Goal: Task Accomplishment & Management: Manage account settings

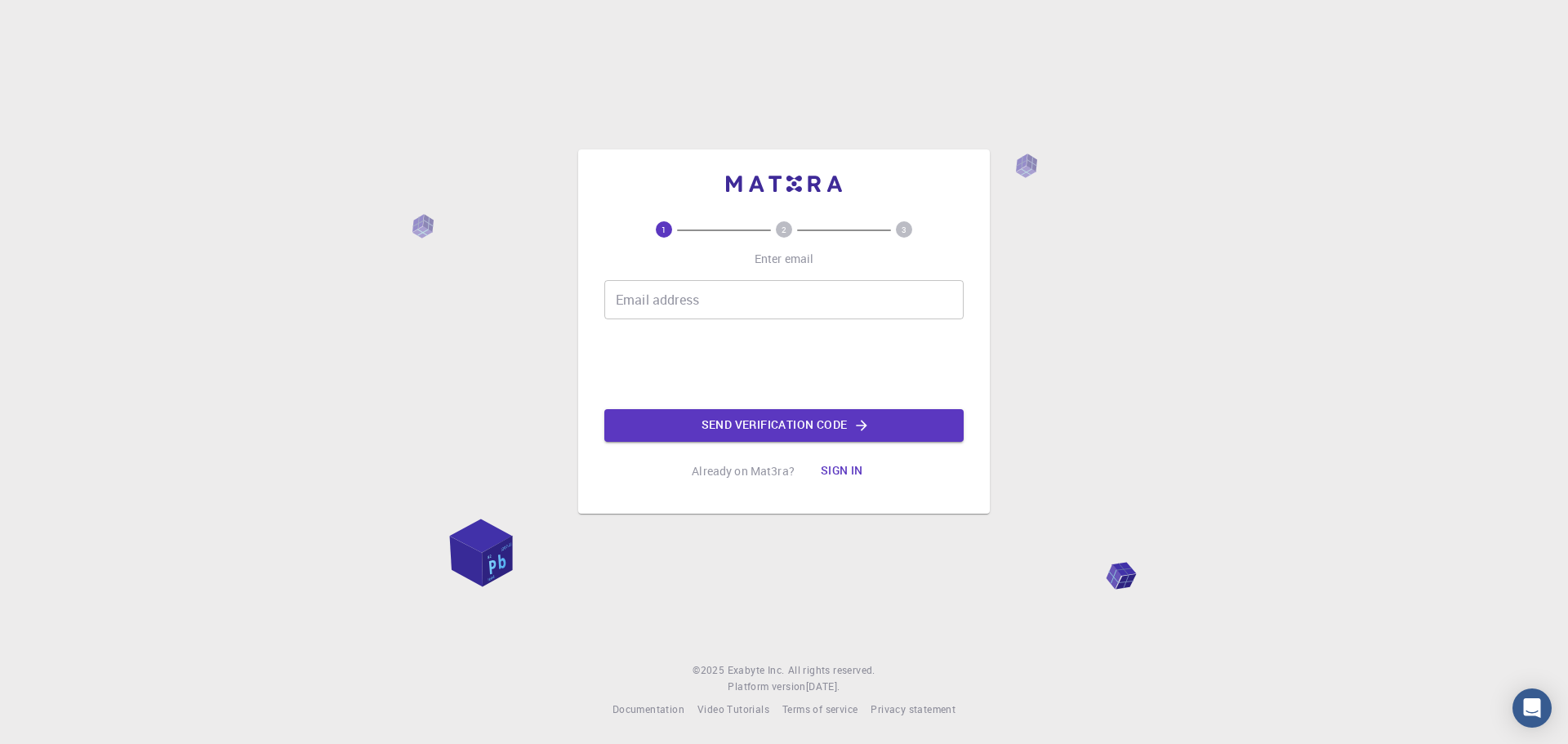
click at [624, 284] on div "Email address Email address" at bounding box center [784, 300] width 360 height 39
type input "[EMAIL_ADDRESS][DOMAIN_NAME]"
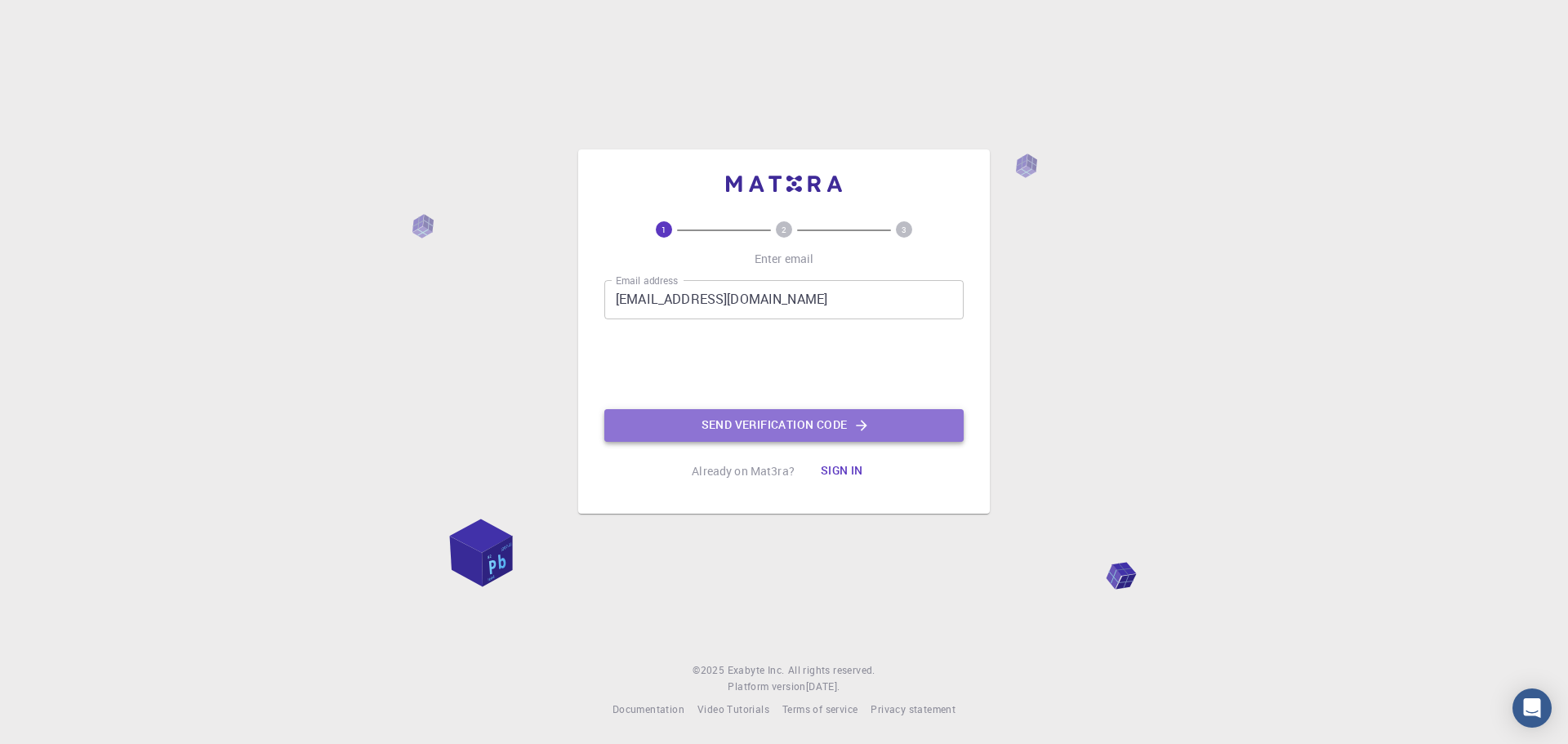
click at [766, 426] on button "Send verification code" at bounding box center [784, 426] width 360 height 33
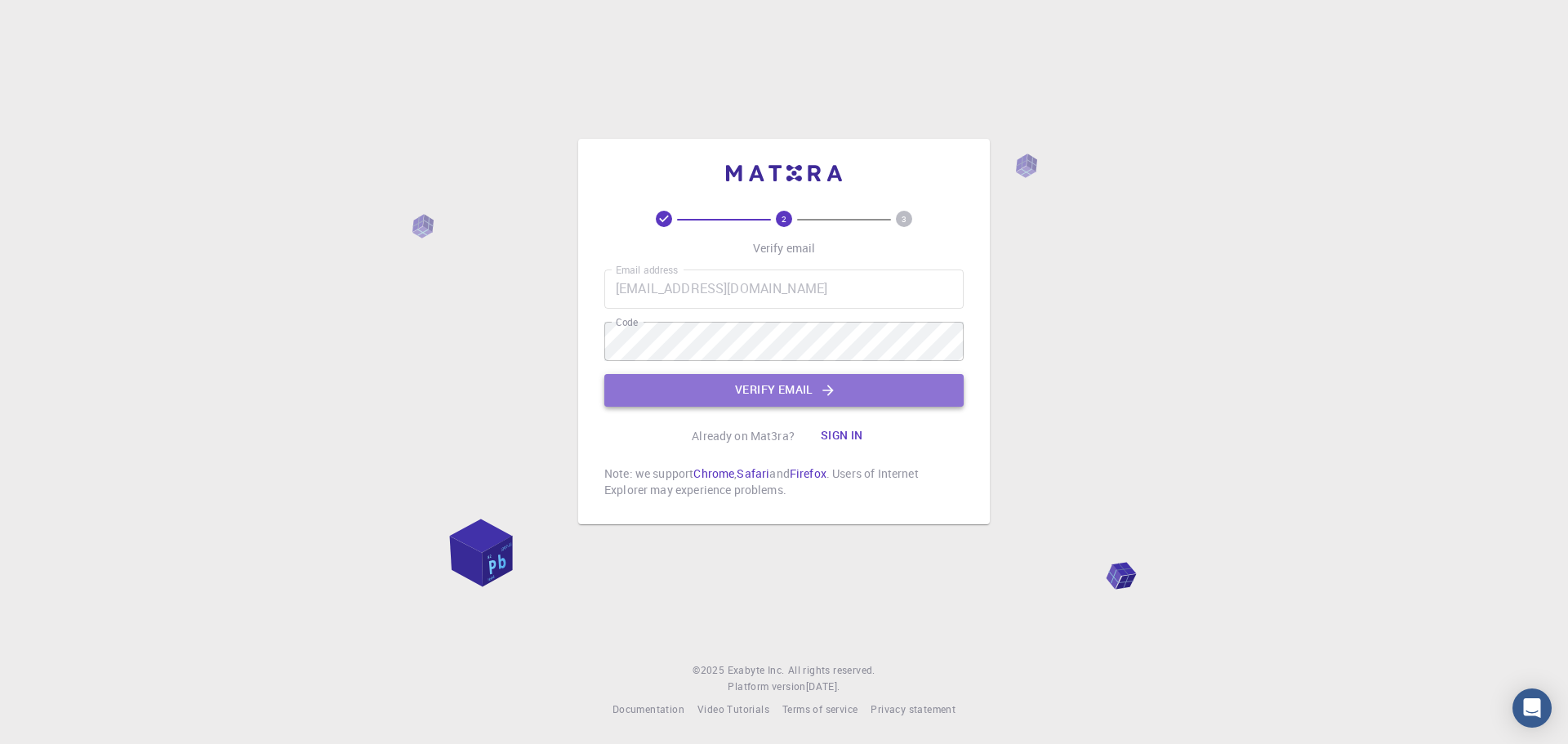
click at [773, 382] on button "Verify email" at bounding box center [784, 390] width 360 height 33
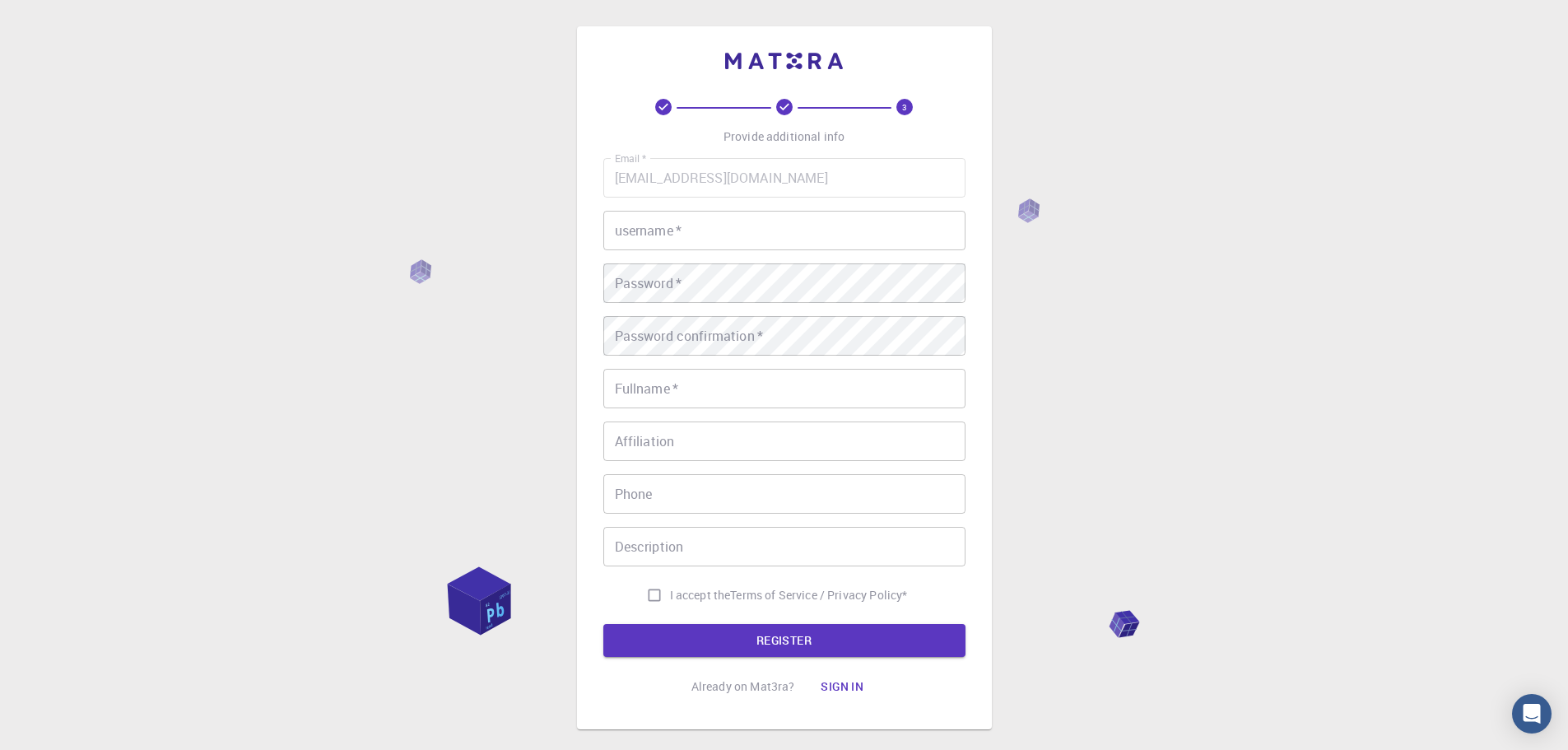
click at [693, 228] on input "username   *" at bounding box center [785, 230] width 363 height 40
type input "wbelias01"
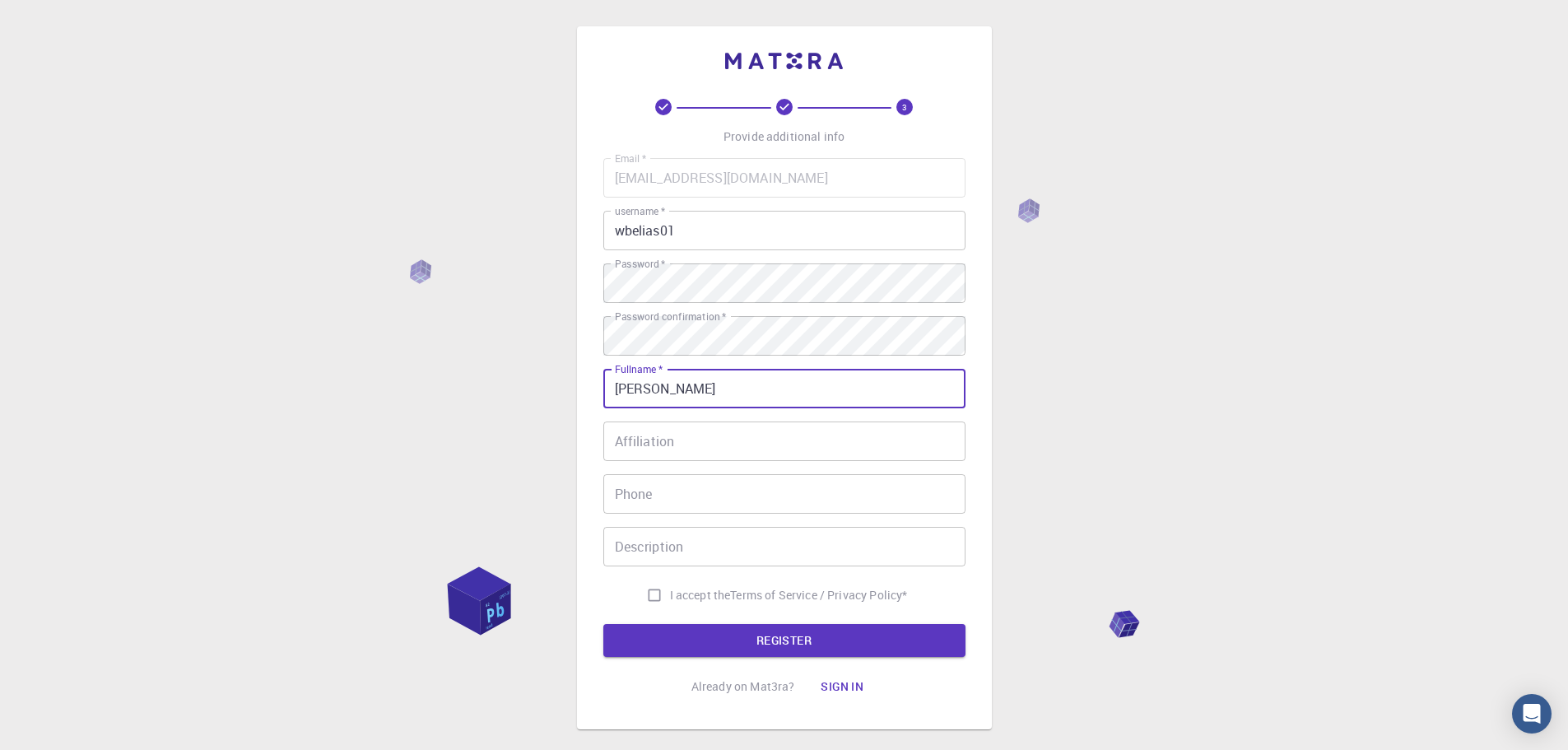
type input "[PERSON_NAME]"
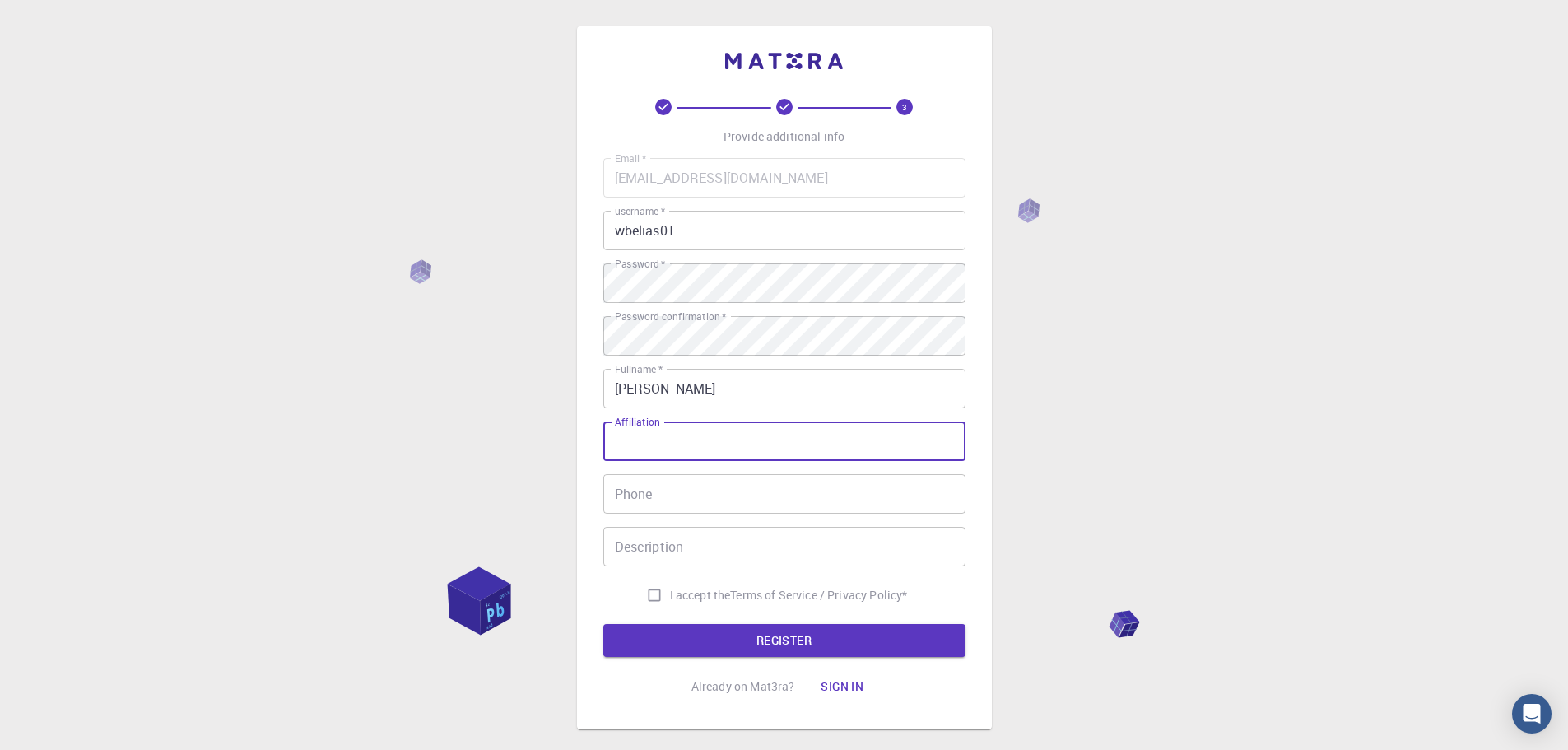
click at [620, 441] on input "Affiliation" at bounding box center [785, 441] width 363 height 40
type input "Ergonex, Inc."
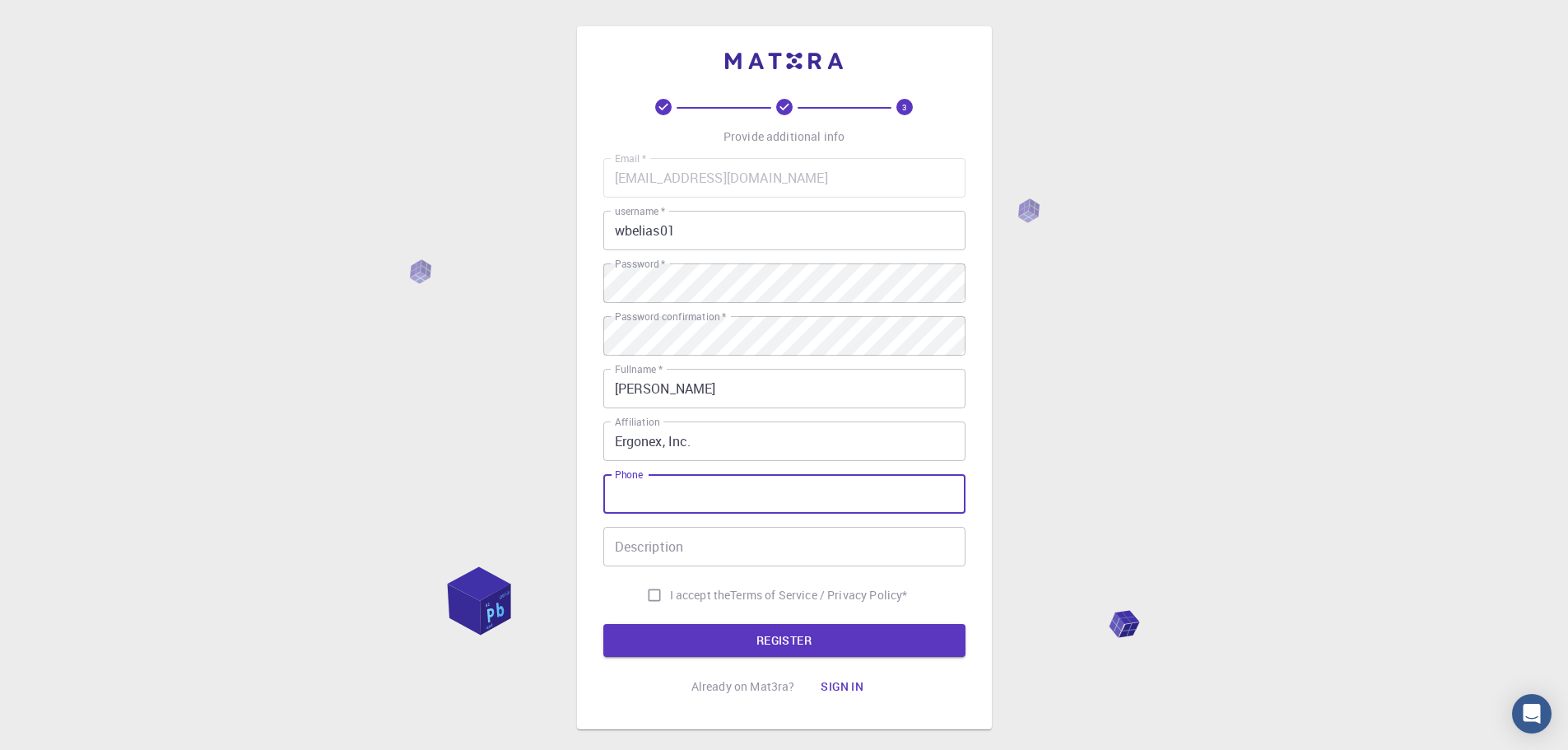
click at [679, 496] on input "Phone" at bounding box center [785, 494] width 363 height 40
type input "5857665463"
click at [658, 551] on input "Description" at bounding box center [785, 546] width 363 height 40
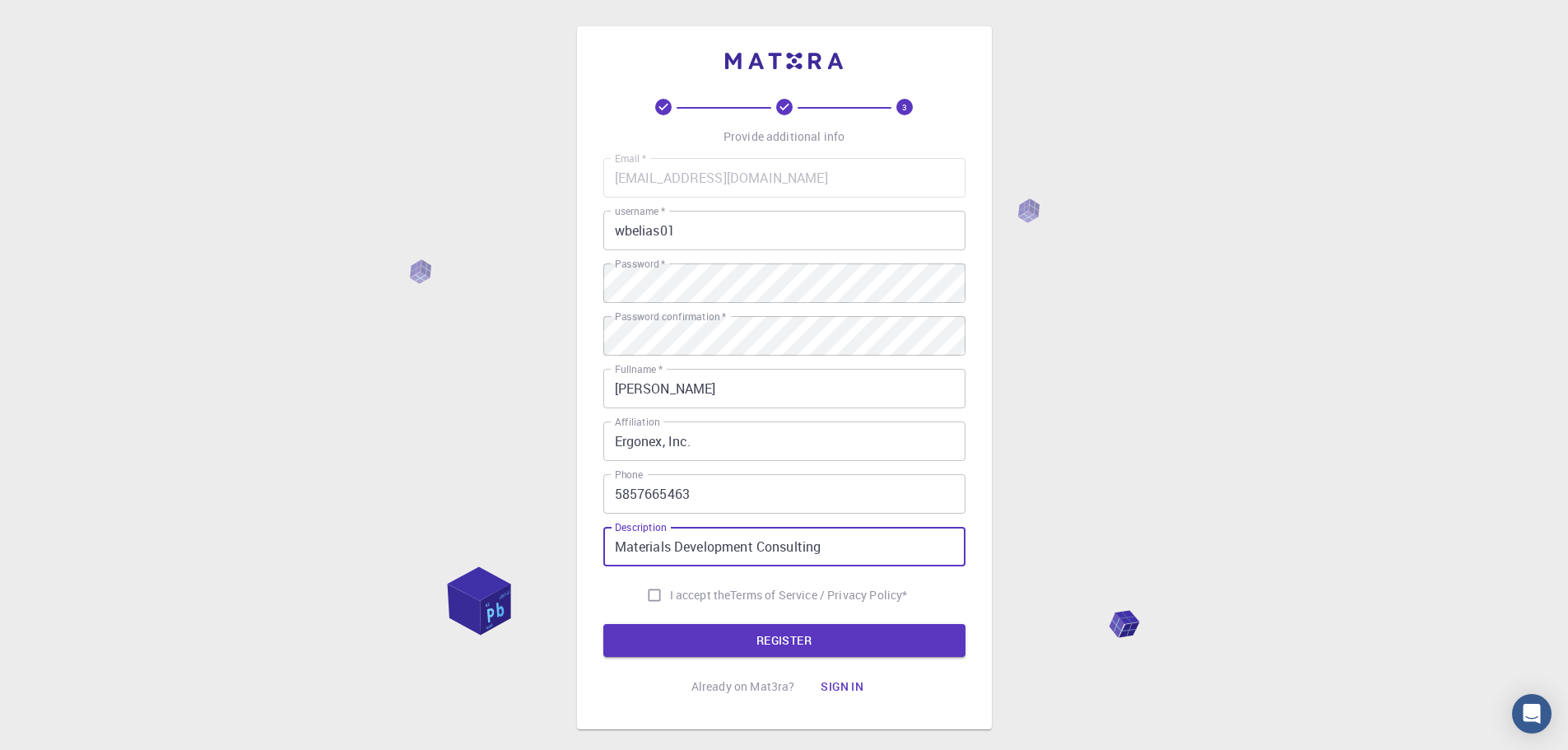
type input "Materials Development Consulting"
click at [647, 594] on input "I accept the Terms of Service / Privacy Policy *" at bounding box center [654, 595] width 31 height 31
checkbox input "true"
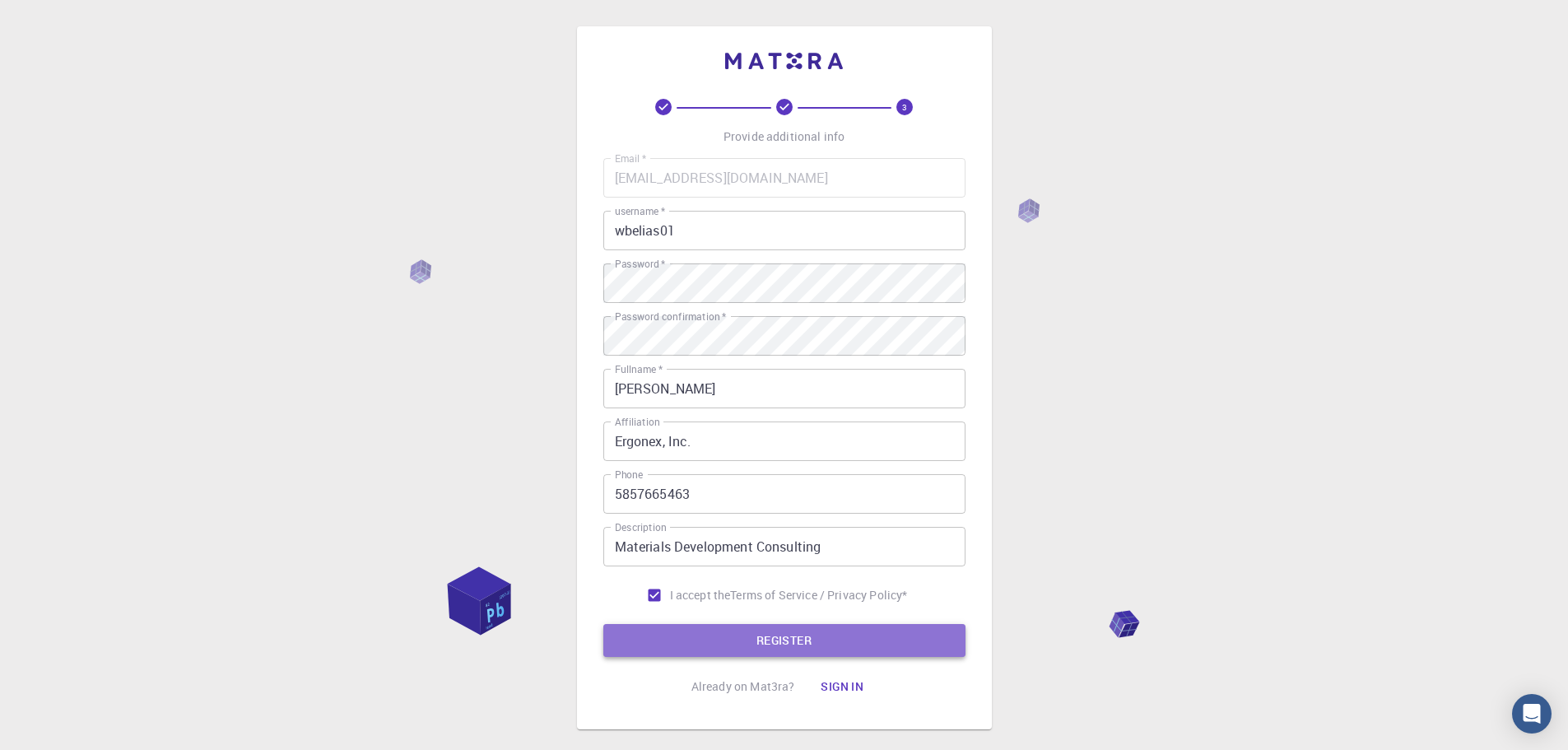
click at [785, 638] on button "REGISTER" at bounding box center [785, 640] width 363 height 33
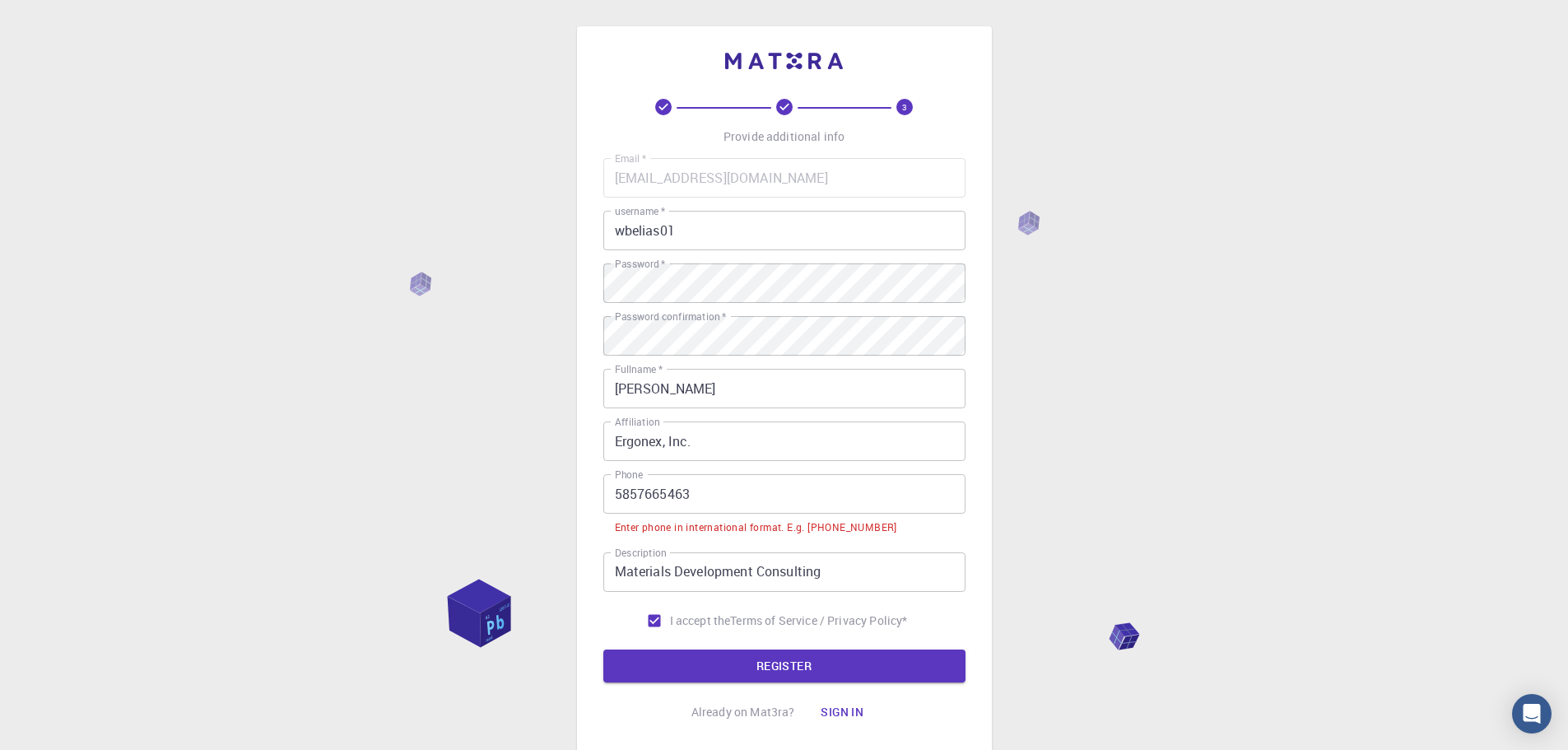
click at [616, 494] on input "5857665463" at bounding box center [785, 494] width 363 height 40
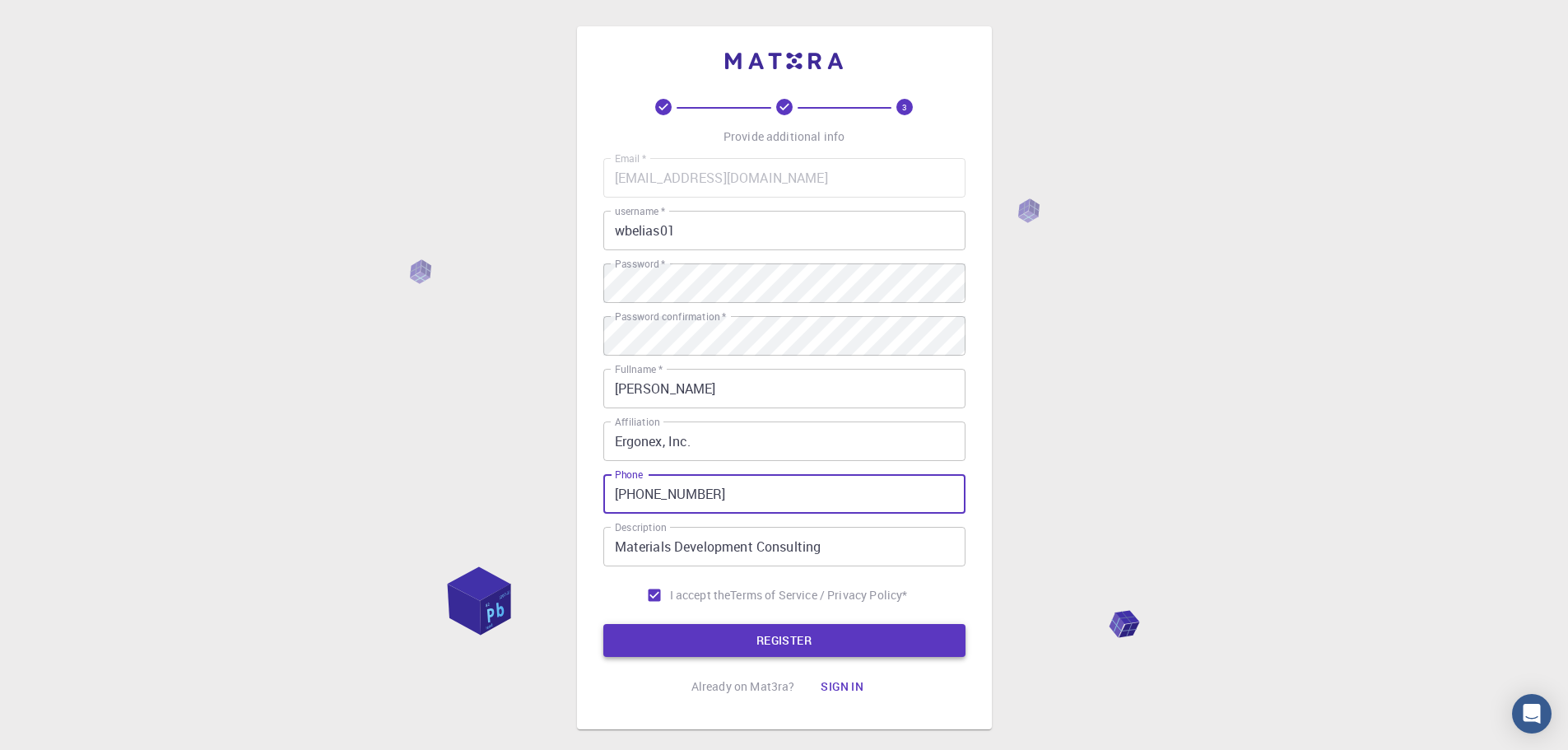
type input "+15857665463"
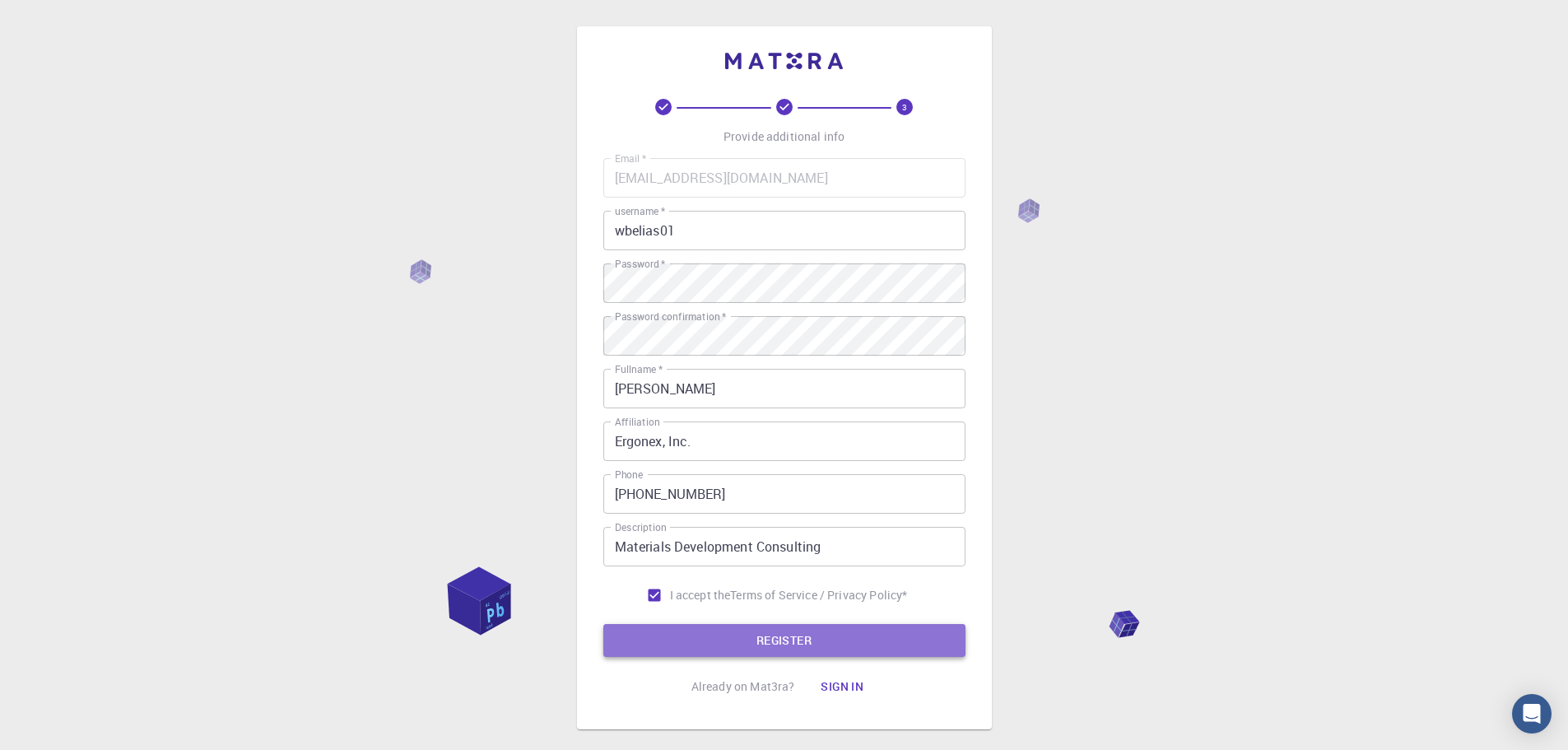
click at [800, 643] on button "REGISTER" at bounding box center [785, 640] width 363 height 33
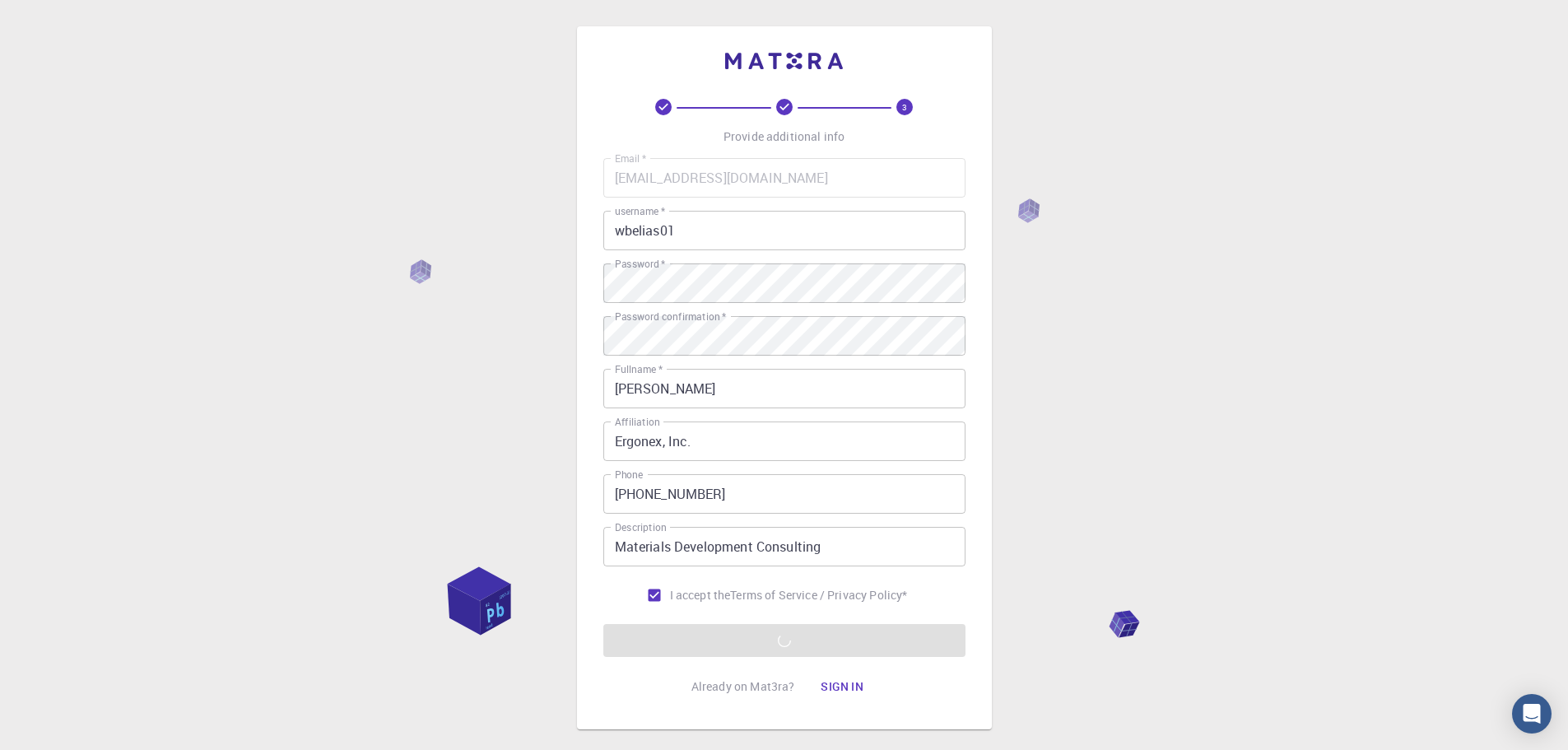
click at [840, 685] on button "Sign in" at bounding box center [842, 686] width 69 height 33
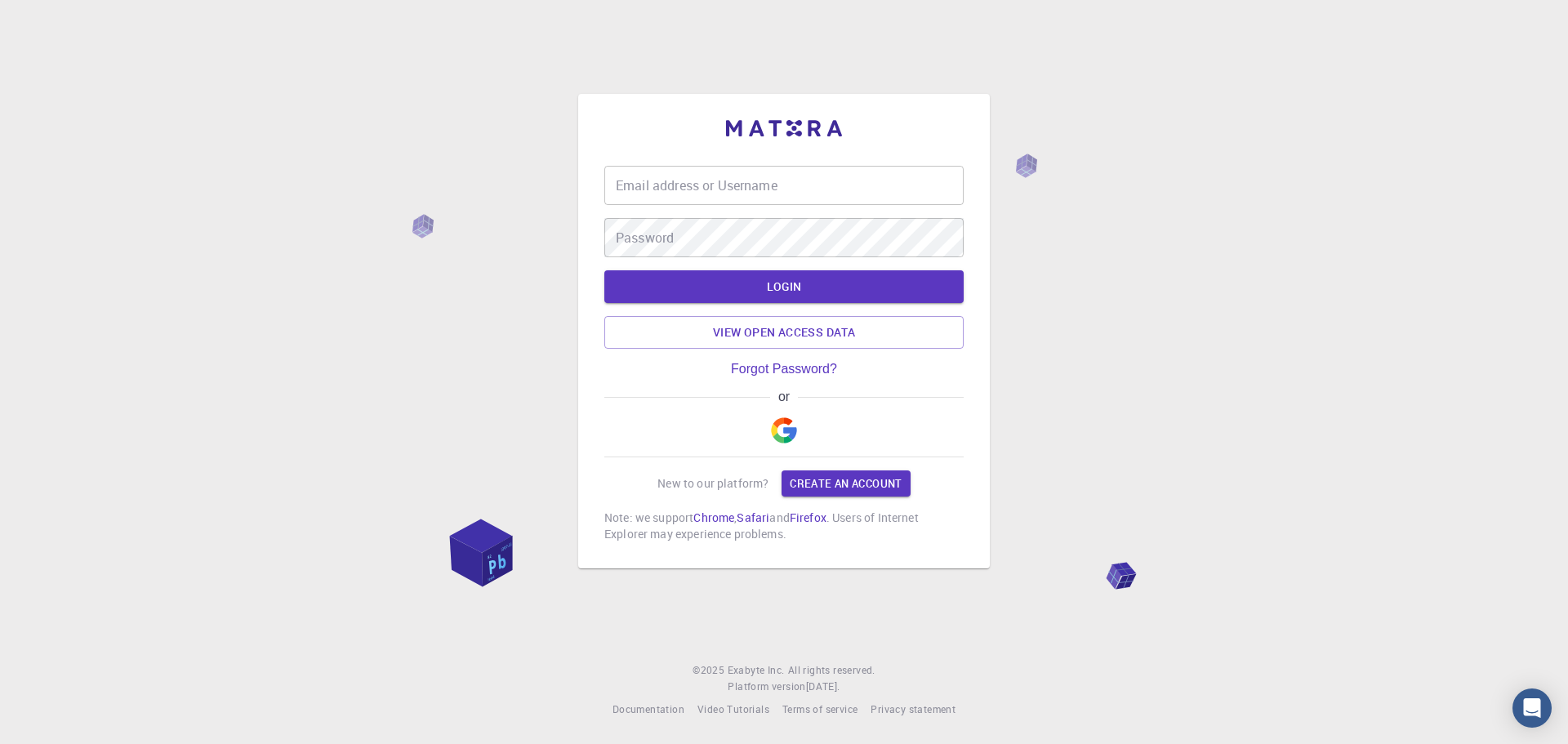
type input "[EMAIL_ADDRESS][DOMAIN_NAME]"
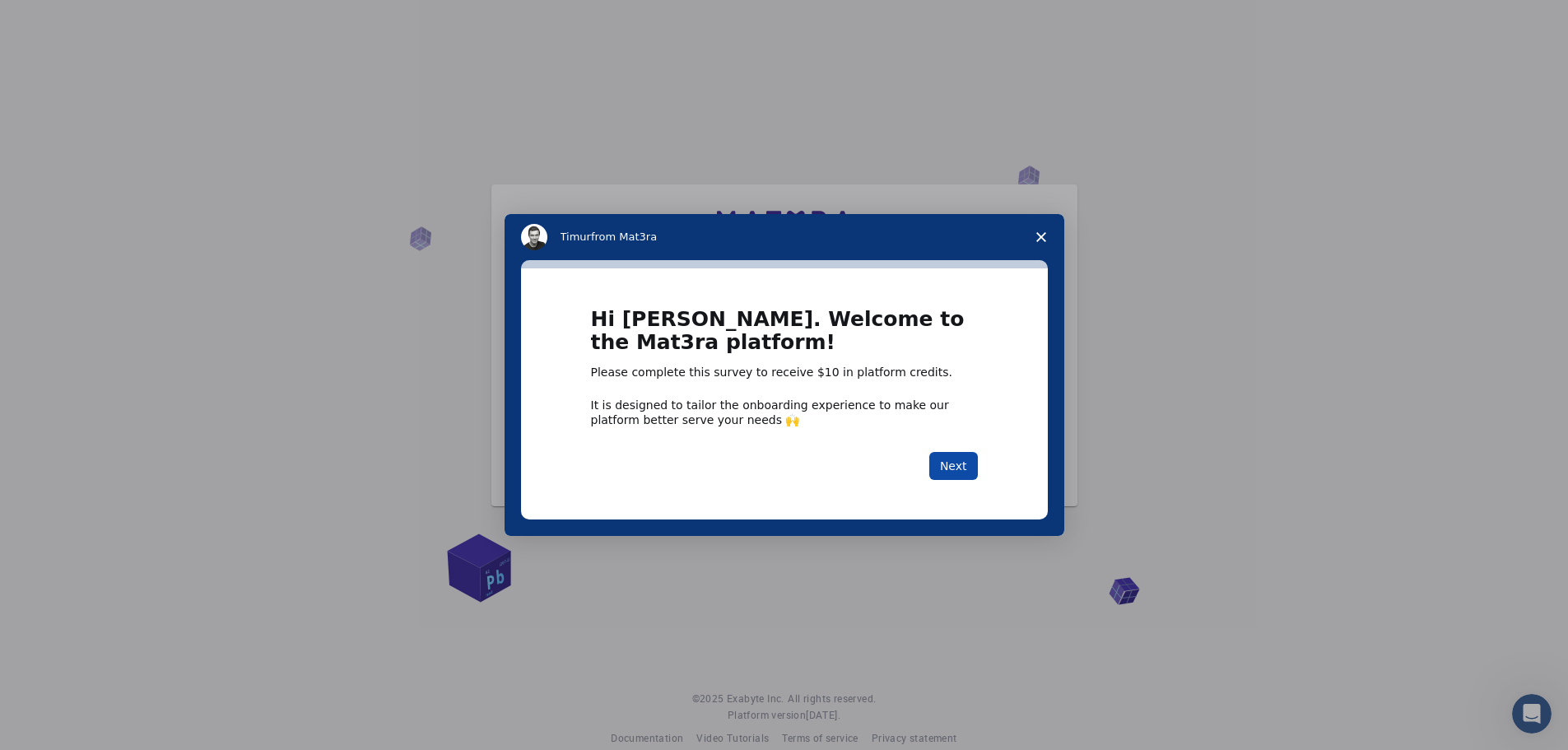
click at [958, 467] on button "Next" at bounding box center [954, 465] width 48 height 28
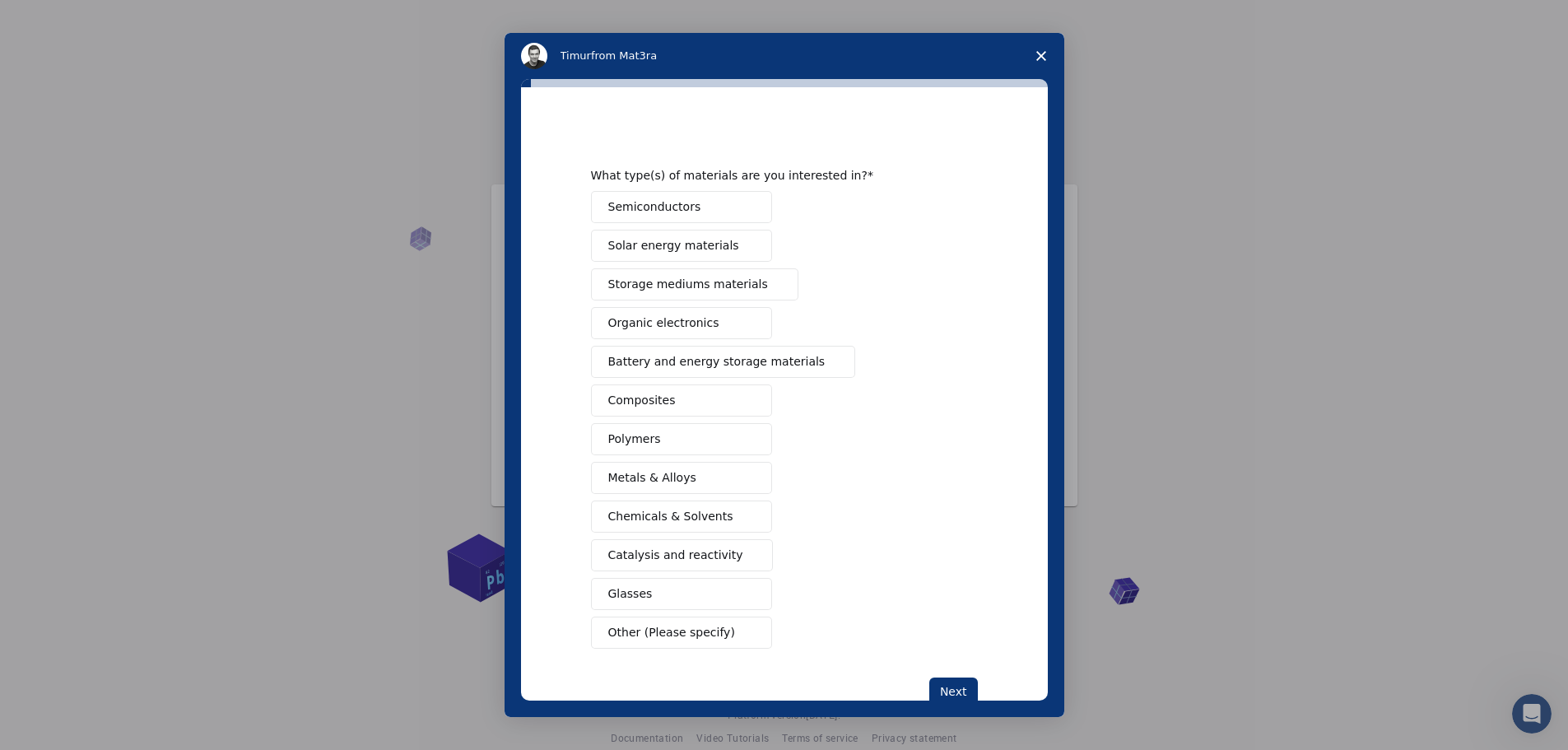
click at [645, 441] on span "Polymers" at bounding box center [635, 439] width 53 height 17
click at [667, 515] on span "Chemicals & Solvents" at bounding box center [671, 516] width 125 height 17
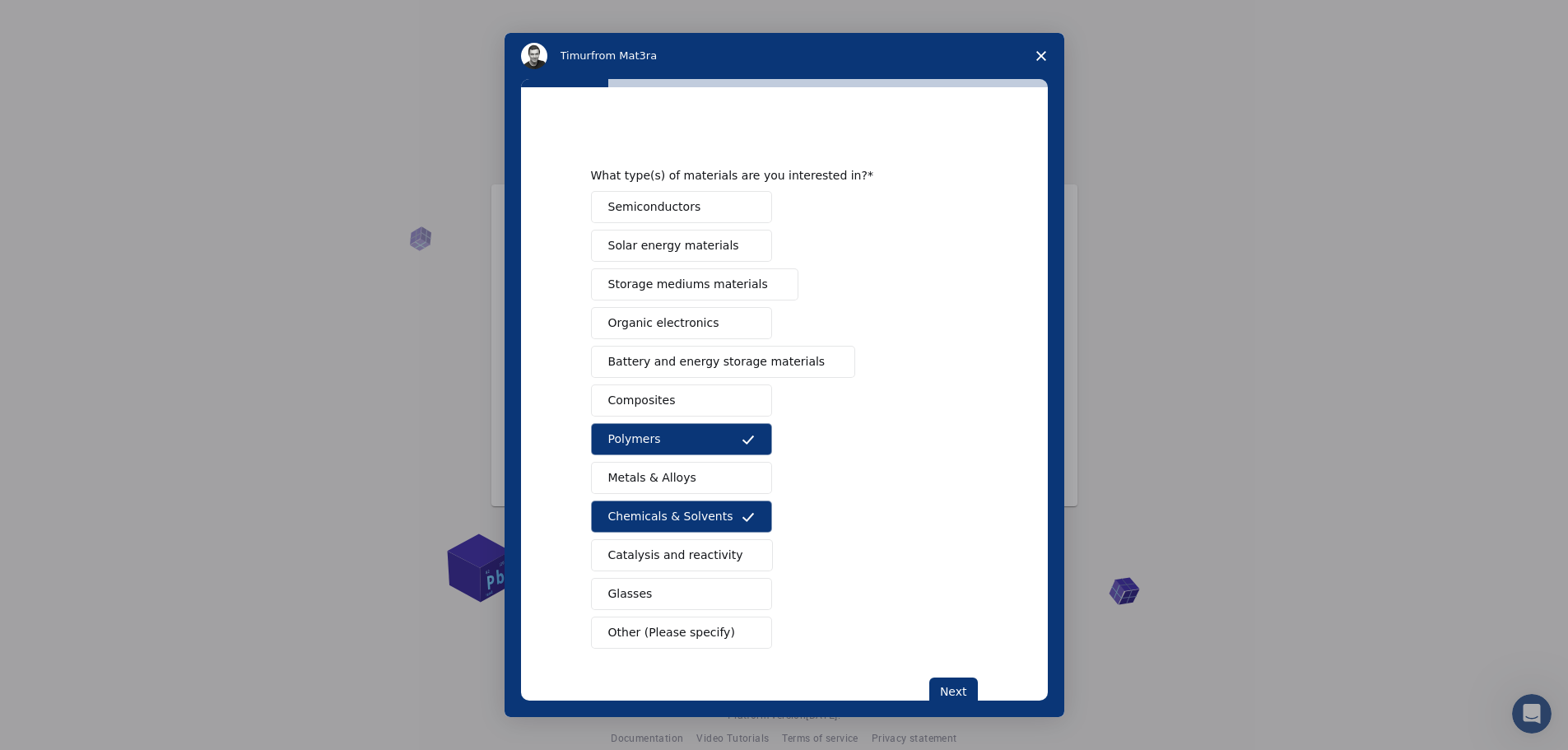
click at [647, 400] on span "Composites" at bounding box center [642, 400] width 67 height 17
click at [948, 689] on button "Next" at bounding box center [954, 691] width 48 height 28
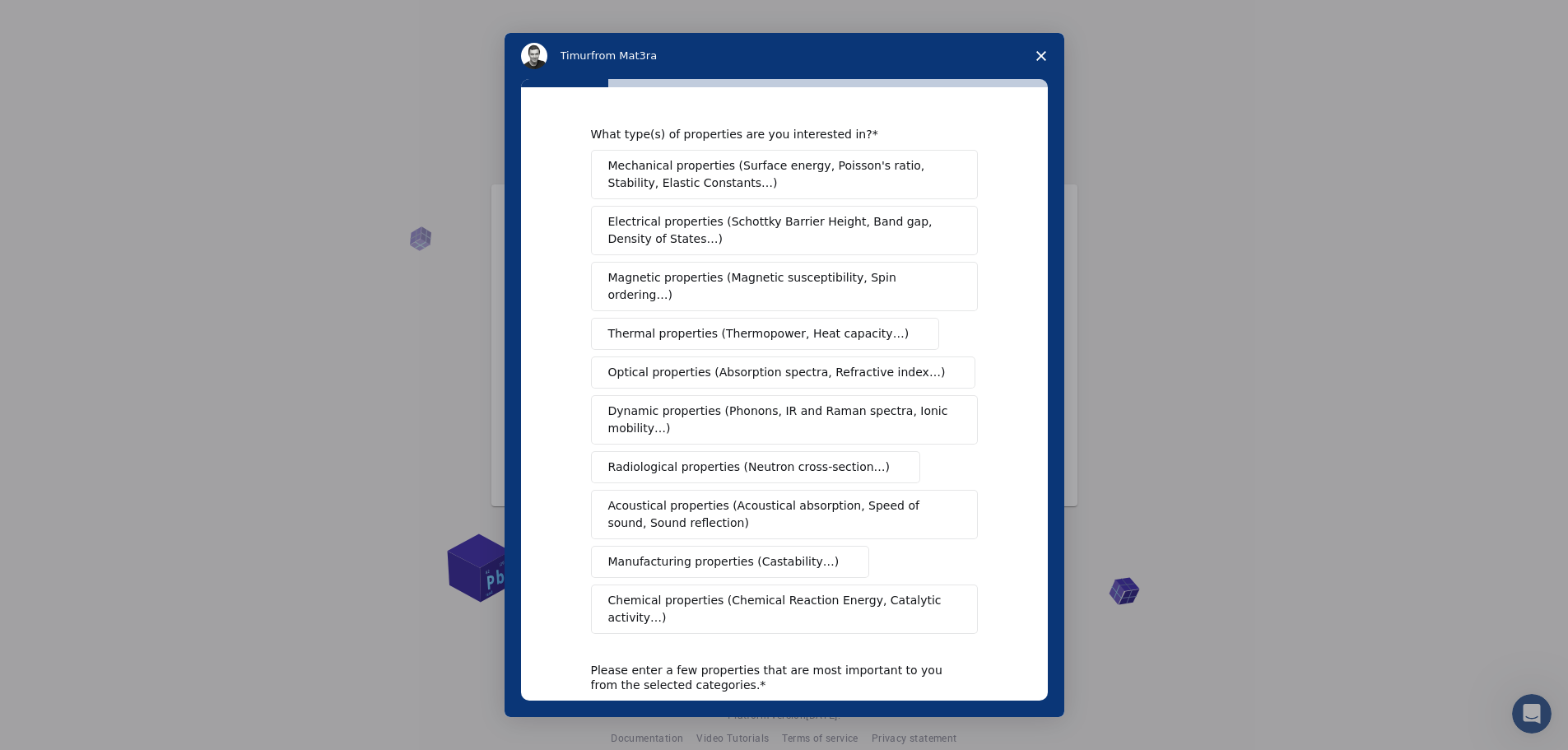
click at [711, 169] on span "Mechanical properties (Surface energy, Poisson's ratio, Stability, Elastic Cons…" at bounding box center [781, 174] width 344 height 35
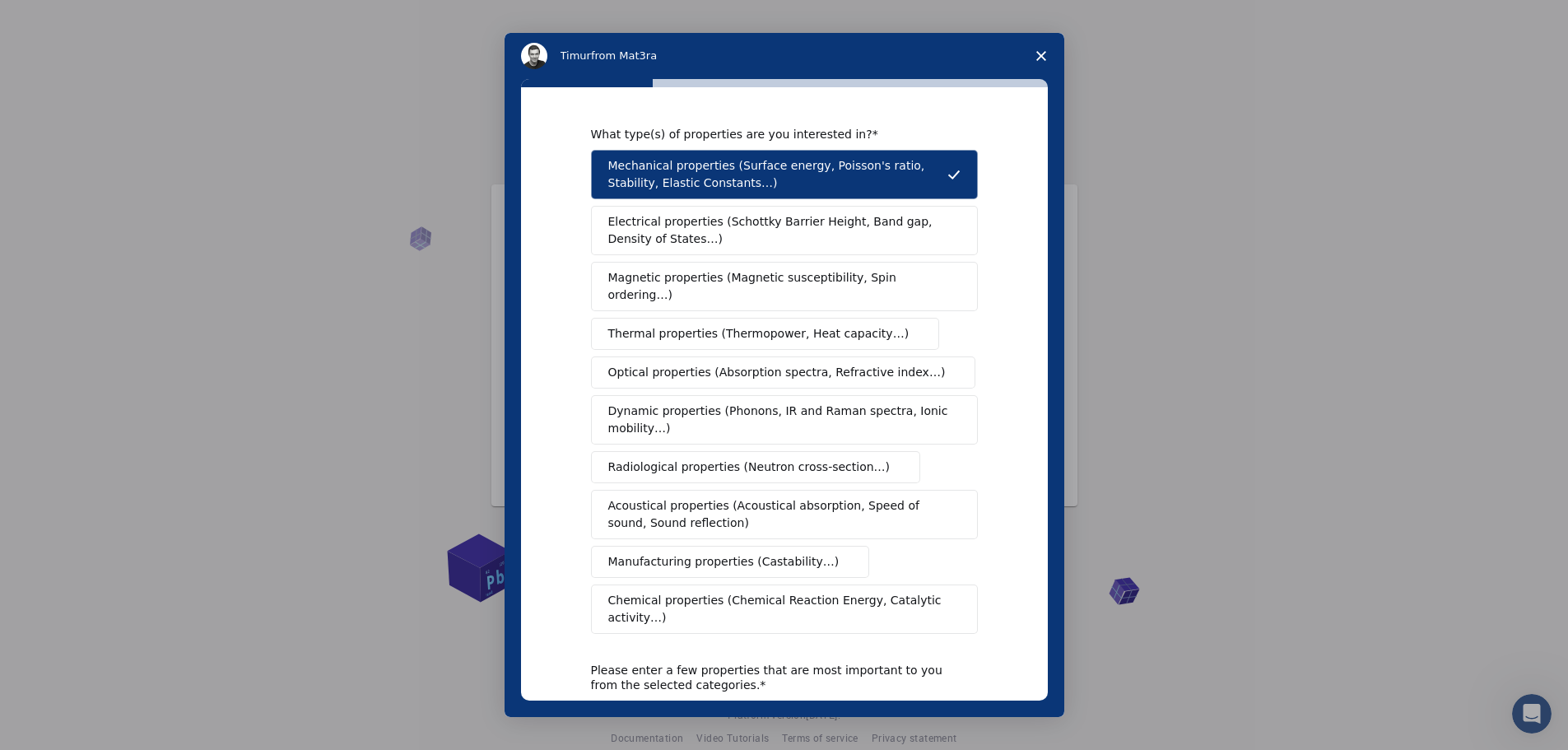
click at [705, 325] on span "Thermal properties (Thermopower, Heat capacity…)" at bounding box center [759, 334] width 301 height 17
click at [690, 553] on span "Manufacturing properties (Castability…)" at bounding box center [724, 562] width 231 height 17
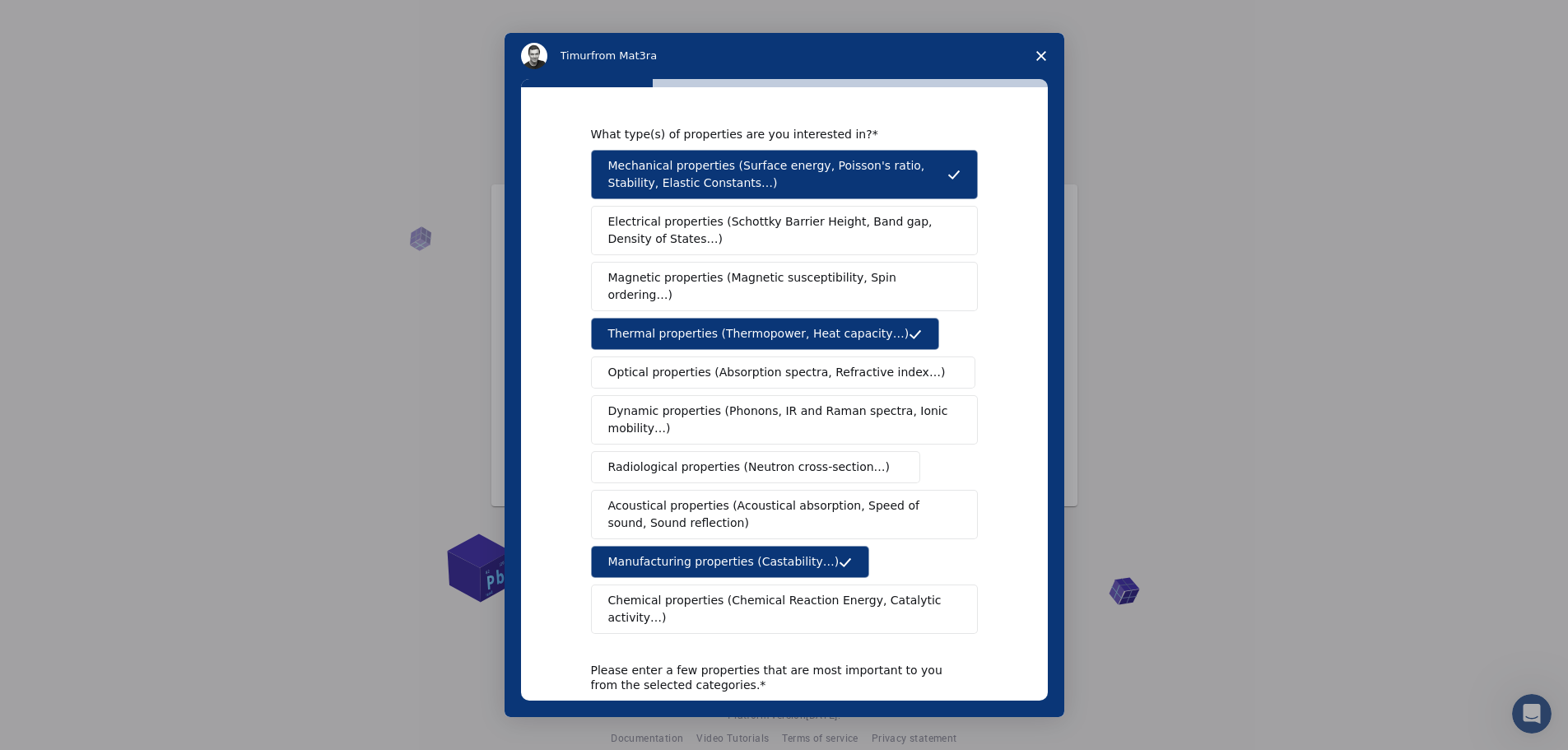
click at [697, 592] on span "Chemical properties (Chemical Reaction Energy, Catalytic activity…)" at bounding box center [779, 609] width 341 height 35
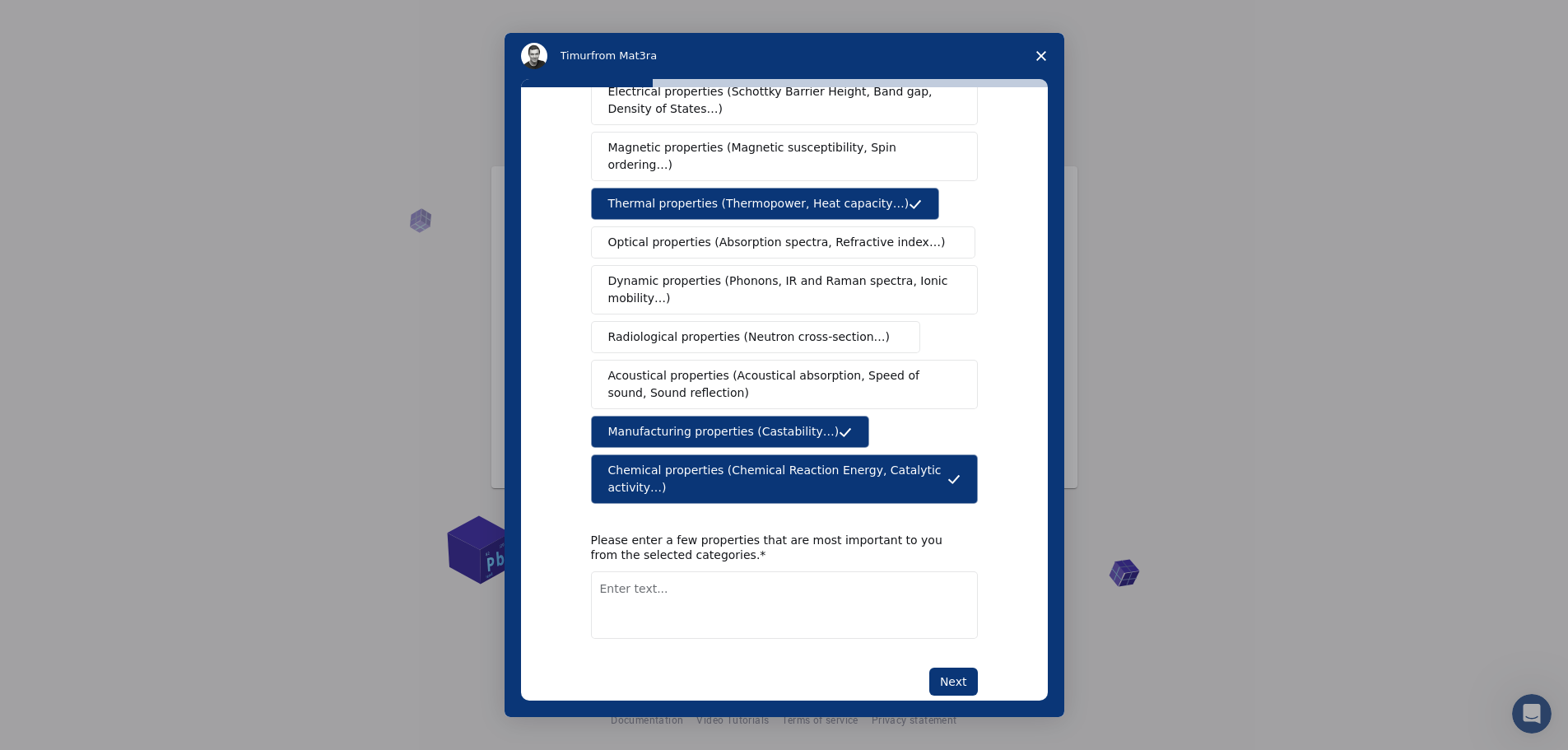
scroll to position [23, 0]
click at [604, 571] on textarea "Enter text..." at bounding box center [785, 605] width 387 height 67
type textarea "Oxygen and Moisture Barrier, Diffusion, Chemical Resistance"
click at [963, 667] on button "Next" at bounding box center [954, 681] width 48 height 28
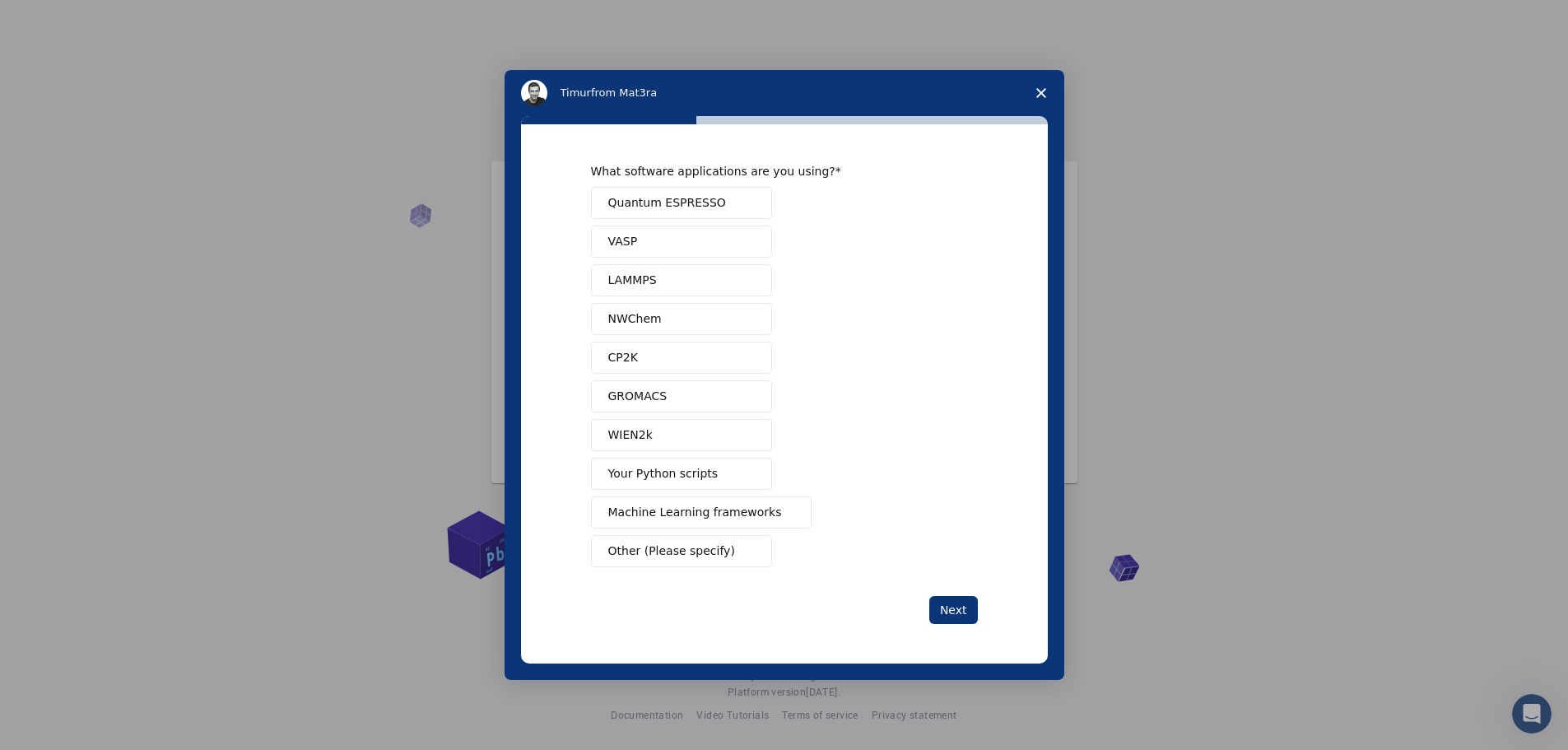
scroll to position [0, 0]
click at [666, 473] on span "Your Python scripts" at bounding box center [664, 474] width 111 height 17
click at [666, 510] on span "Machine Learning frameworks" at bounding box center [695, 513] width 174 height 17
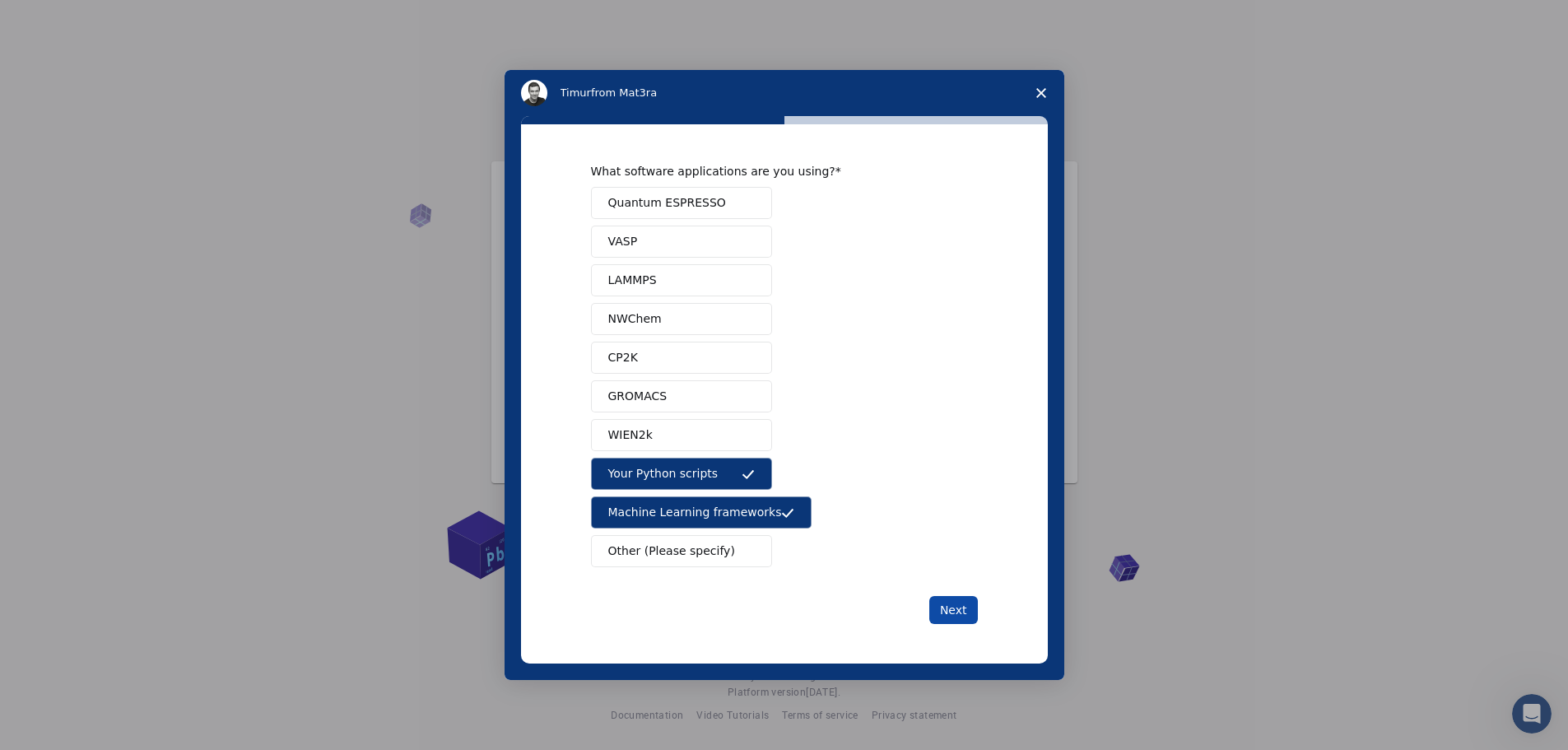
click at [955, 605] on button "Next" at bounding box center [954, 609] width 48 height 28
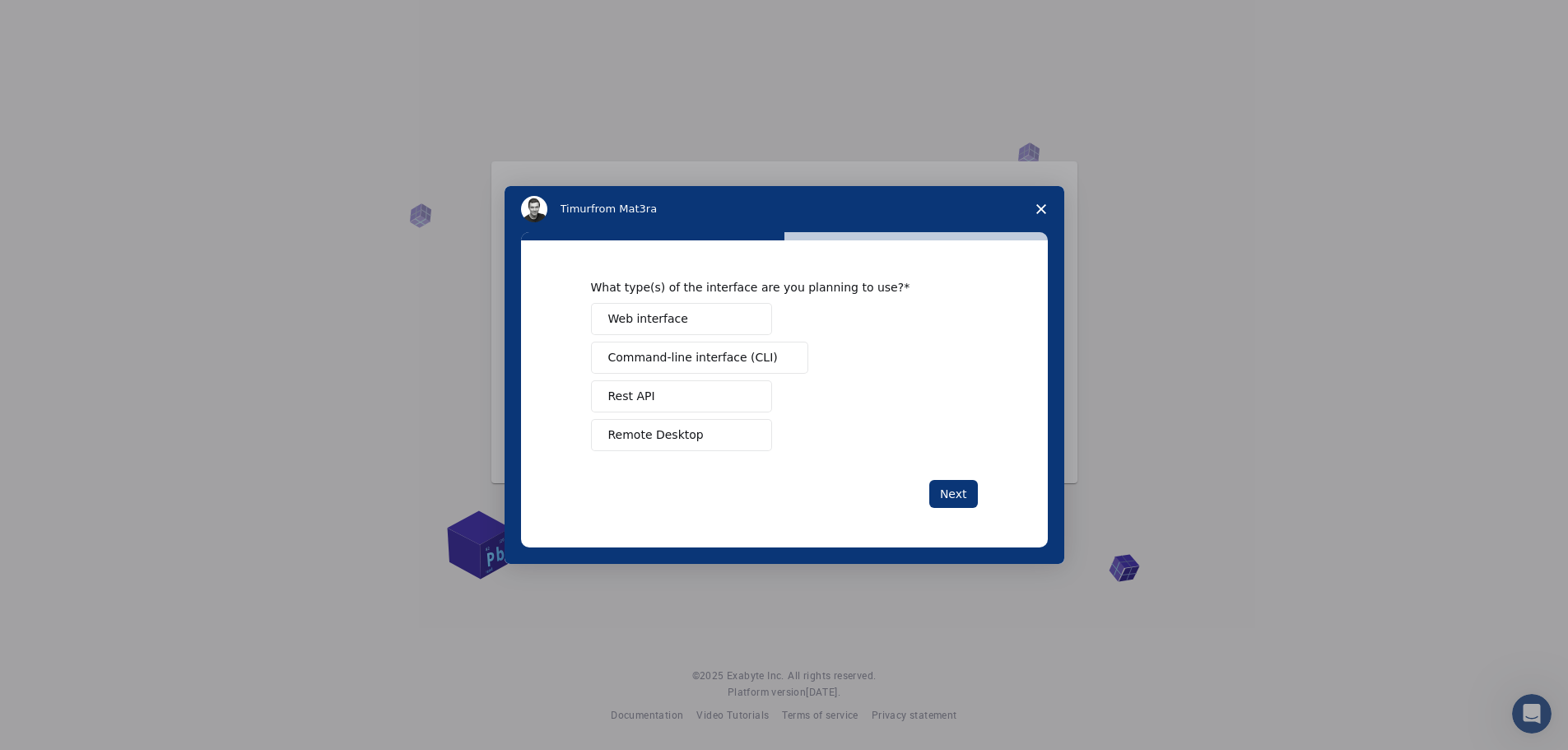
click at [661, 318] on span "Web interface" at bounding box center [648, 318] width 79 height 17
click at [956, 489] on button "Next" at bounding box center [954, 494] width 48 height 28
click at [647, 361] on span "Perform research" at bounding box center [658, 357] width 98 height 17
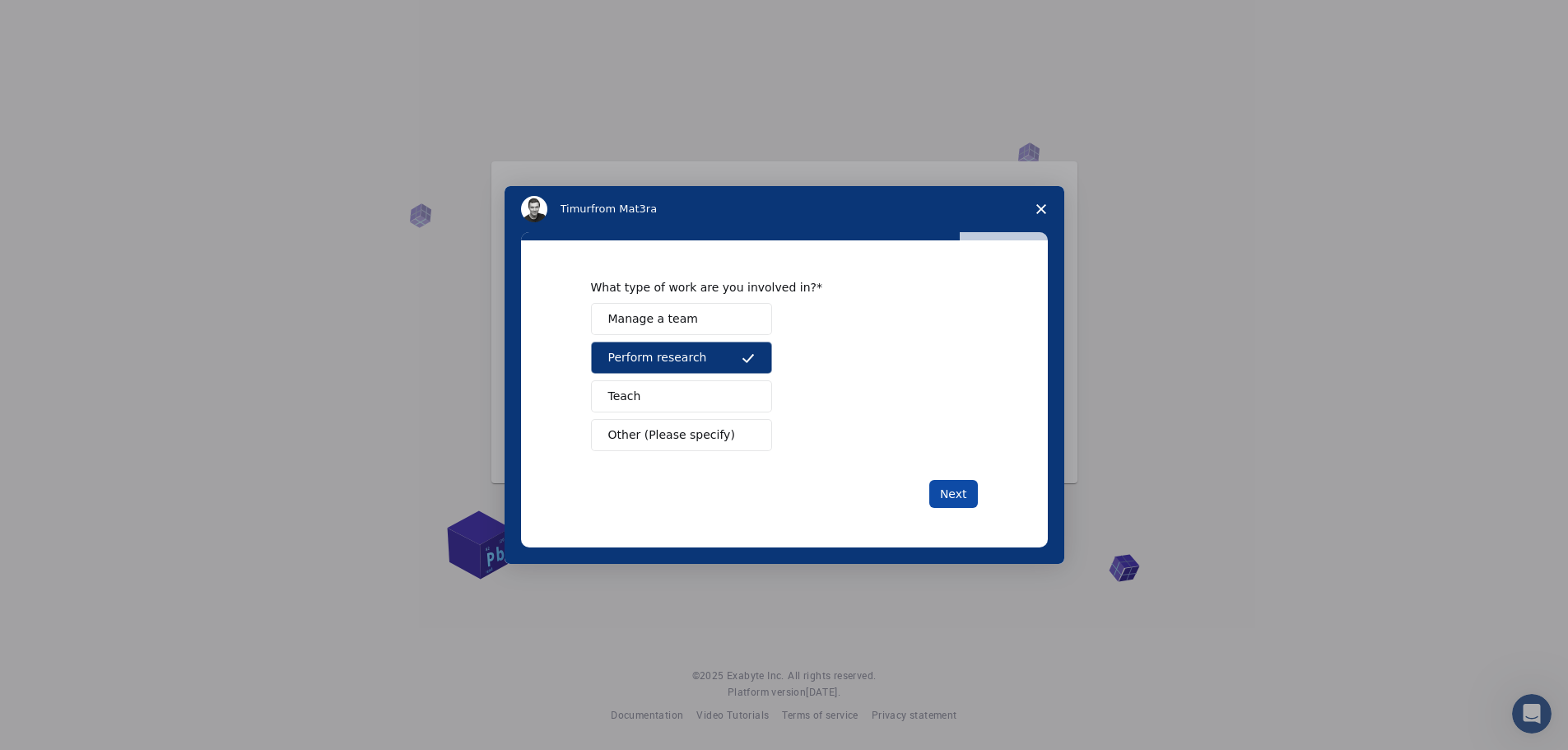
click at [962, 492] on button "Next" at bounding box center [954, 494] width 48 height 28
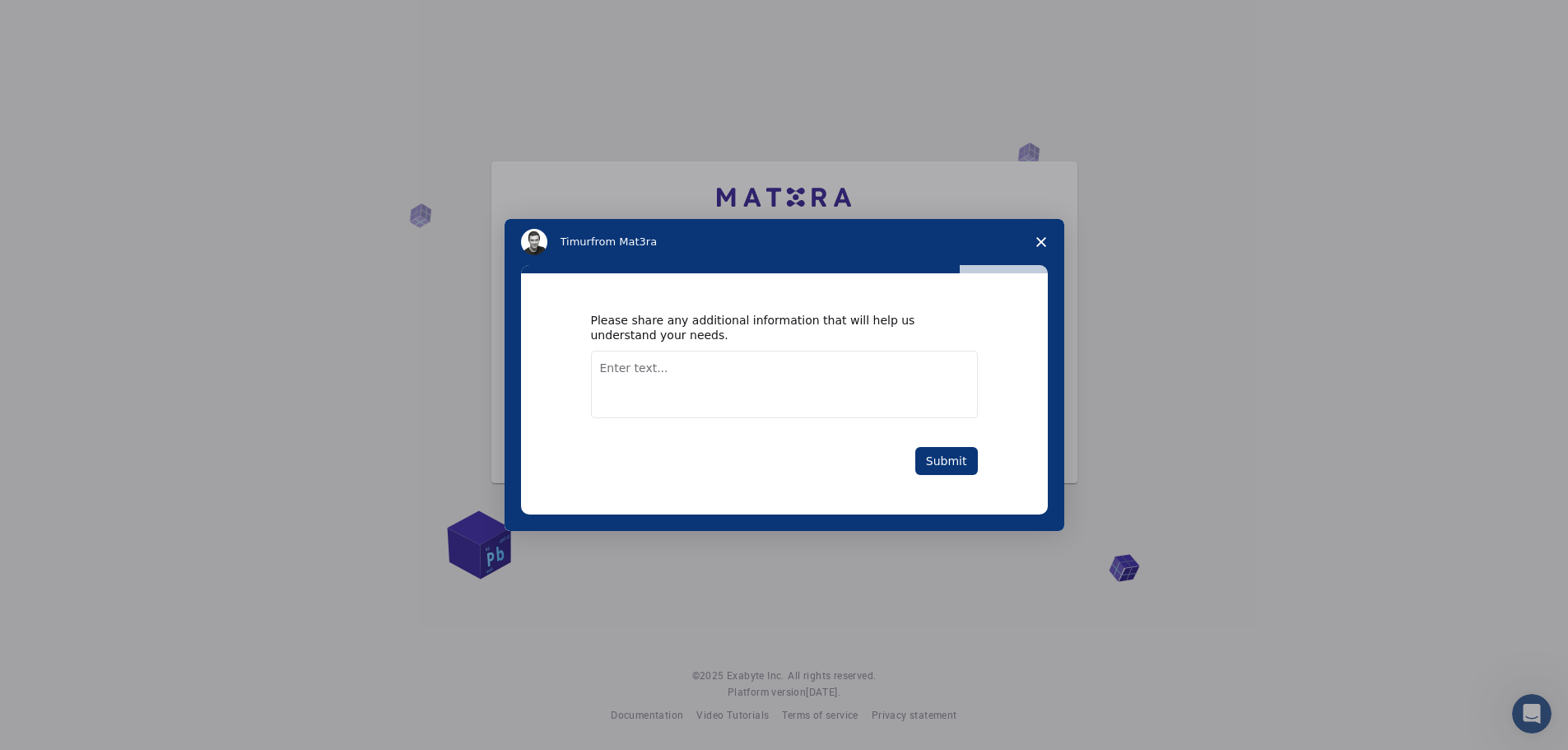
click at [627, 370] on textarea "Enter text..." at bounding box center [785, 384] width 387 height 67
click at [940, 458] on button "Submit" at bounding box center [946, 461] width 62 height 28
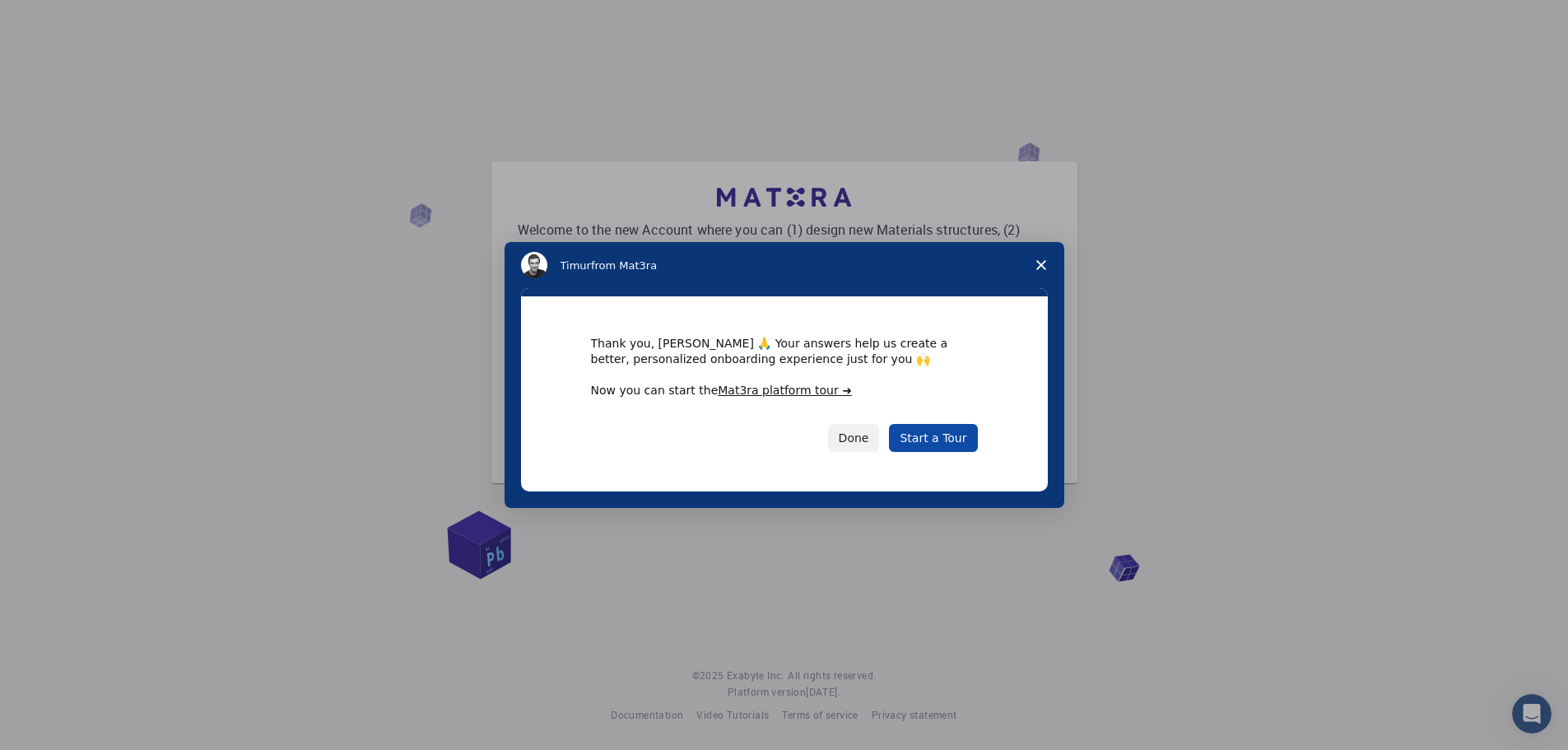
click at [934, 437] on link "Start a Tour" at bounding box center [933, 438] width 88 height 28
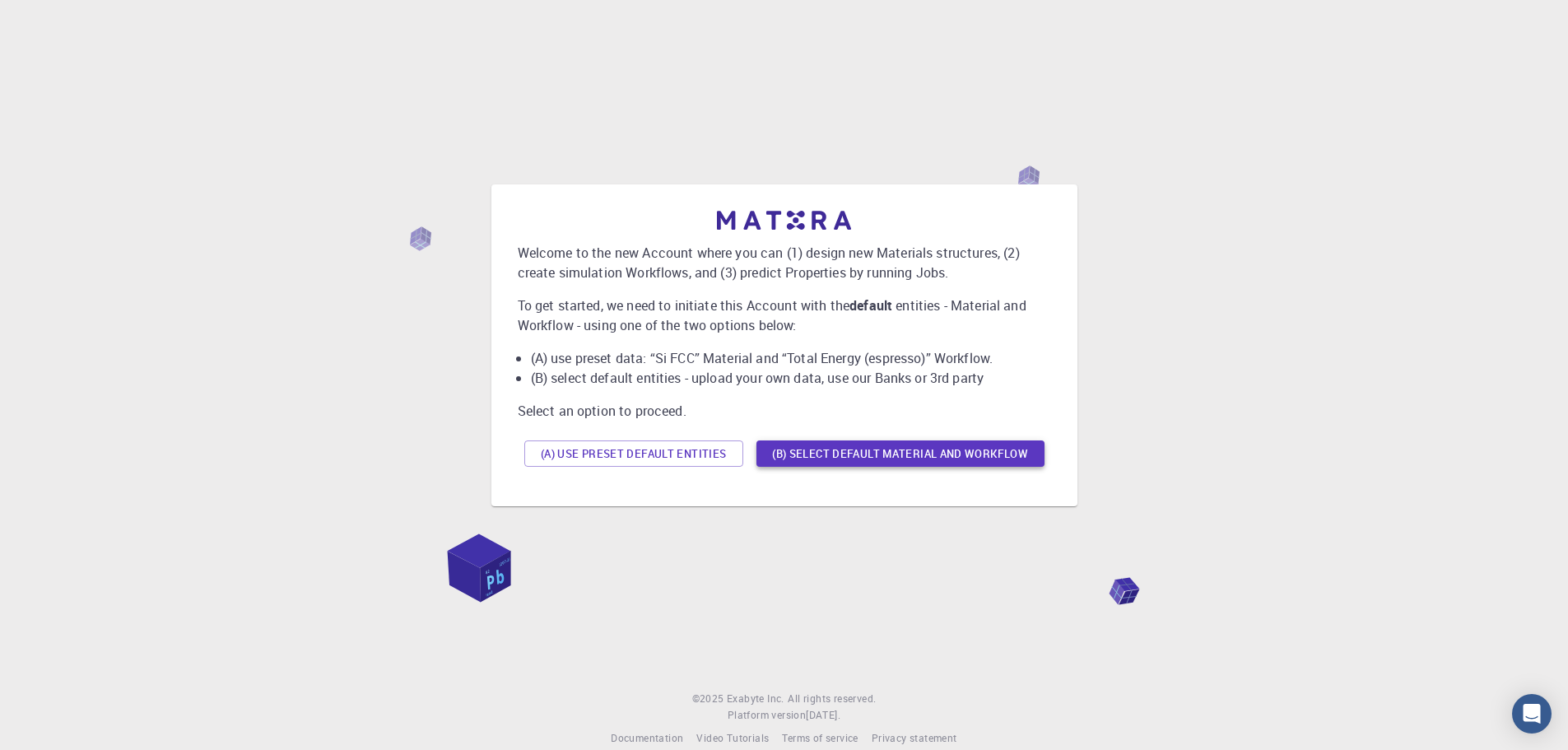
click at [940, 454] on button "(B) Select default material and workflow" at bounding box center [901, 453] width 288 height 27
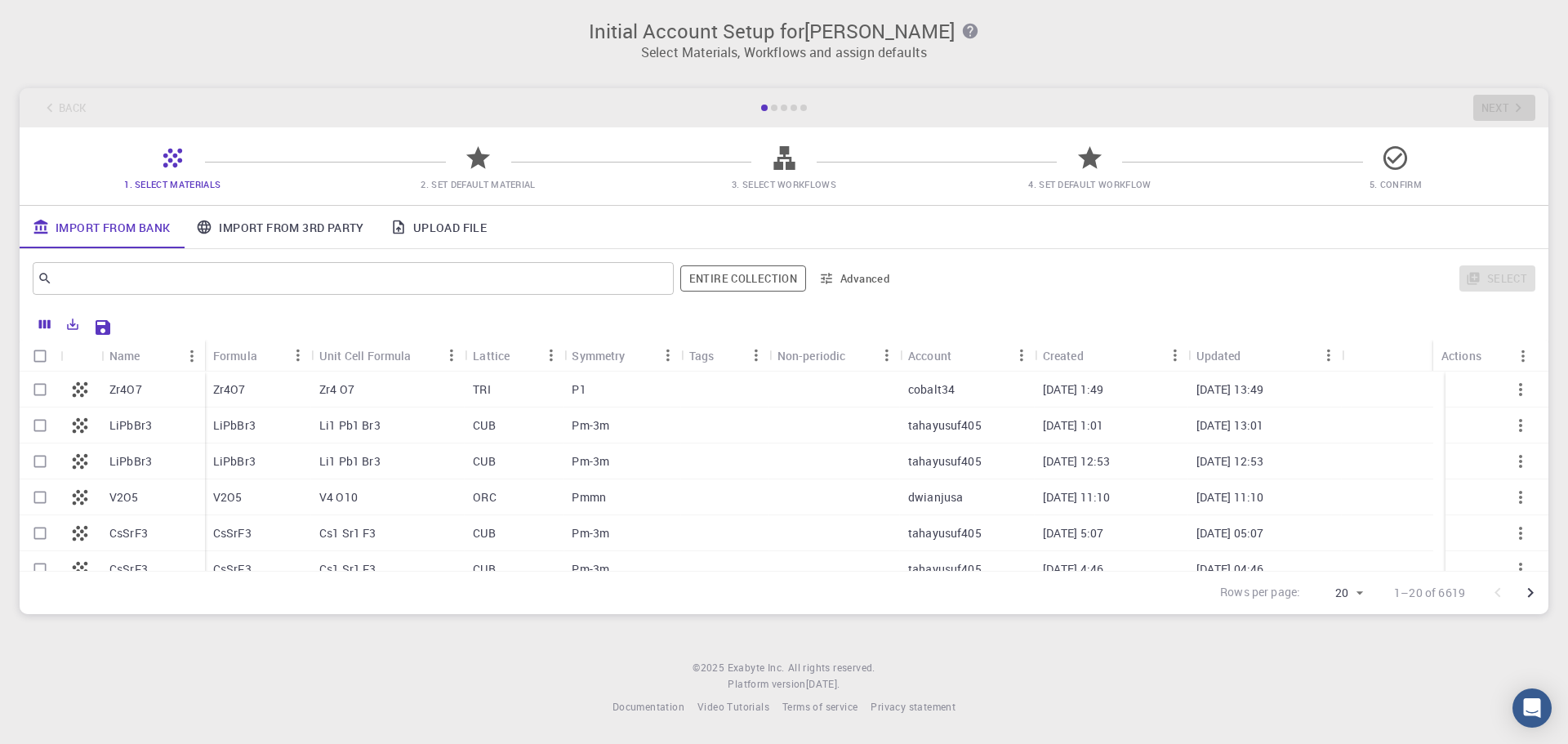
click at [262, 226] on link "Import From 3rd Party" at bounding box center [280, 227] width 194 height 43
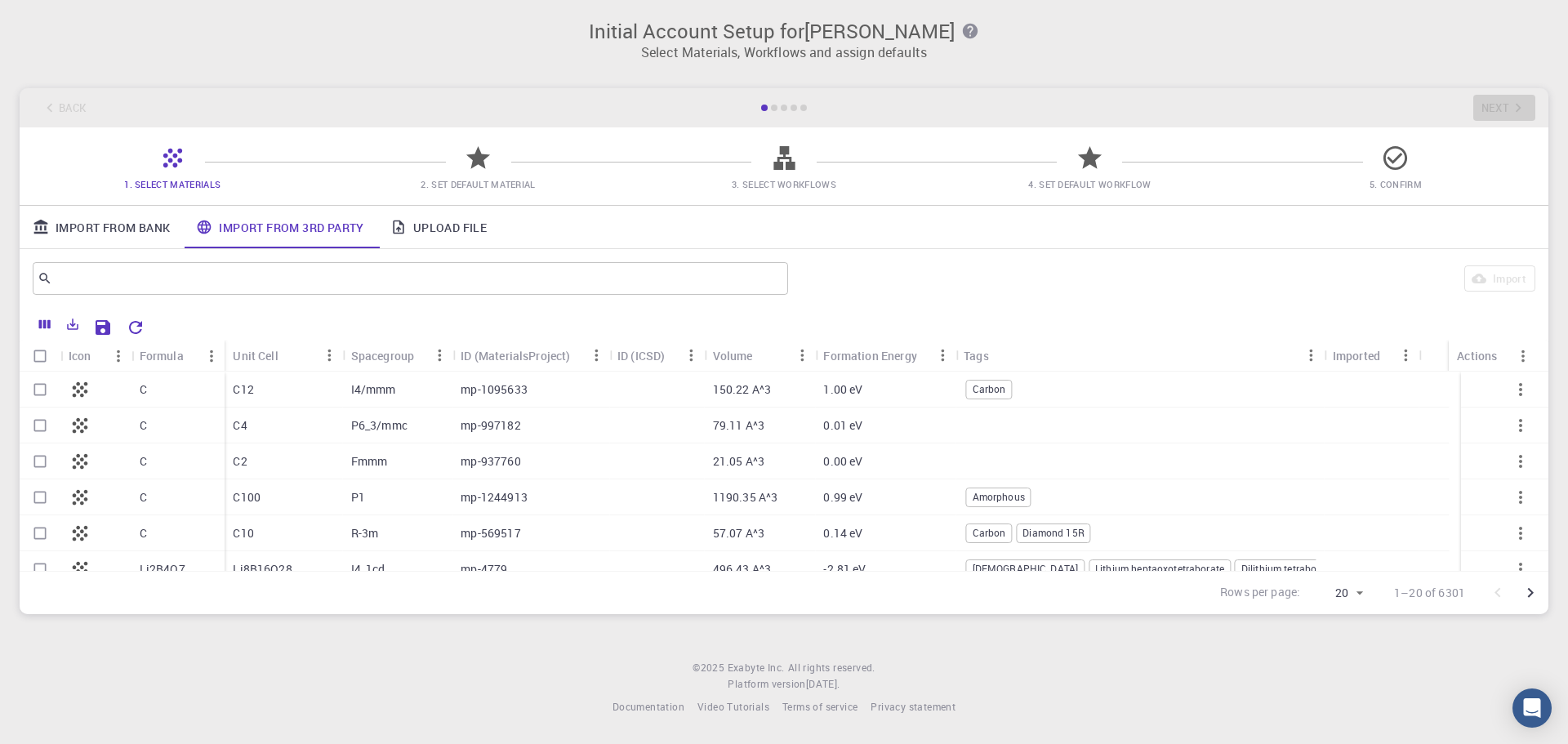
click at [38, 387] on input "Select row" at bounding box center [40, 390] width 31 height 31
checkbox input "true"
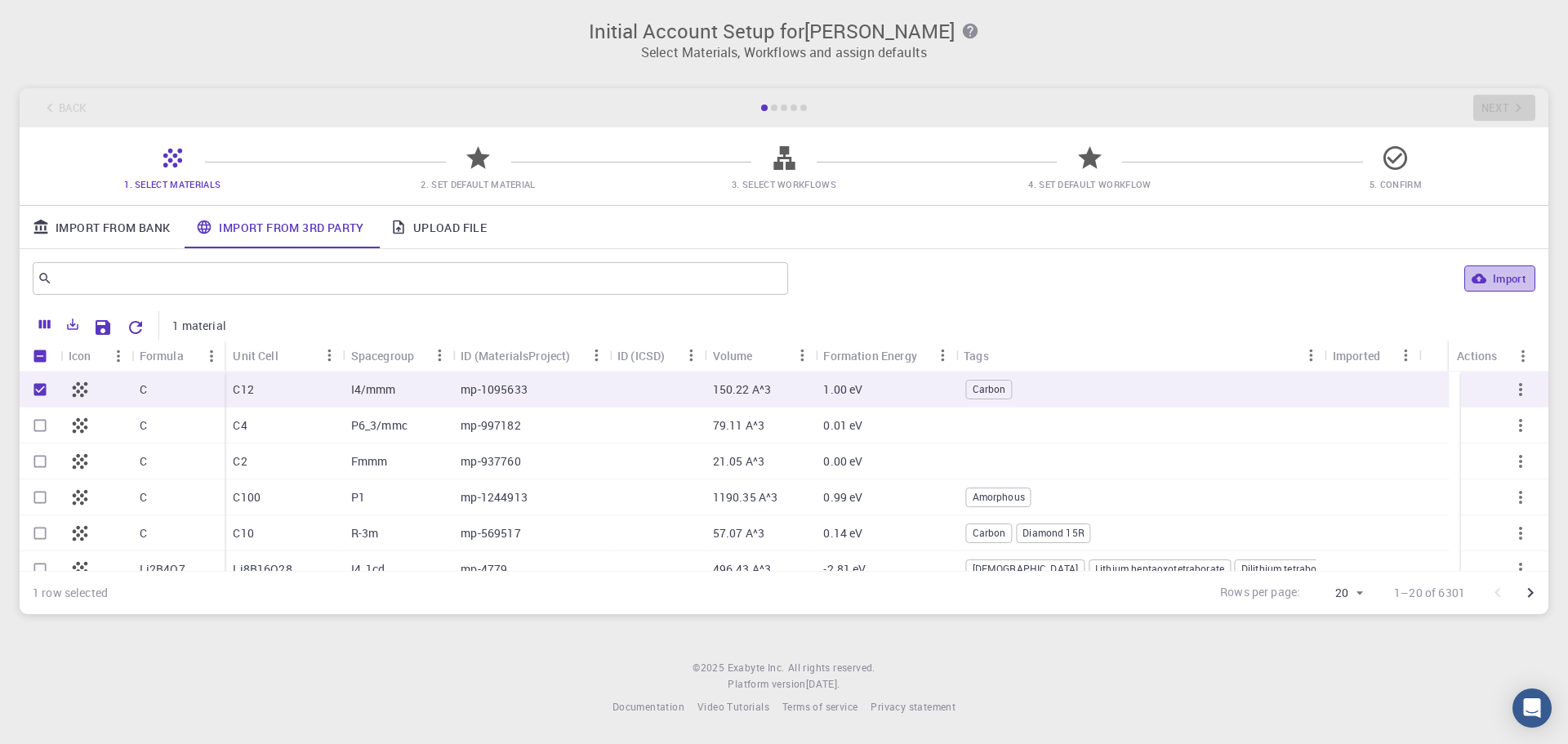
click at [1502, 274] on button "Import" at bounding box center [1499, 278] width 71 height 27
checkbox input "false"
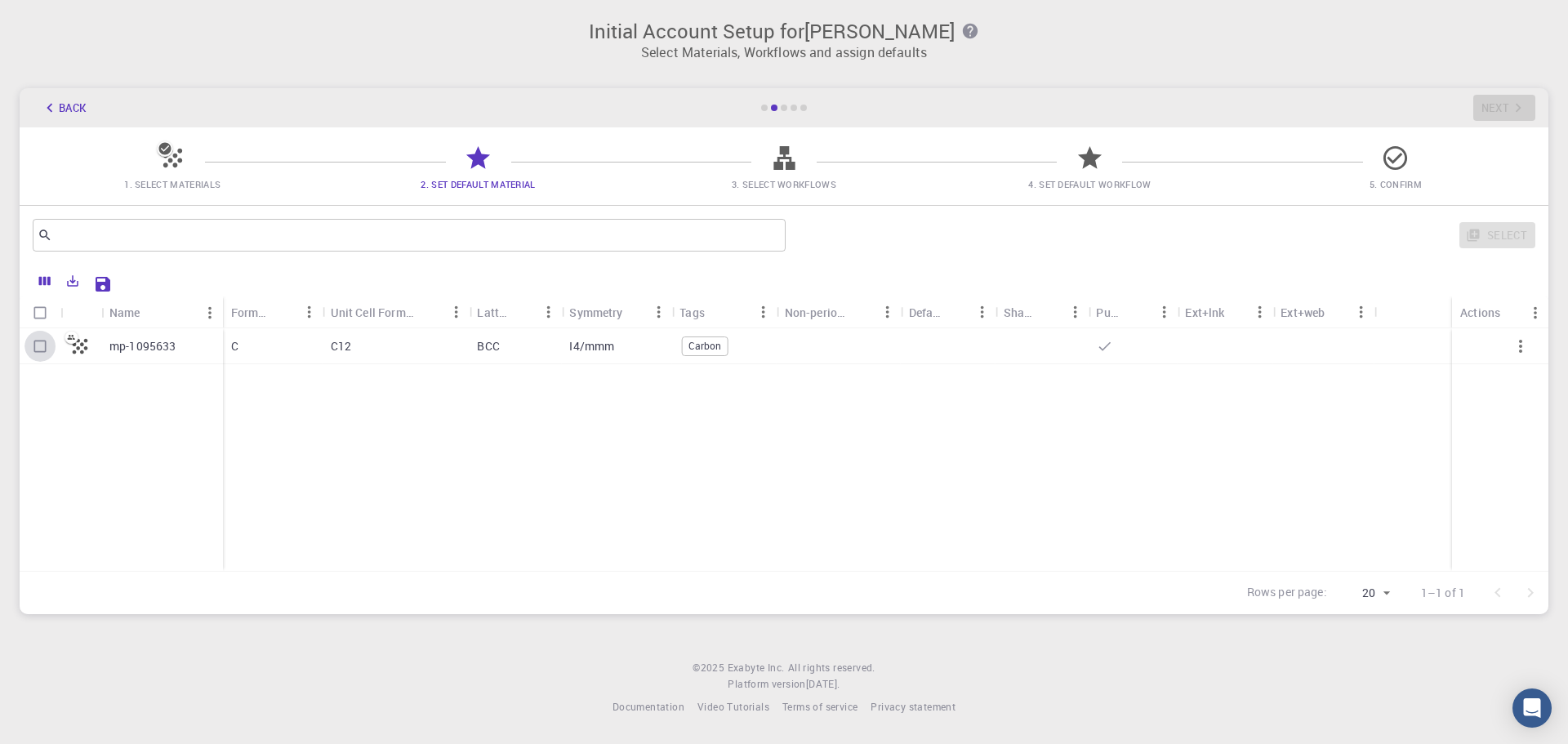
click at [39, 345] on input "Select row" at bounding box center [40, 346] width 31 height 31
checkbox input "true"
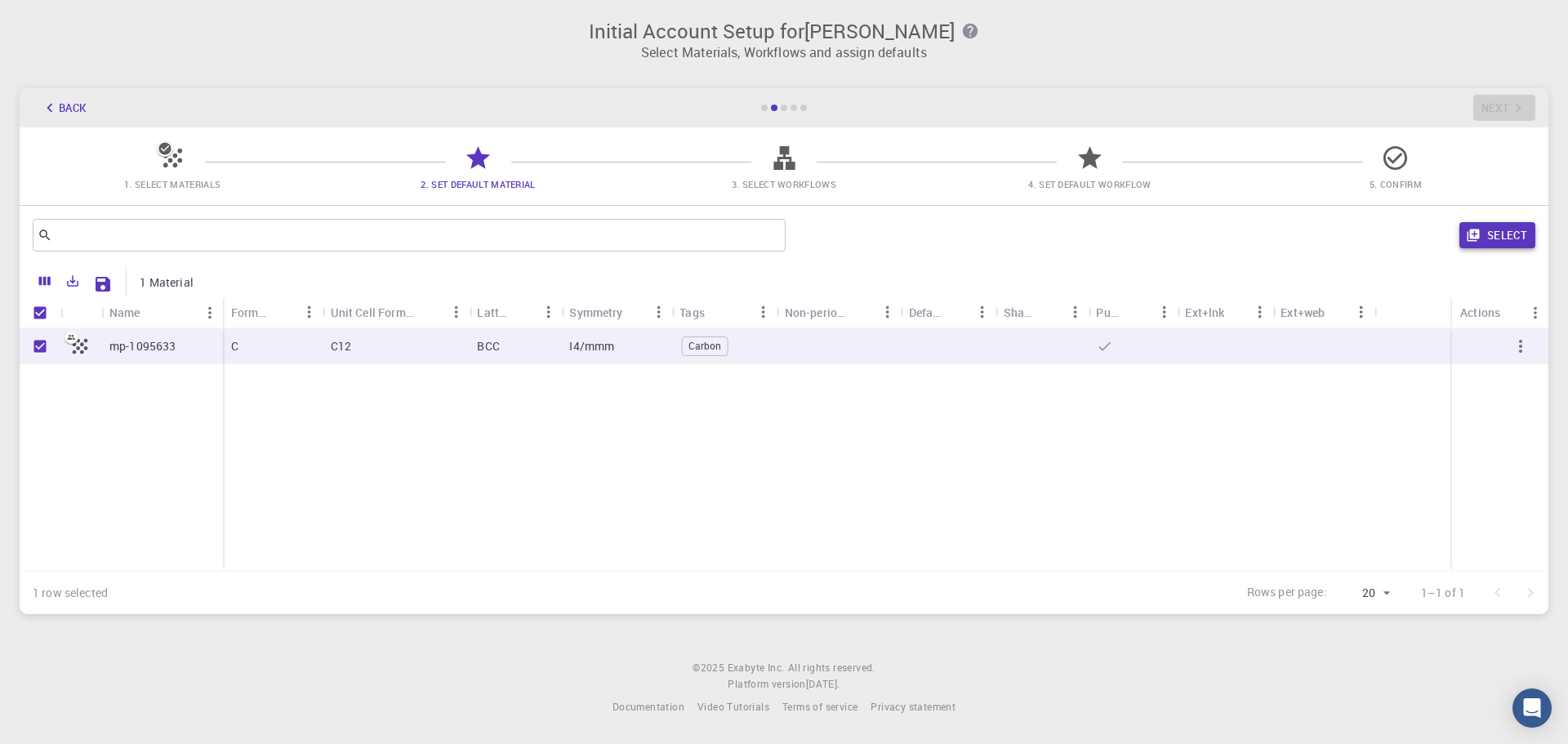
click at [1495, 235] on button "Select" at bounding box center [1497, 235] width 76 height 27
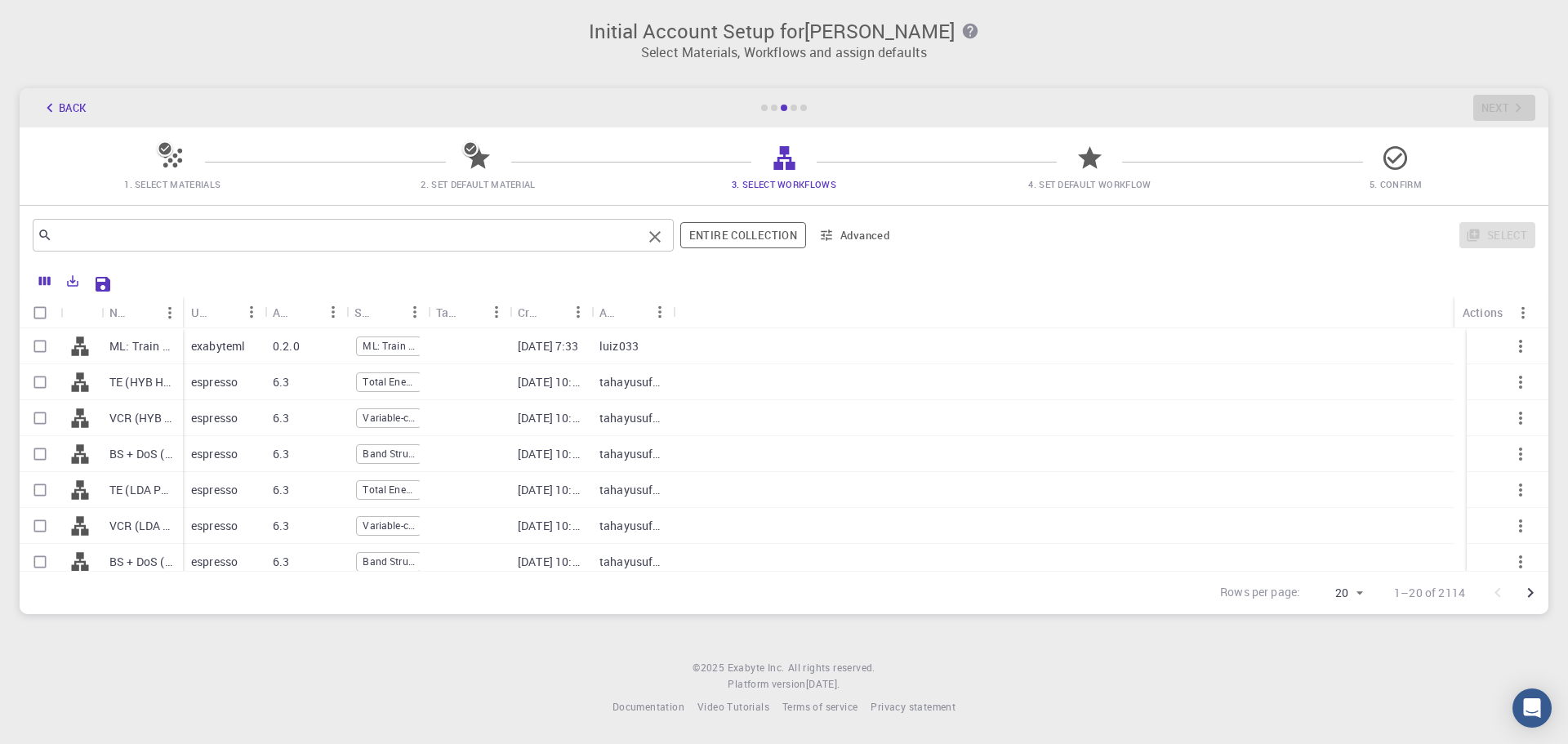
click at [220, 235] on input "text" at bounding box center [347, 235] width 589 height 23
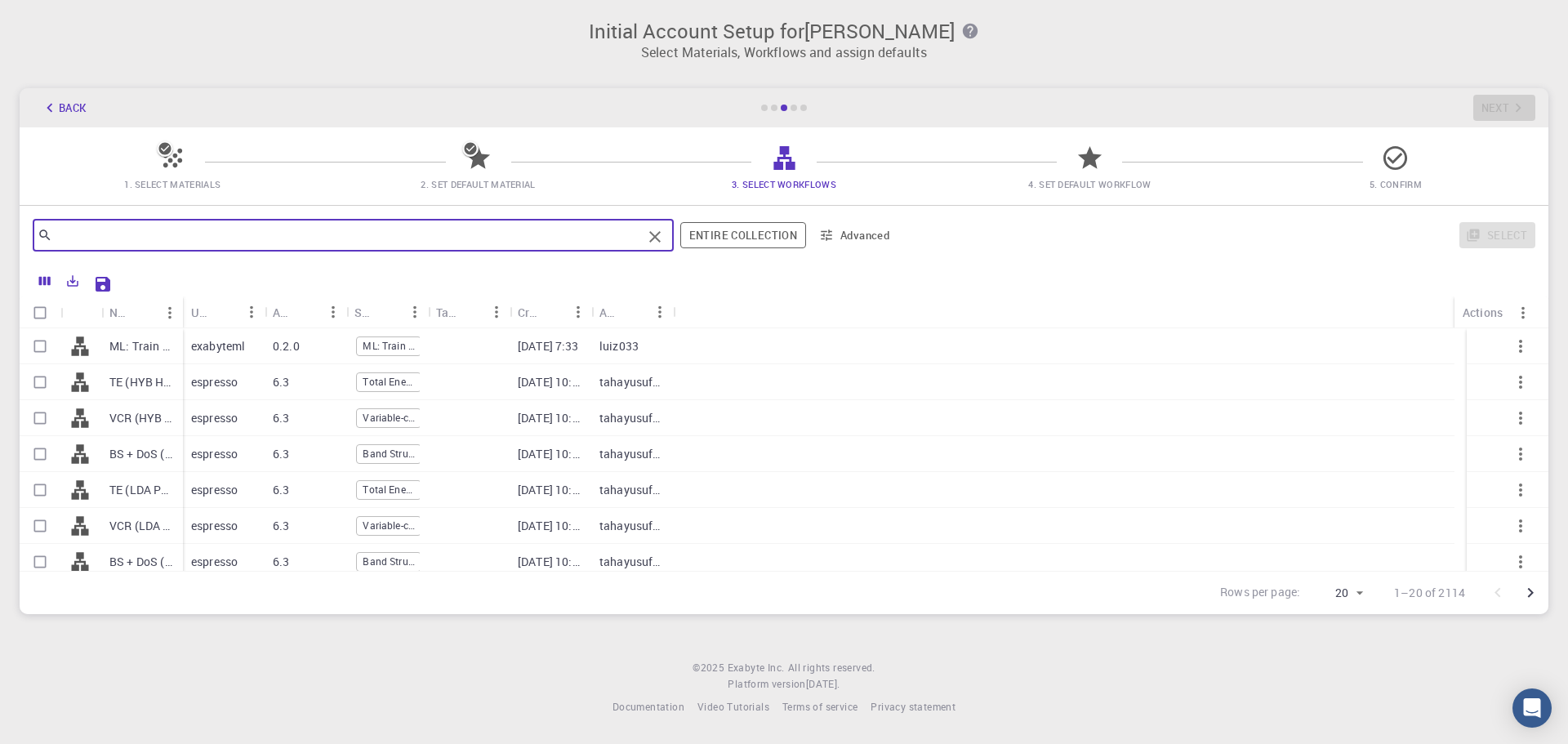
click at [40, 382] on input "Select row" at bounding box center [40, 382] width 31 height 31
checkbox input "true"
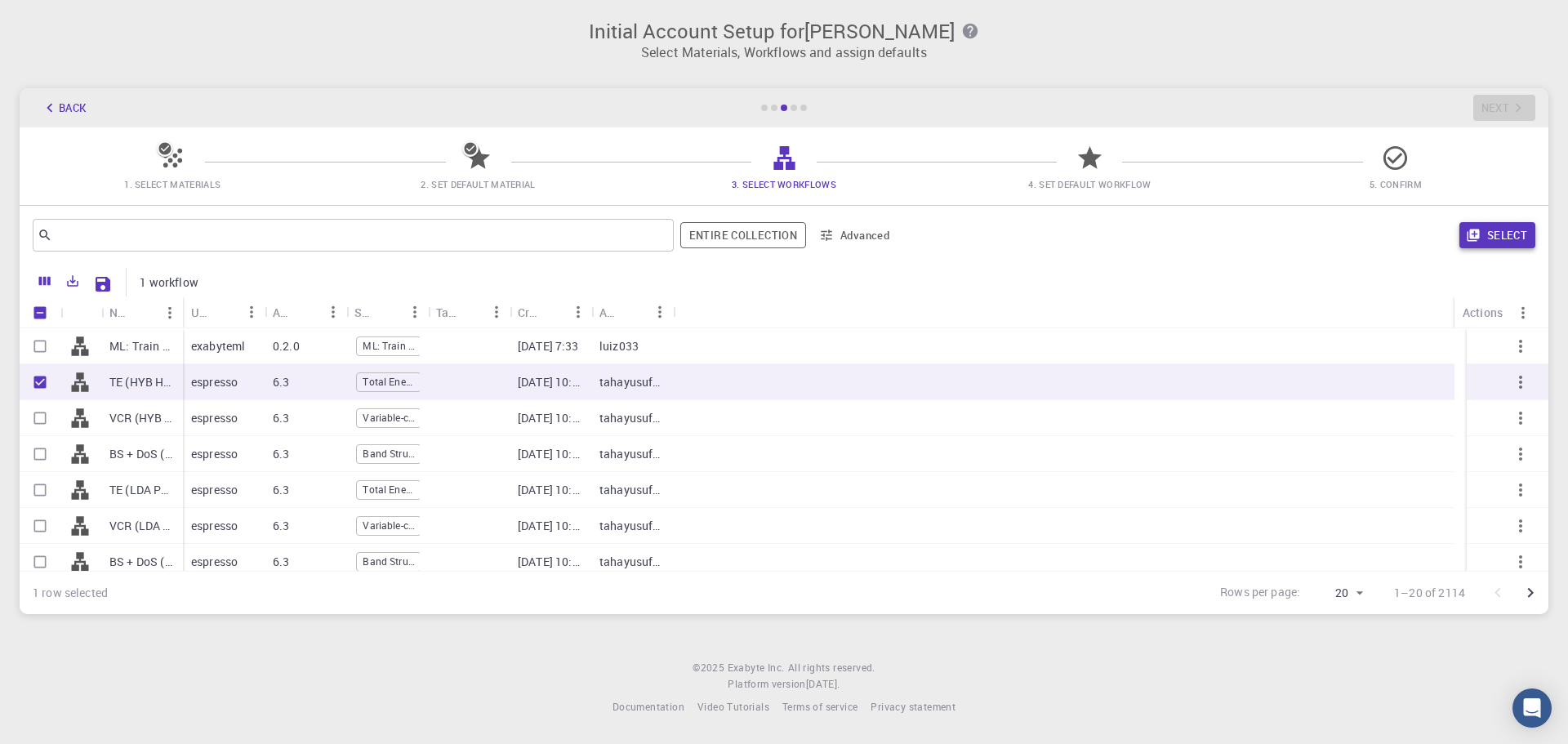
click at [1510, 234] on button "Select" at bounding box center [1497, 235] width 76 height 27
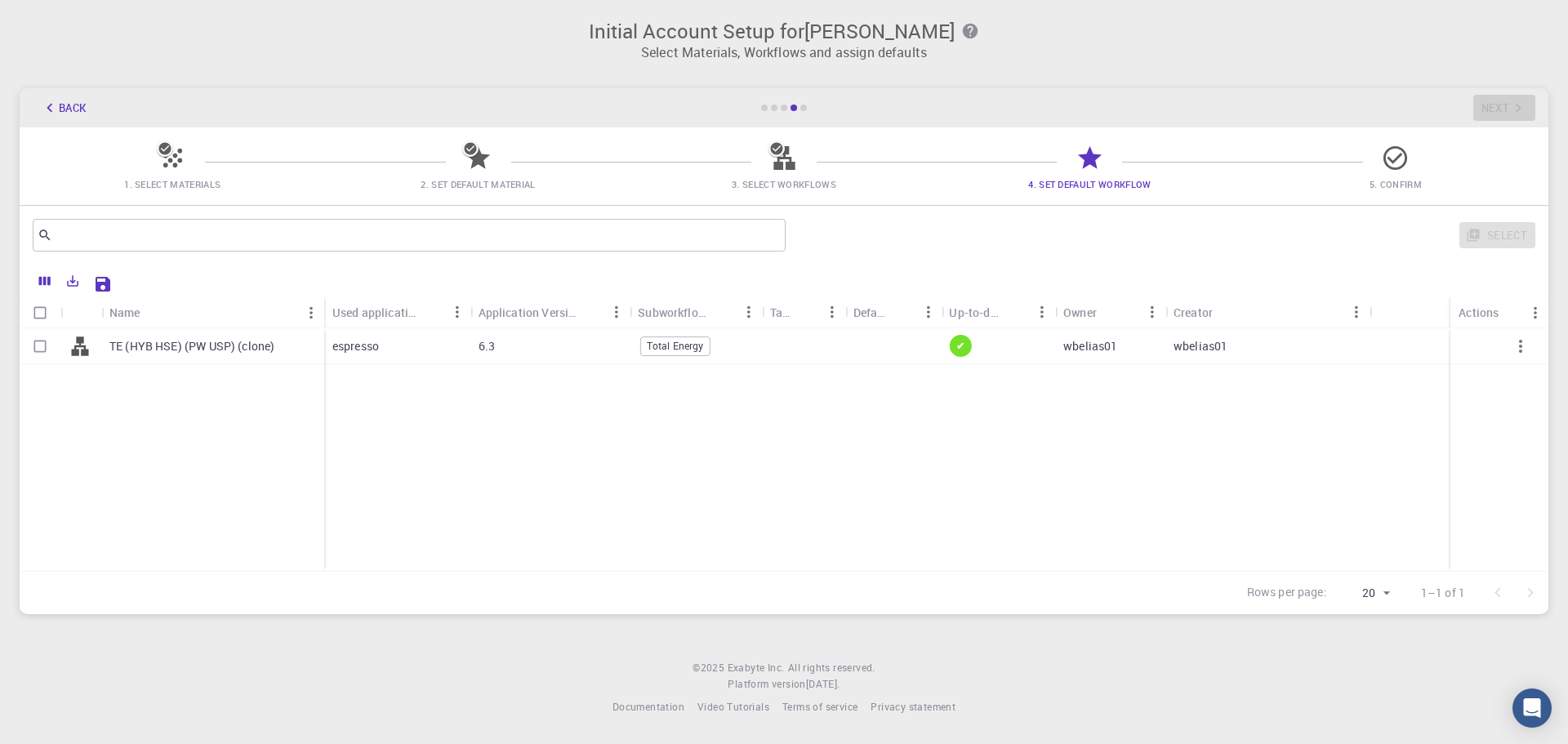
click at [43, 344] on input "Select row" at bounding box center [40, 346] width 31 height 31
checkbox input "true"
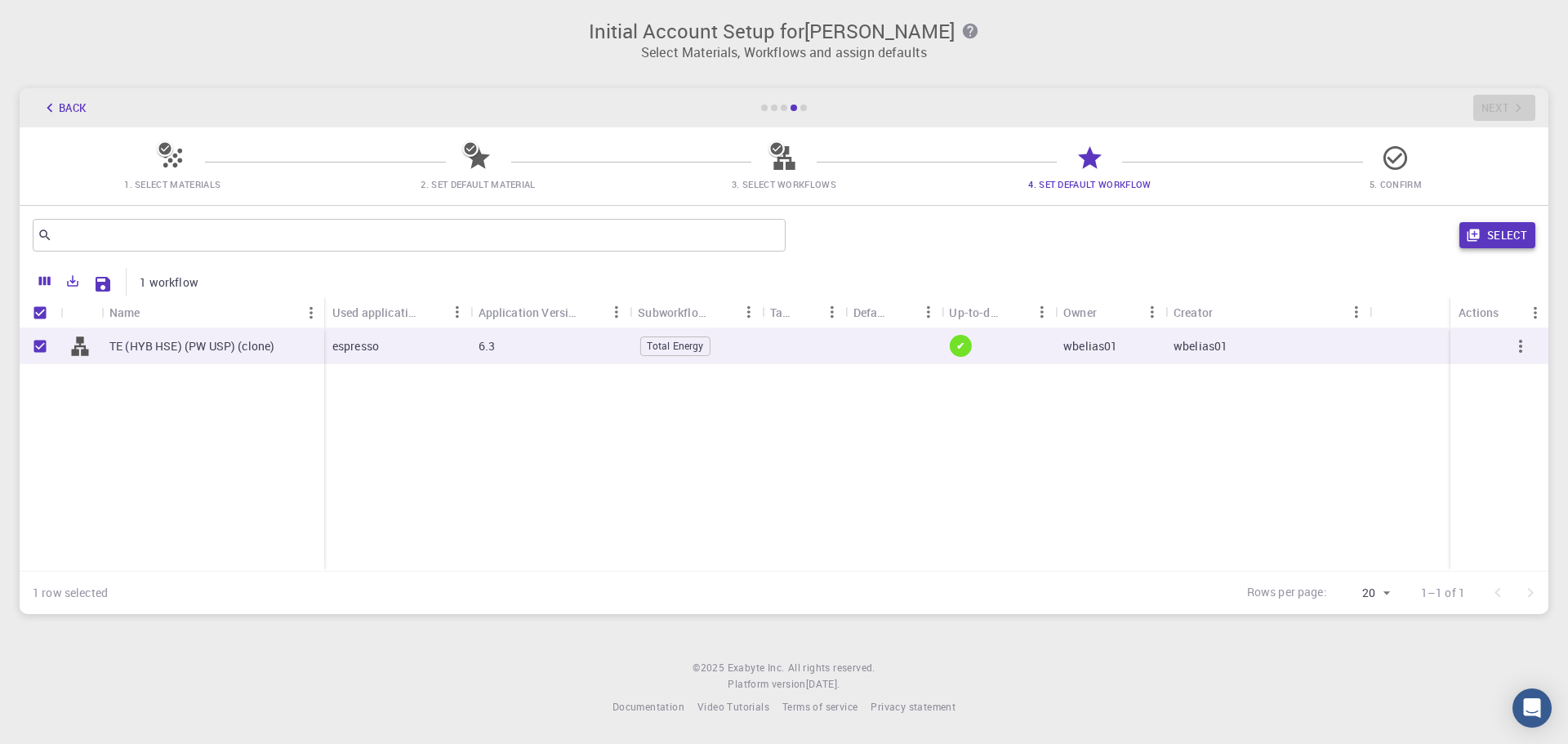
click at [1502, 231] on button "Select" at bounding box center [1497, 235] width 76 height 27
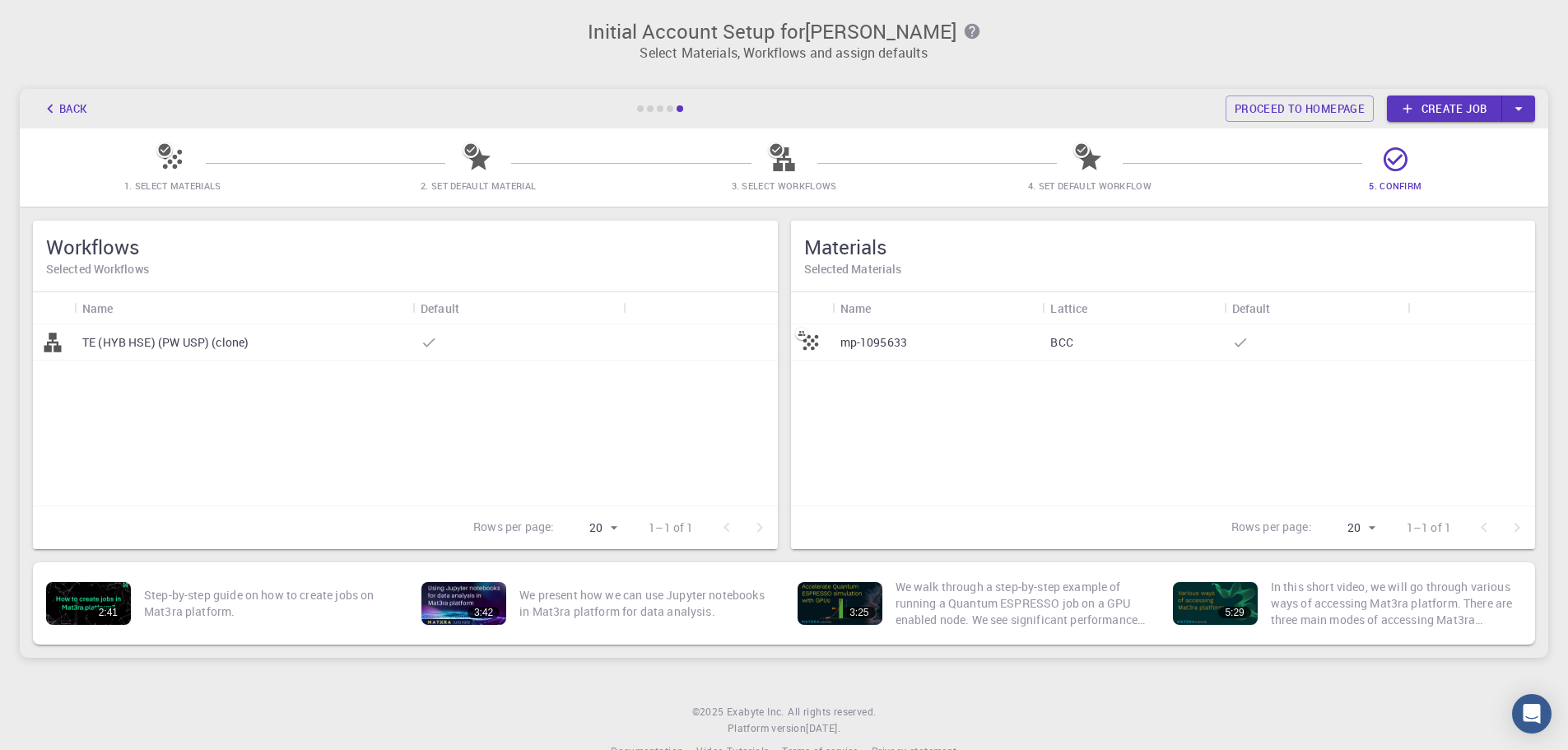
click at [871, 341] on p "mp-1095633" at bounding box center [875, 342] width 67 height 16
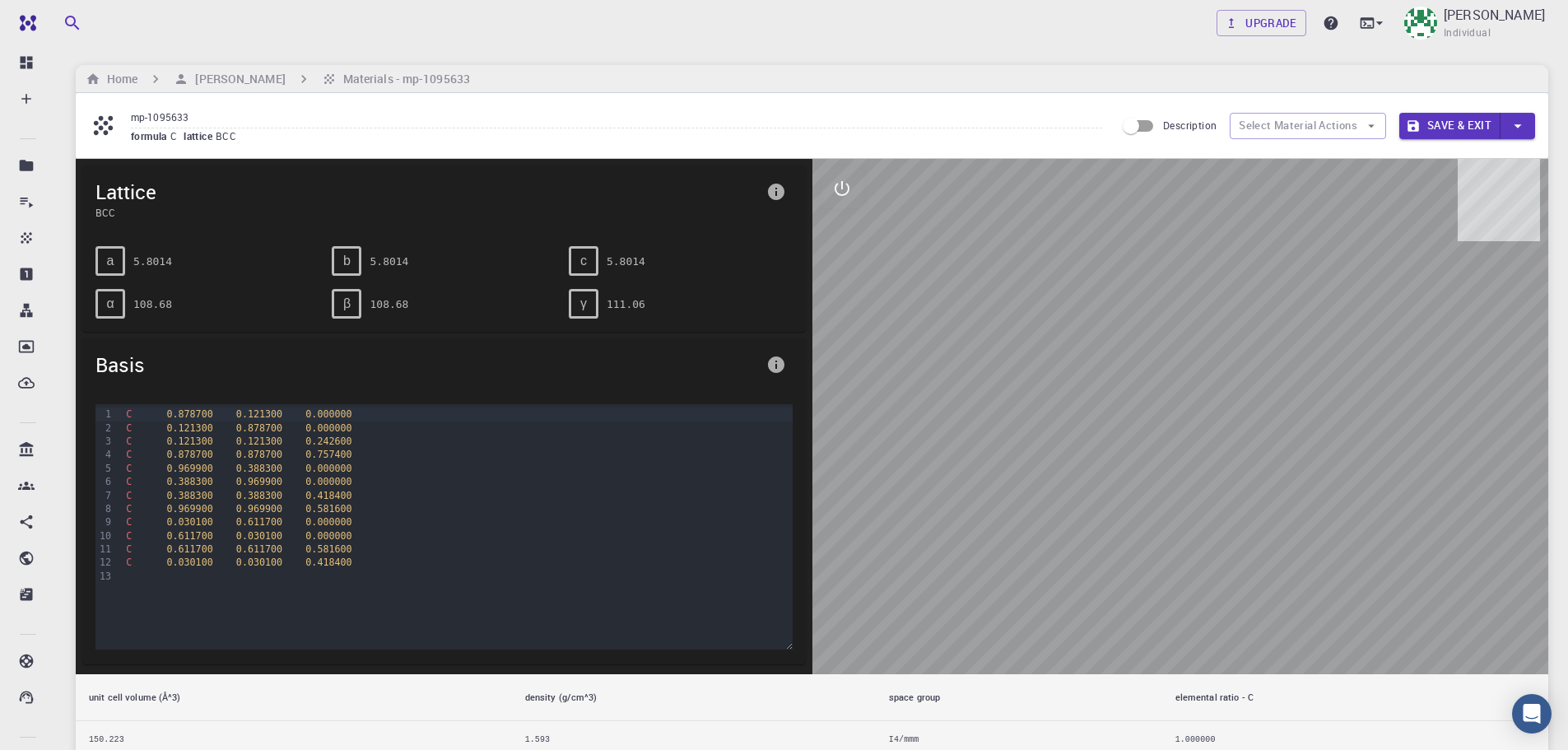
drag, startPoint x: 1003, startPoint y: 553, endPoint x: 961, endPoint y: 430, distance: 130.0
click at [961, 435] on div at bounding box center [1180, 416] width 737 height 515
click at [844, 191] on icon "interactive" at bounding box center [842, 188] width 20 height 20
click at [843, 224] on icon "view" at bounding box center [842, 228] width 18 height 12
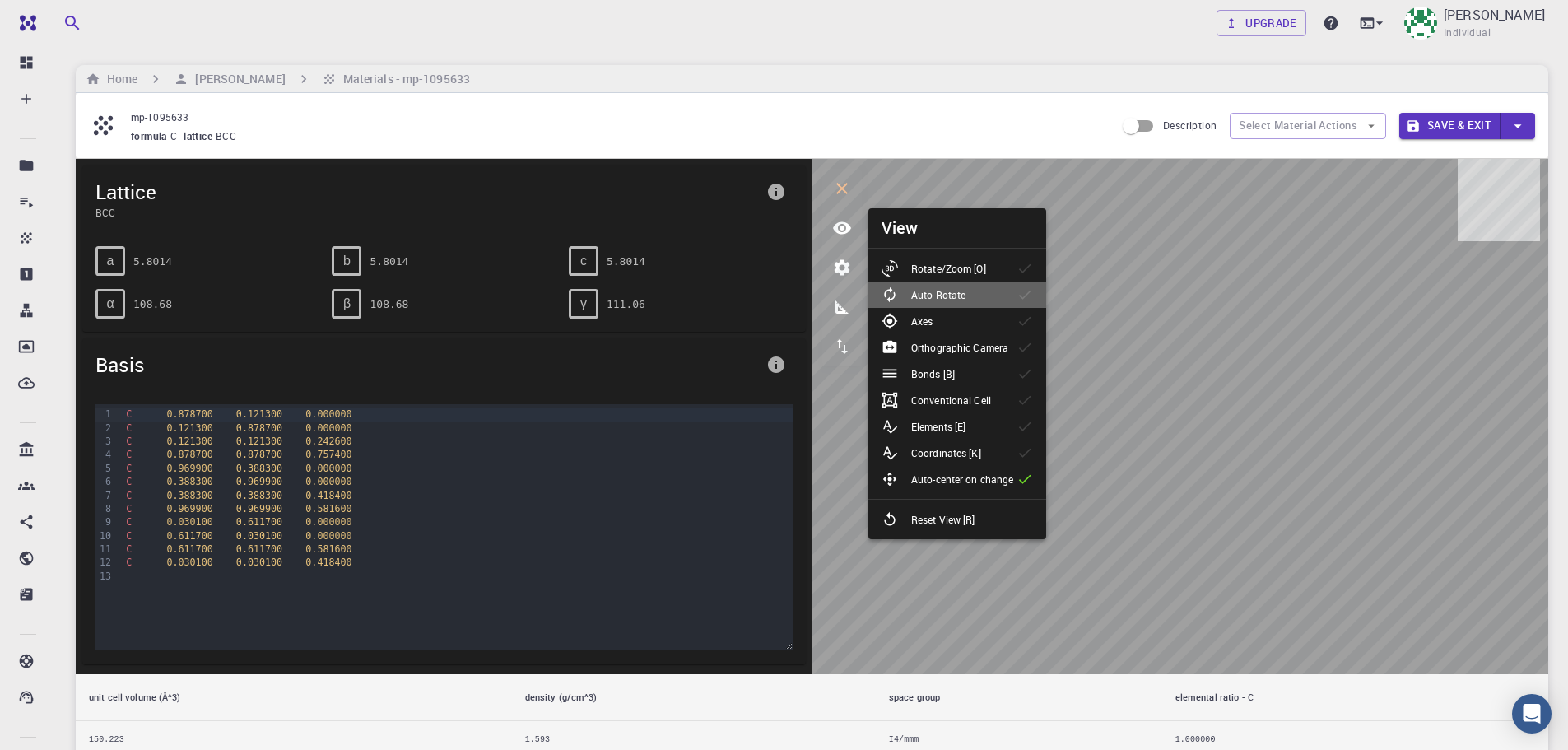
click at [943, 293] on p "Auto Rotate" at bounding box center [939, 294] width 54 height 15
click at [935, 320] on div "Axes" at bounding box center [914, 320] width 64 height 16
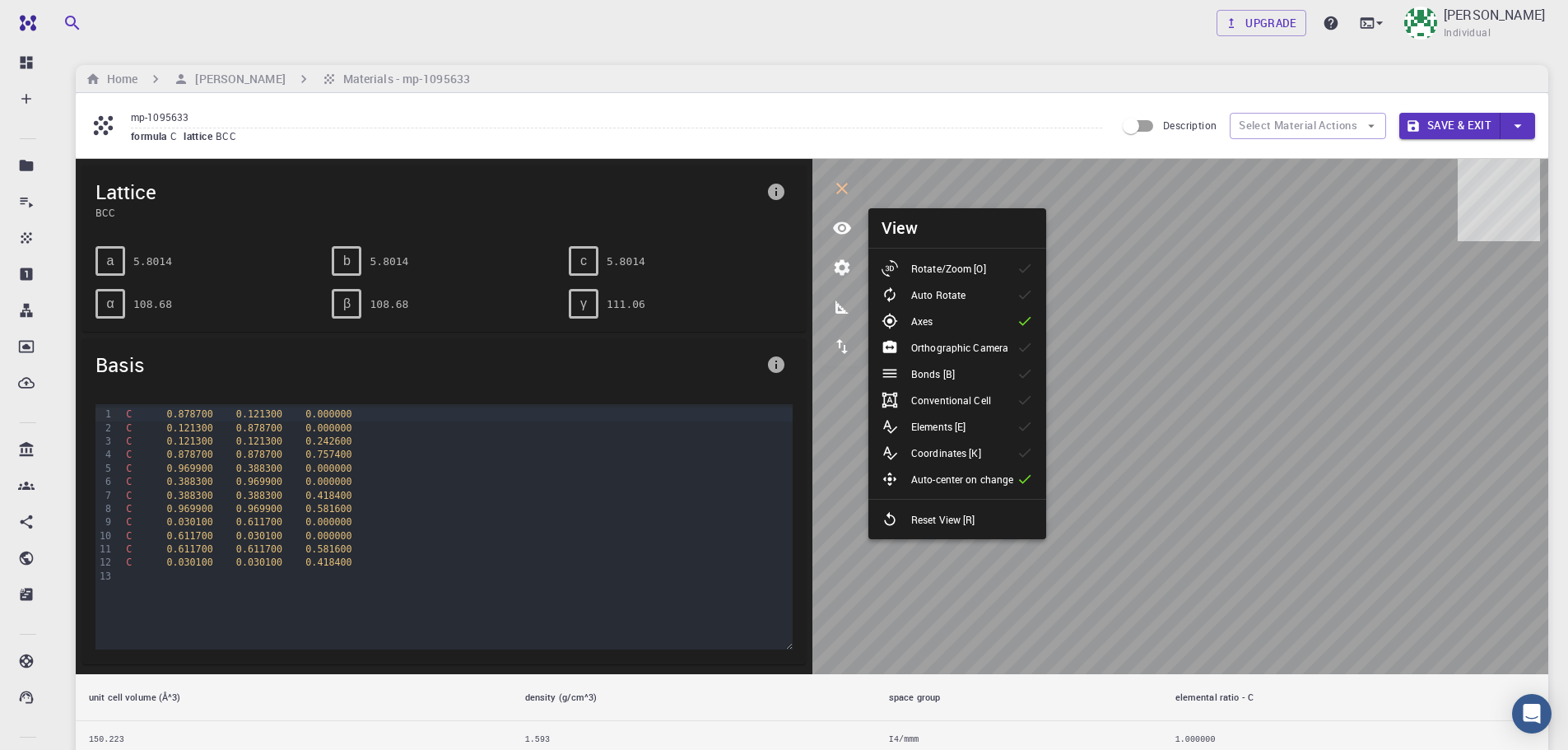
click at [935, 320] on div "Axes" at bounding box center [914, 320] width 64 height 16
click at [945, 346] on p "Orthographic Camera" at bounding box center [960, 347] width 98 height 15
click at [930, 374] on p "Bonds [B]" at bounding box center [933, 373] width 44 height 15
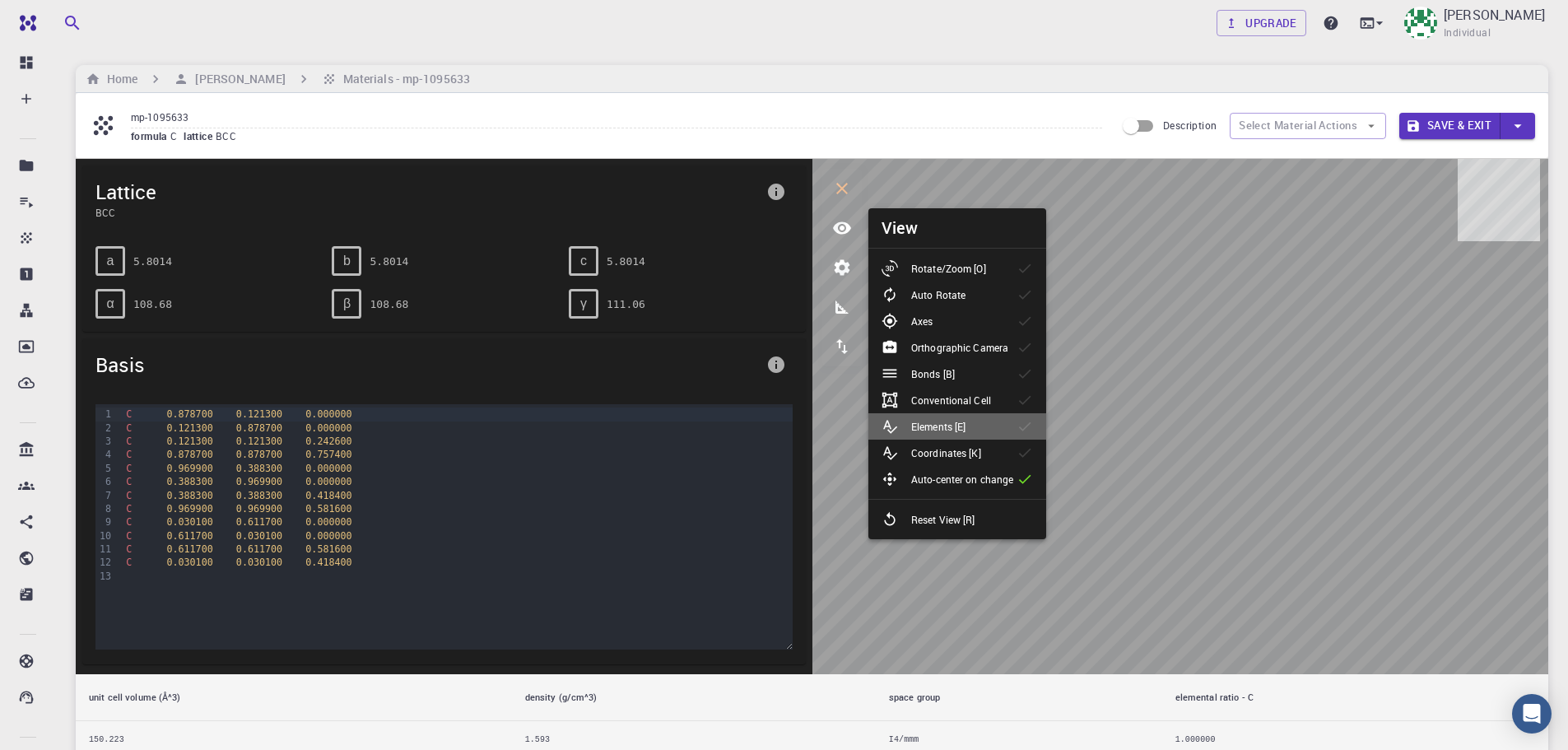
click at [933, 423] on p "Elements [E]" at bounding box center [939, 425] width 54 height 15
click at [930, 299] on p "Auto Rotate" at bounding box center [939, 294] width 54 height 15
click at [1519, 124] on icon "button" at bounding box center [1518, 126] width 8 height 4
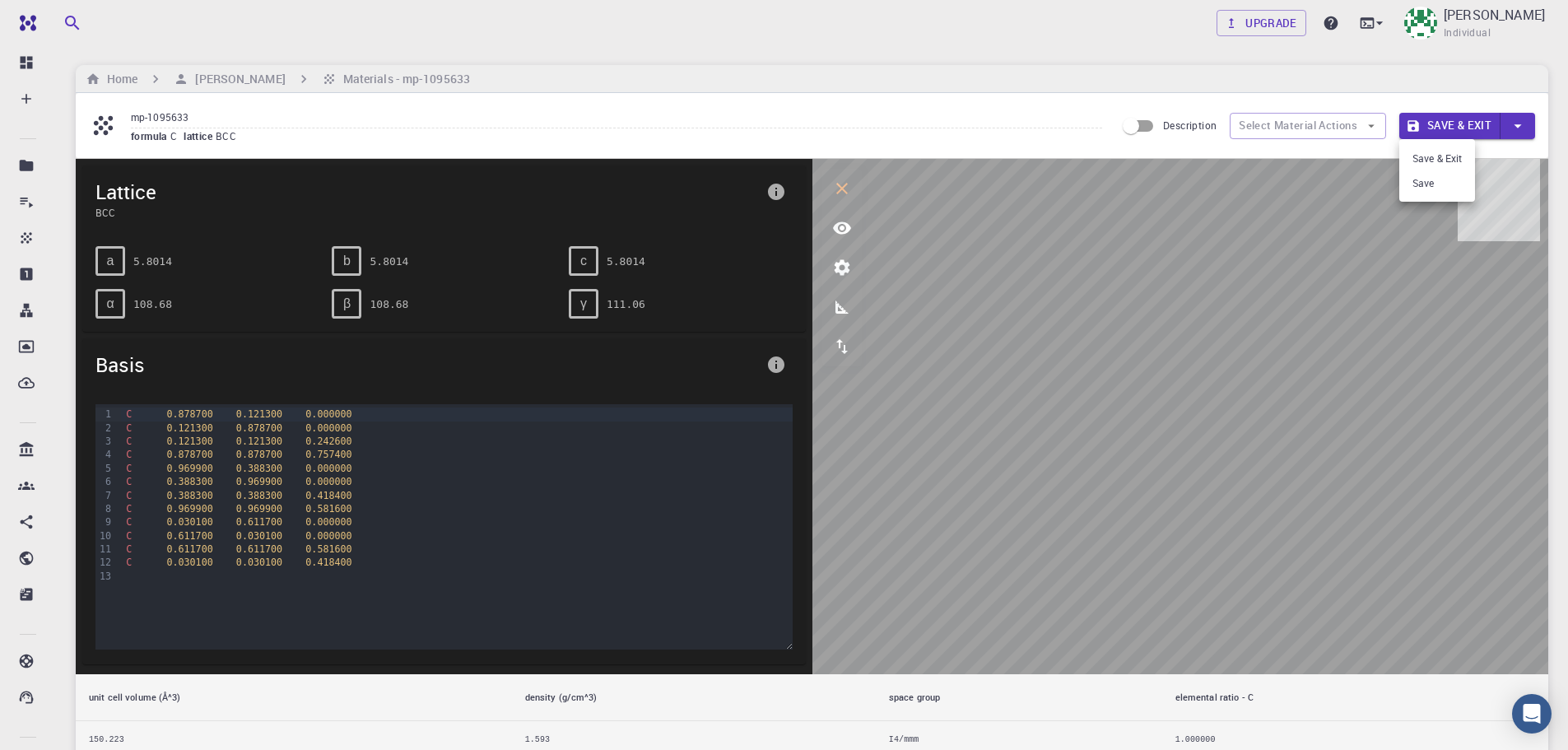
click at [1514, 122] on div at bounding box center [784, 375] width 1568 height 750
click at [215, 79] on h6 "[PERSON_NAME]" at bounding box center [237, 79] width 97 height 18
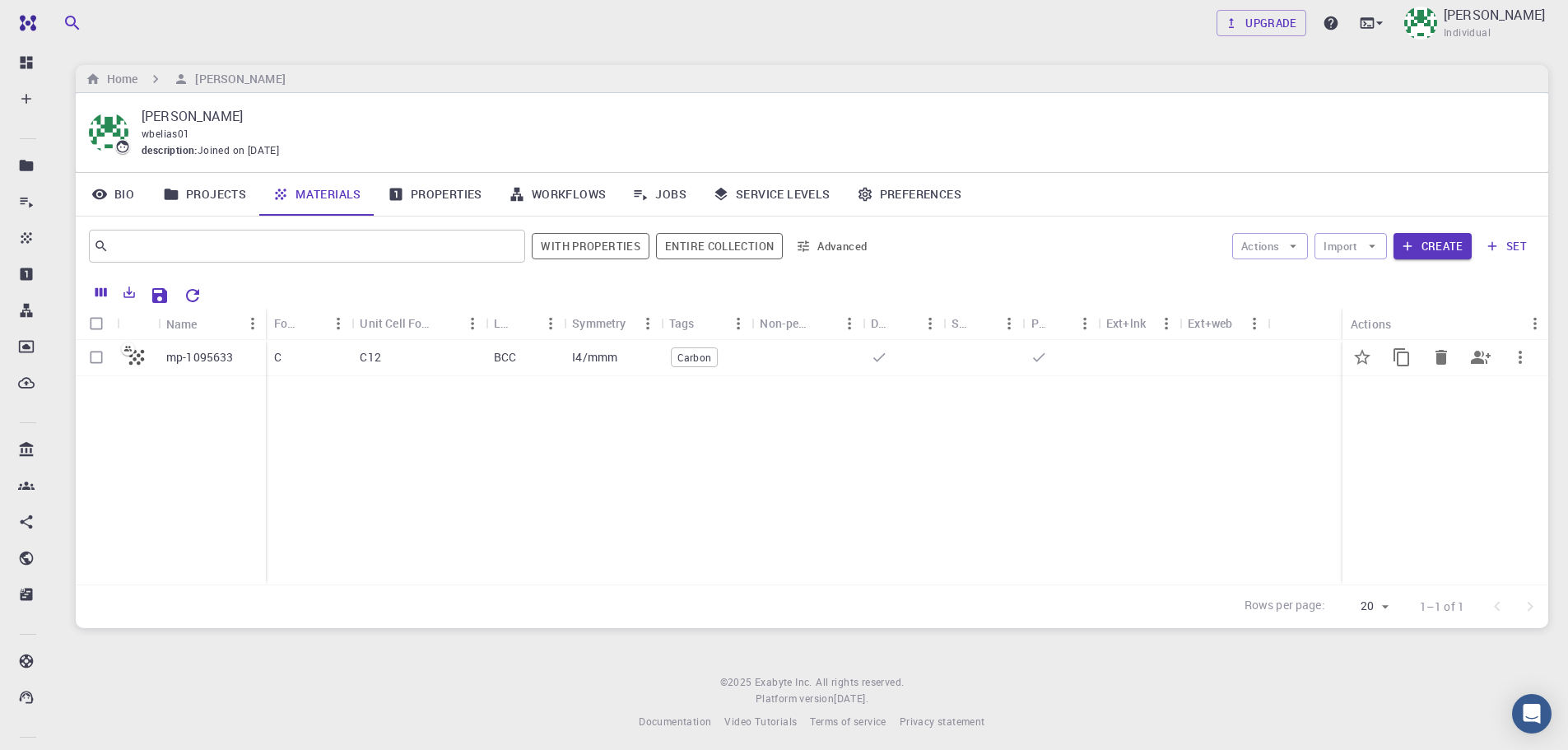
click at [98, 358] on input "Select row" at bounding box center [96, 357] width 31 height 31
checkbox input "true"
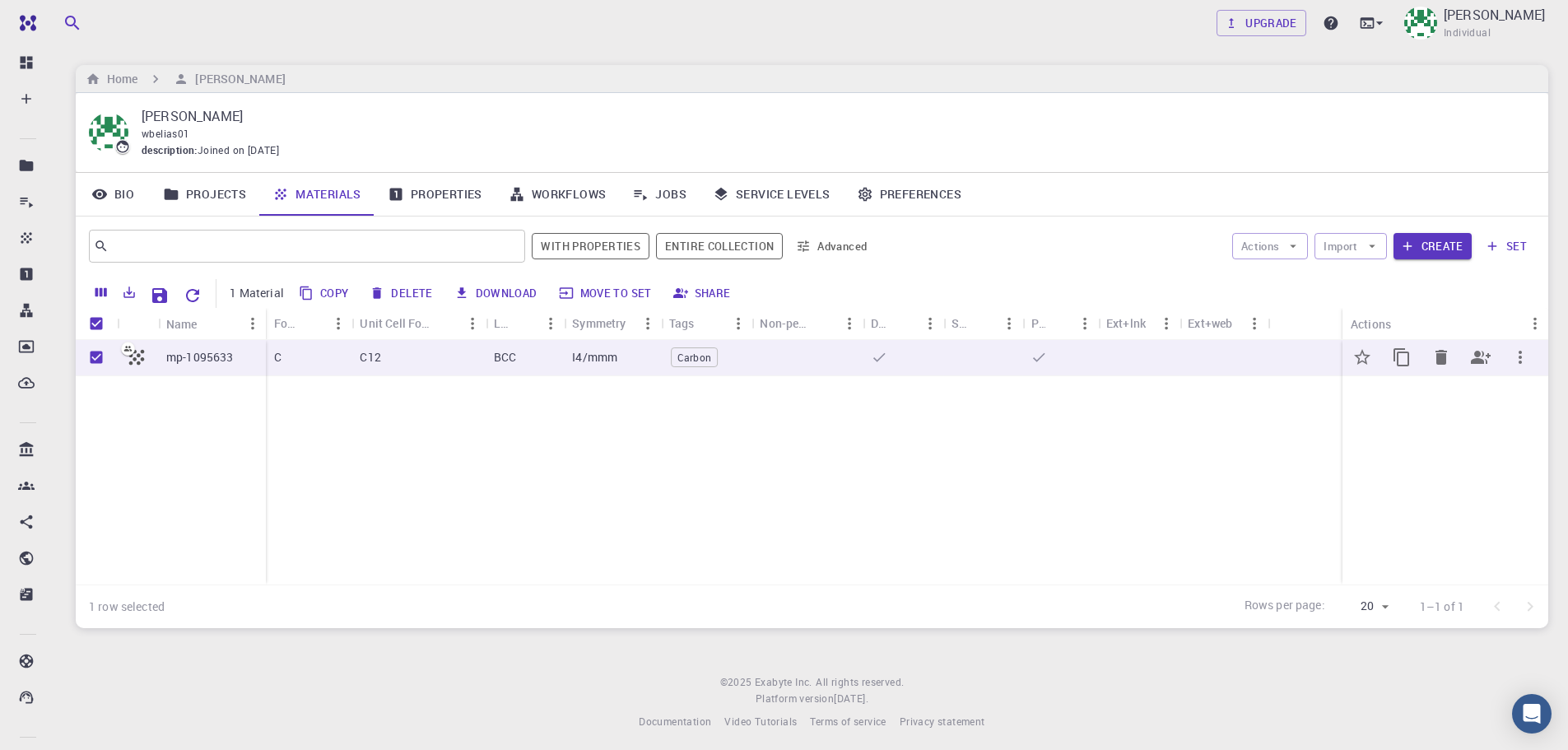
click at [1524, 358] on icon "button" at bounding box center [1521, 356] width 20 height 20
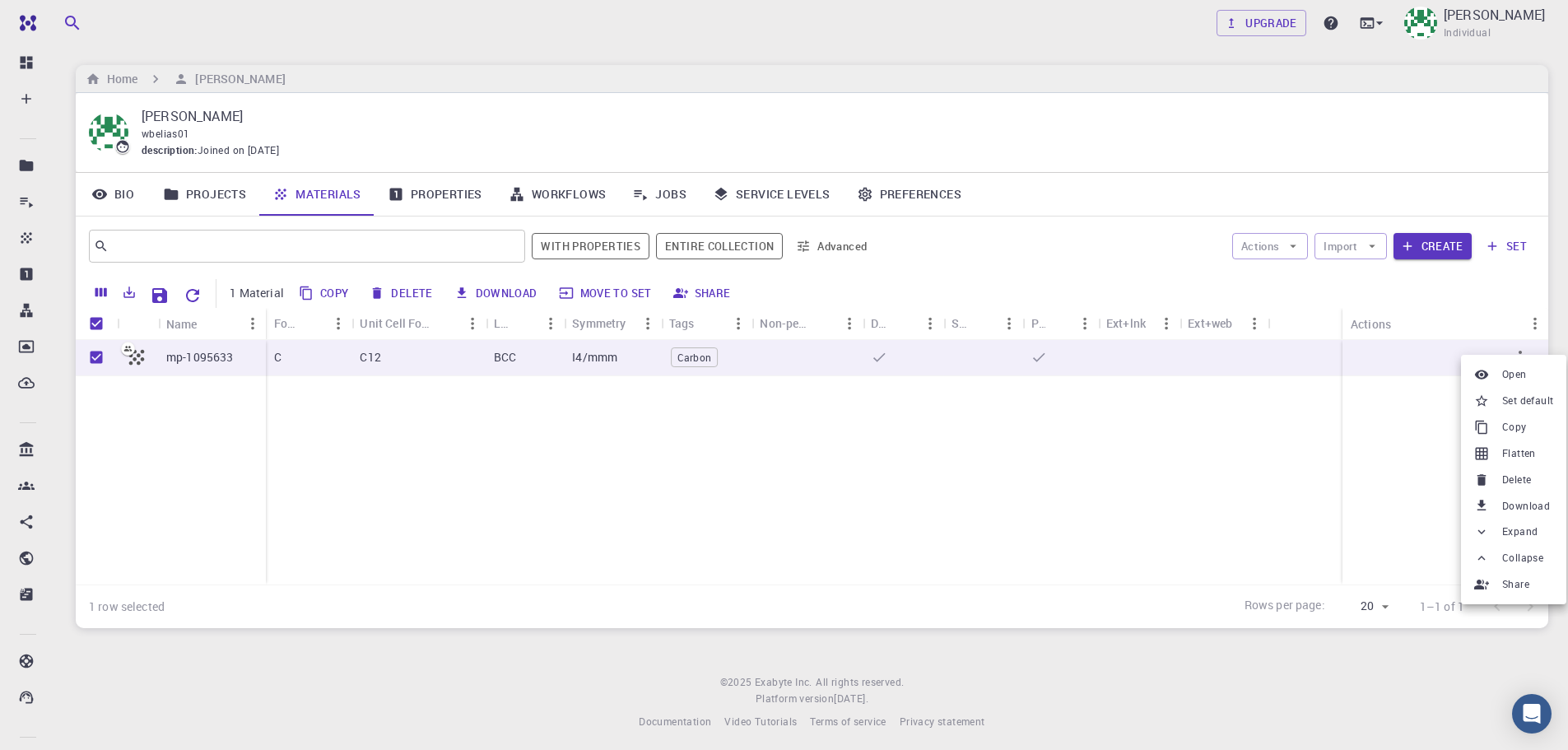
click at [1521, 478] on span "Delete" at bounding box center [1516, 479] width 28 height 16
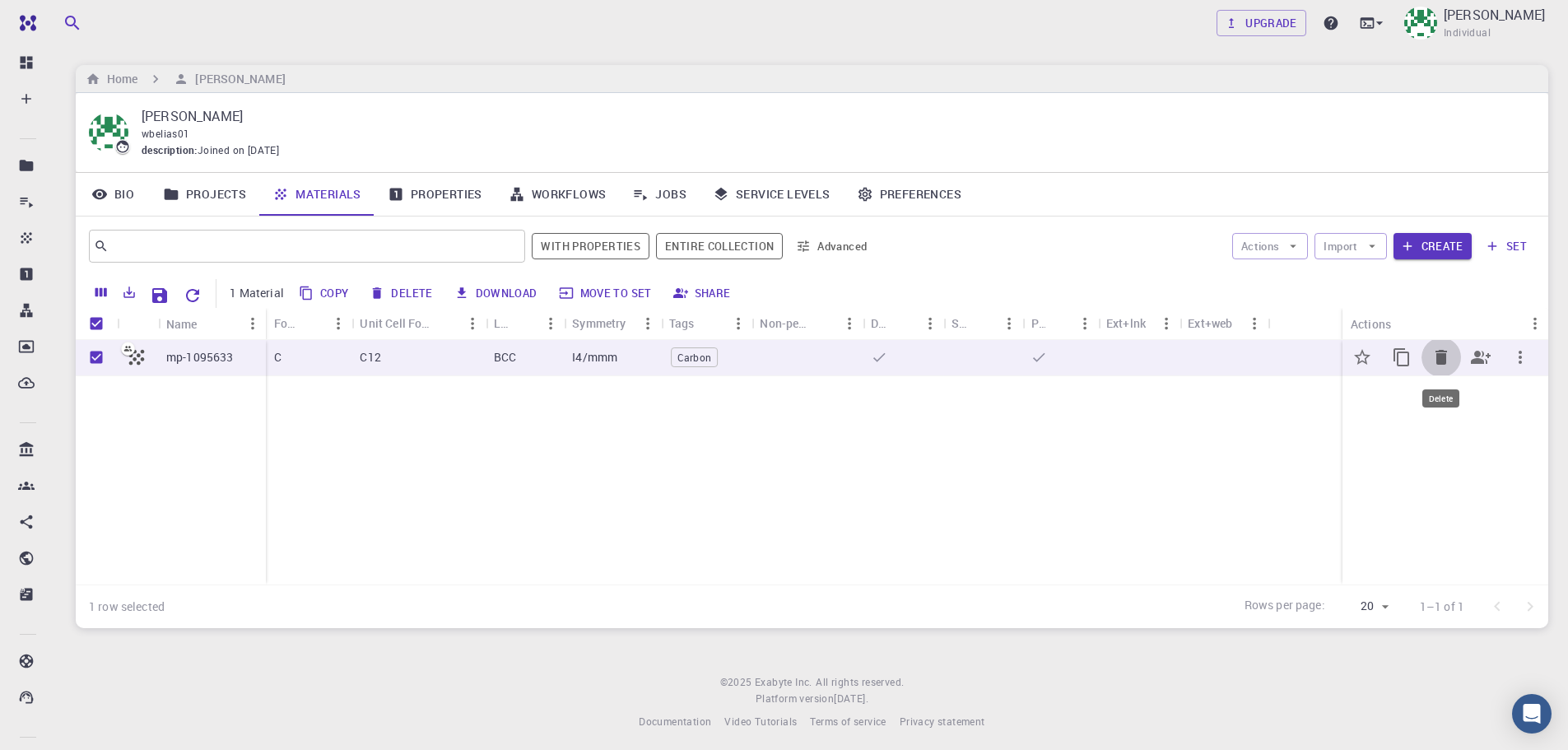
click at [1438, 353] on icon "Delete" at bounding box center [1441, 356] width 20 height 20
click at [97, 356] on input "Unselect row" at bounding box center [96, 357] width 31 height 31
checkbox input "false"
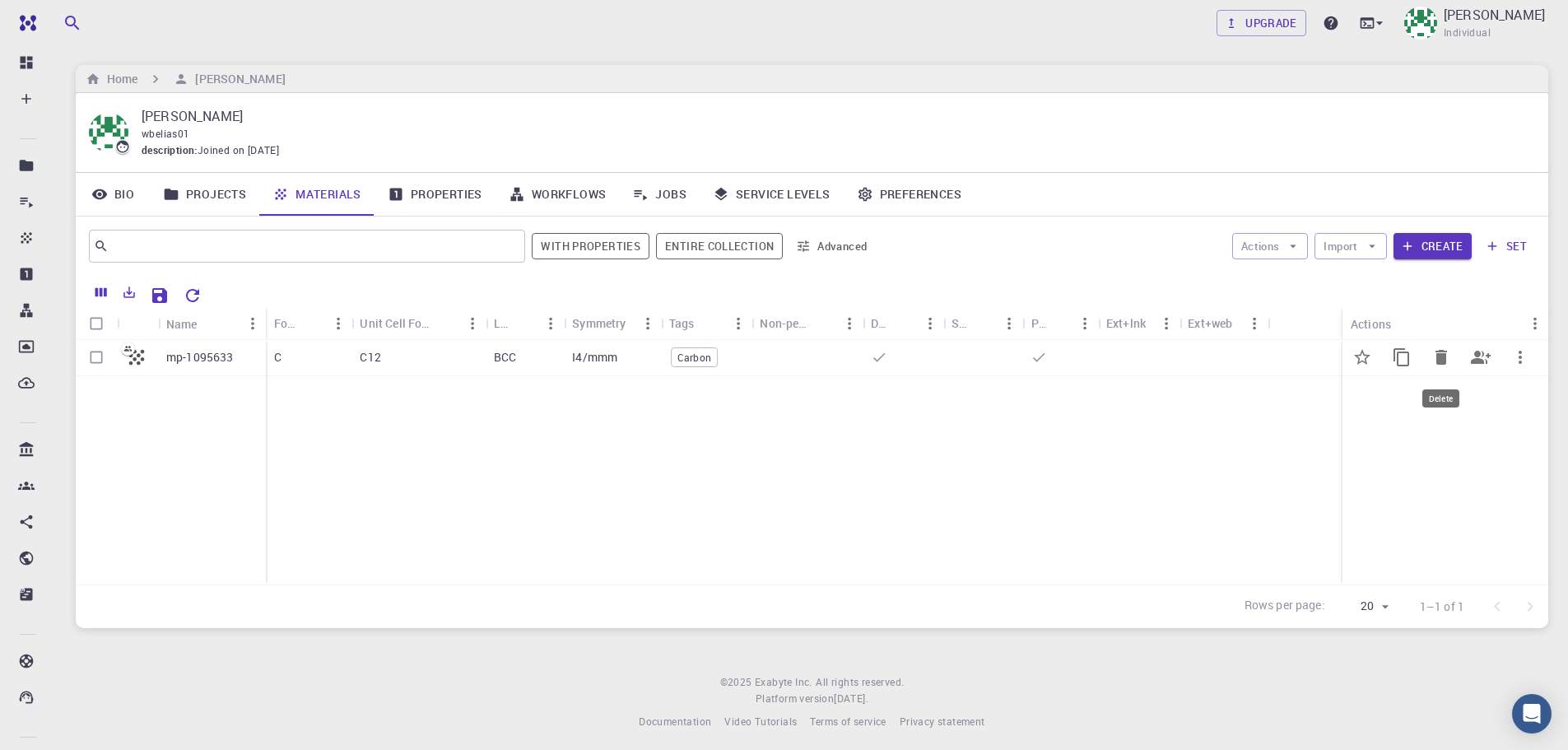
click at [1445, 355] on icon "Delete" at bounding box center [1441, 356] width 11 height 15
click at [211, 193] on link "Projects" at bounding box center [205, 194] width 110 height 43
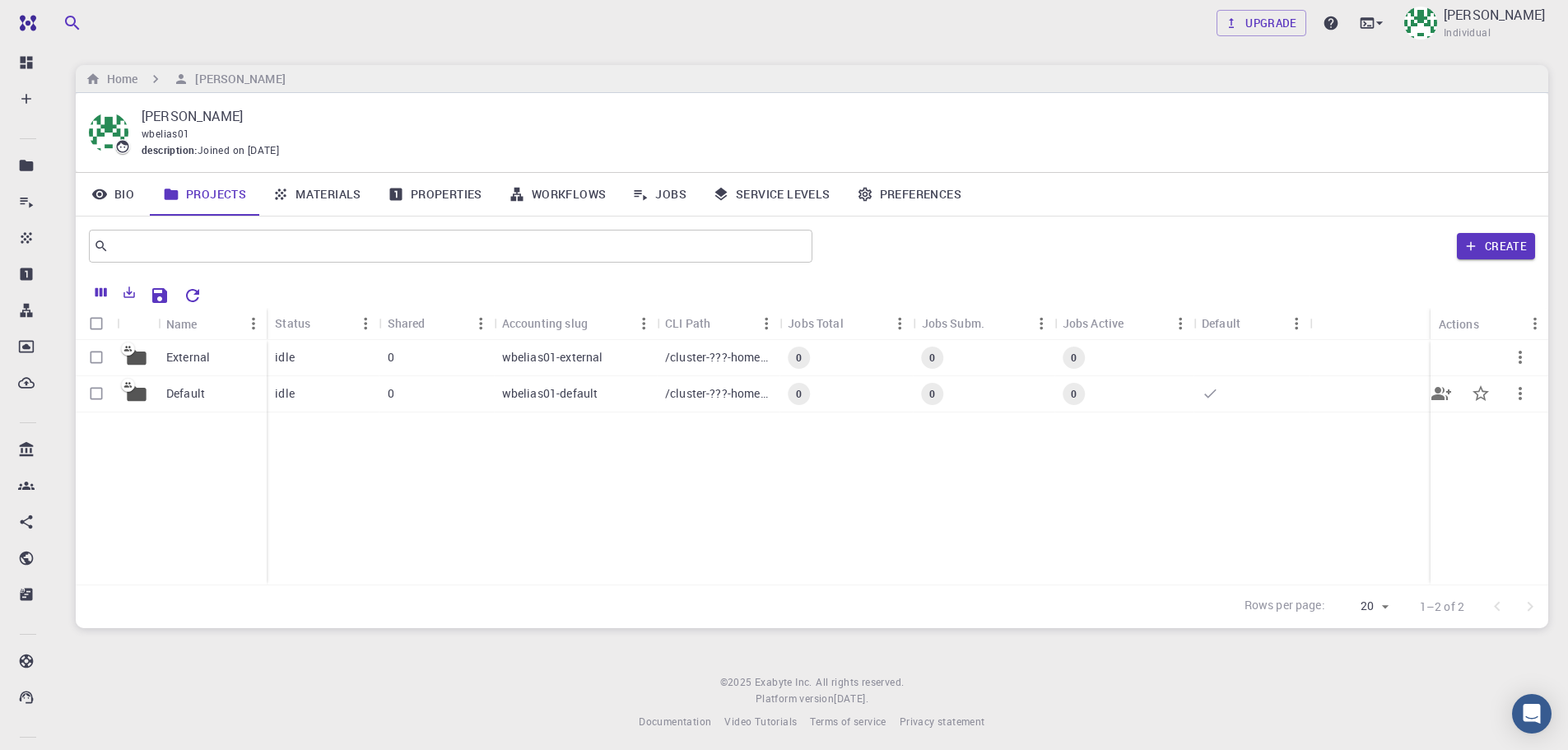
click at [1521, 392] on icon "button" at bounding box center [1521, 393] width 20 height 20
click at [335, 501] on div at bounding box center [784, 375] width 1568 height 750
click at [308, 195] on link "Materials" at bounding box center [316, 194] width 115 height 43
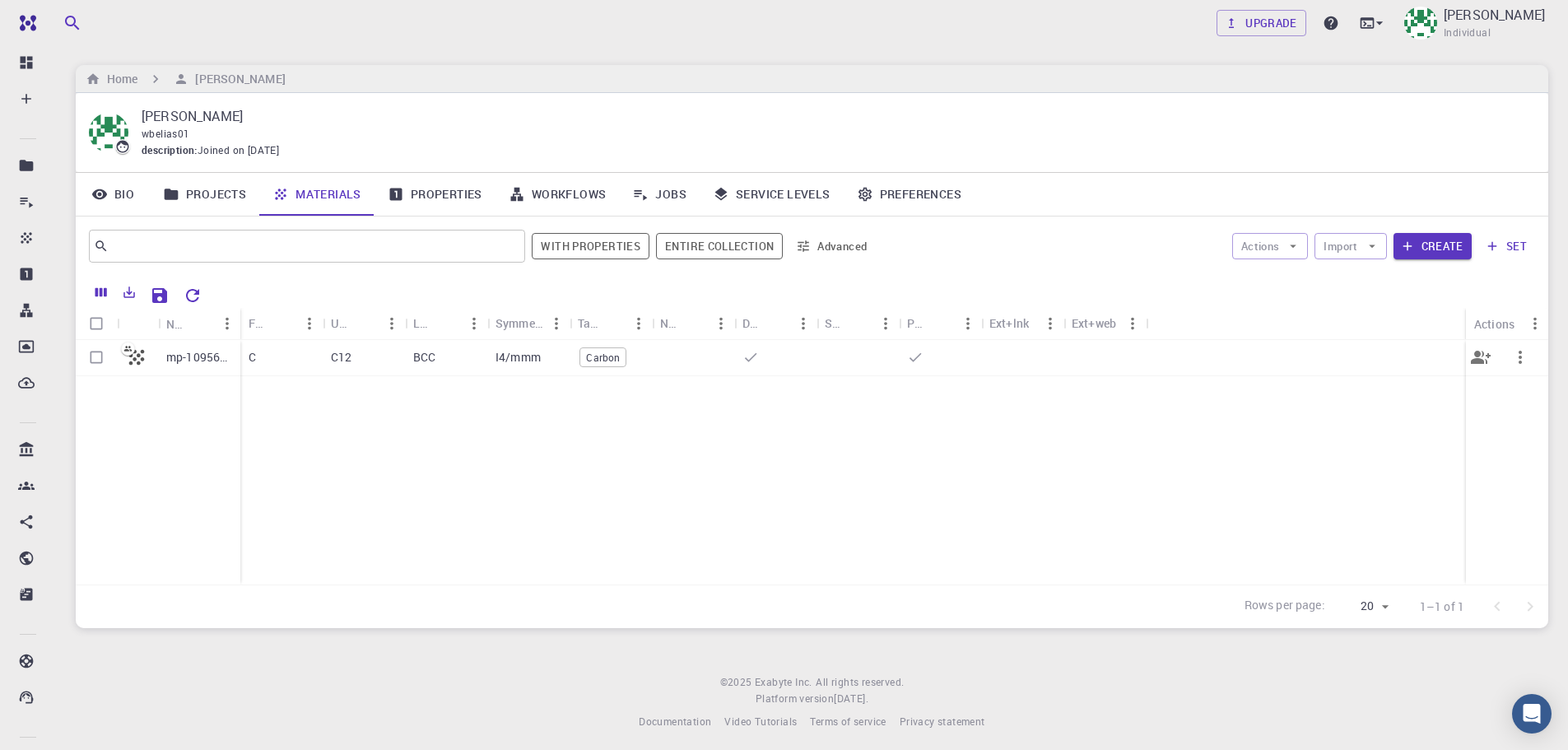
click at [93, 355] on input "Select row" at bounding box center [96, 357] width 31 height 31
checkbox input "true"
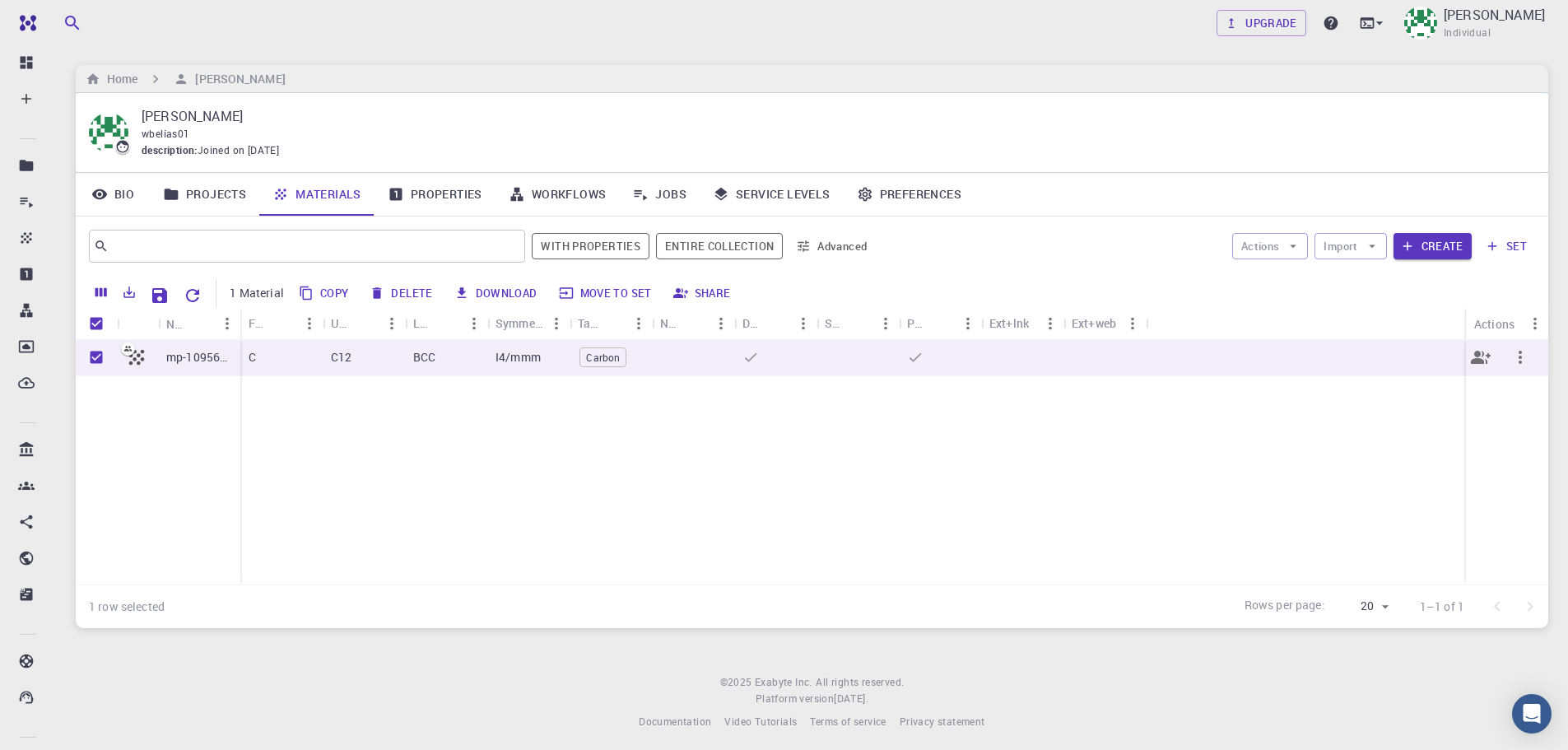
click at [1522, 353] on icon "button" at bounding box center [1521, 356] width 20 height 20
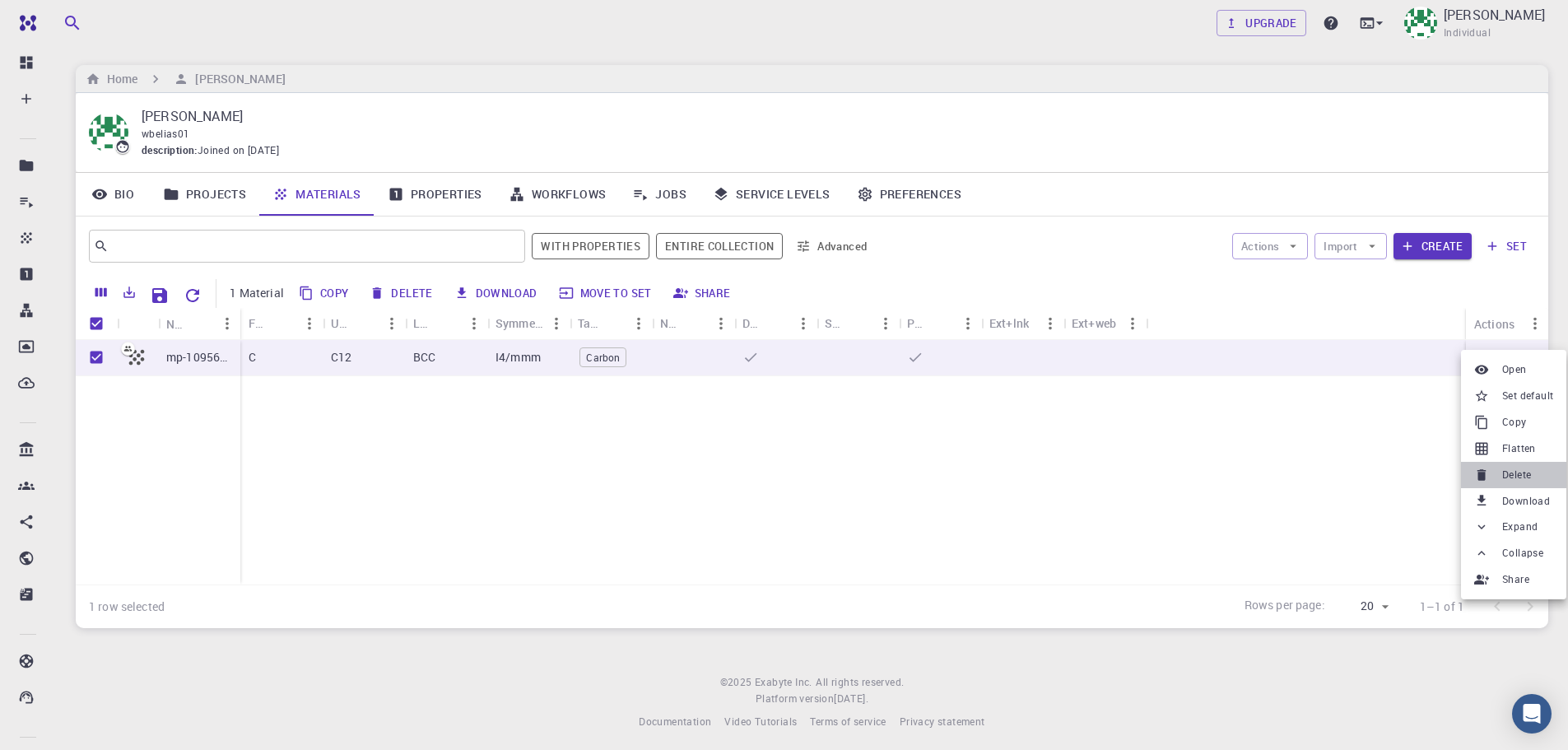
click at [1519, 470] on span "Delete" at bounding box center [1516, 475] width 28 height 16
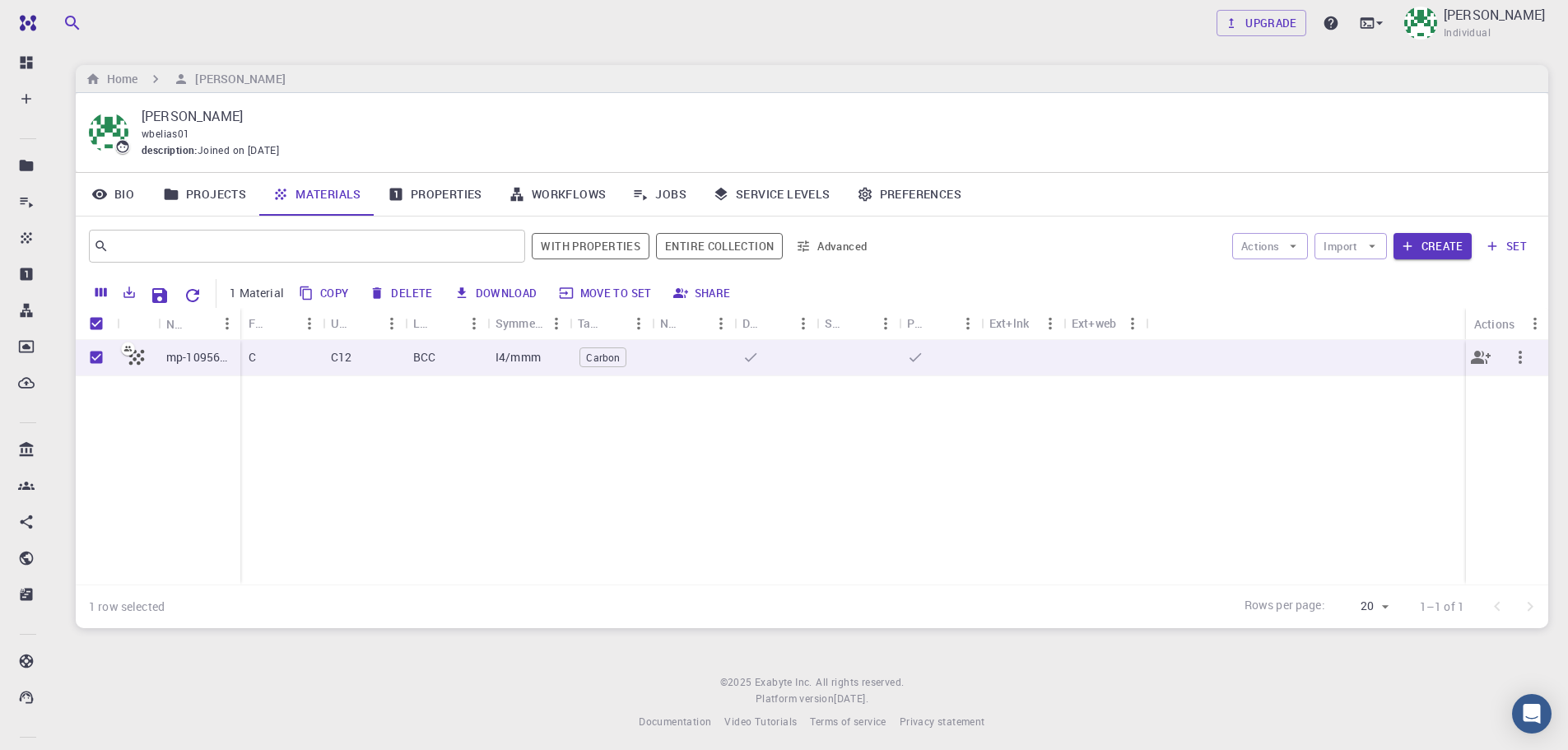
click at [174, 354] on p "mp-1095633" at bounding box center [199, 356] width 66 height 16
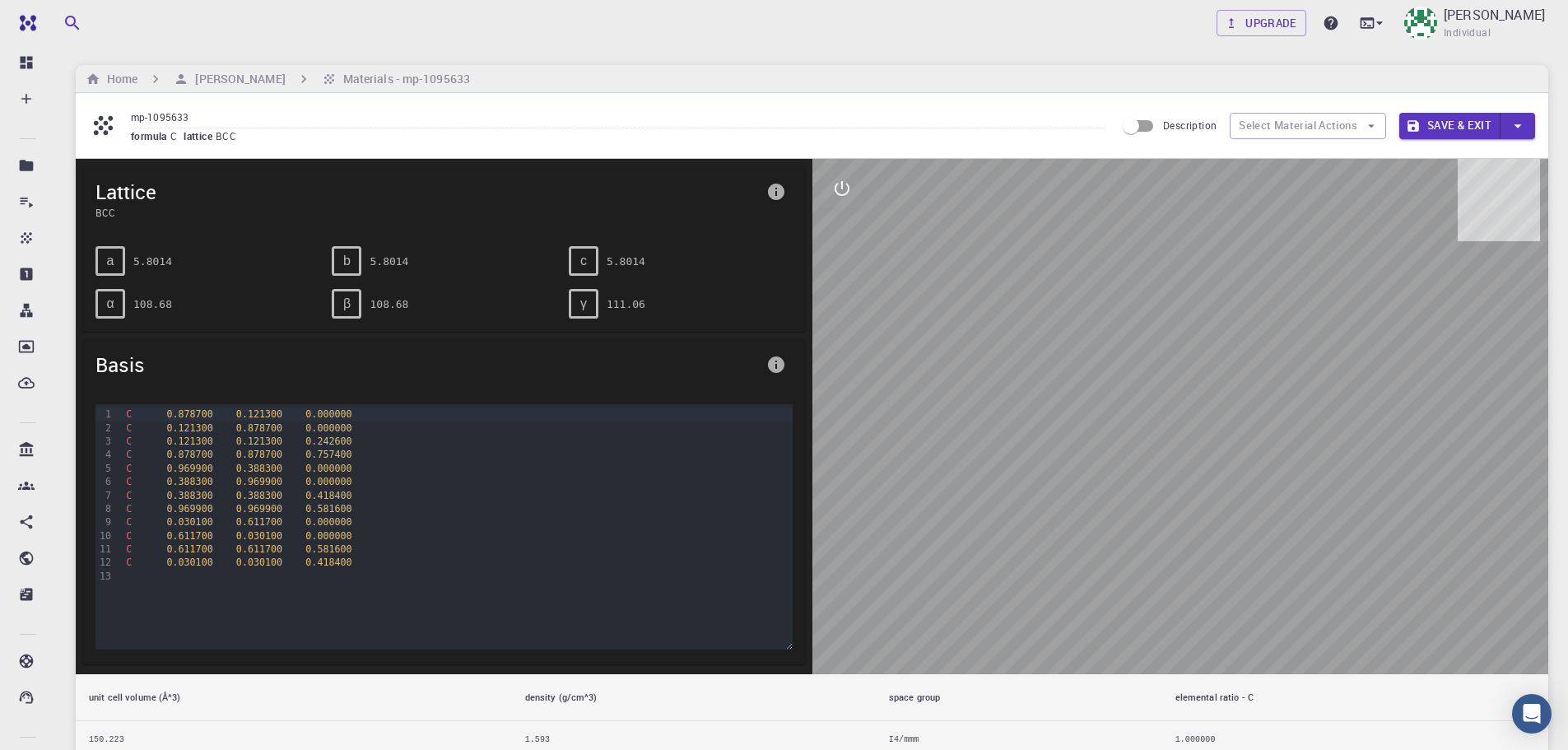
click at [210, 478] on div "C 0.388300 0.969900 0.000000" at bounding box center [456, 481] width 671 height 13
click at [185, 505] on span "0.969900" at bounding box center [189, 508] width 46 height 11
click at [182, 526] on span "0.030100" at bounding box center [189, 521] width 46 height 11
click at [180, 551] on span "0.611700" at bounding box center [189, 548] width 46 height 11
click at [183, 562] on span "0.030100" at bounding box center [189, 562] width 46 height 11
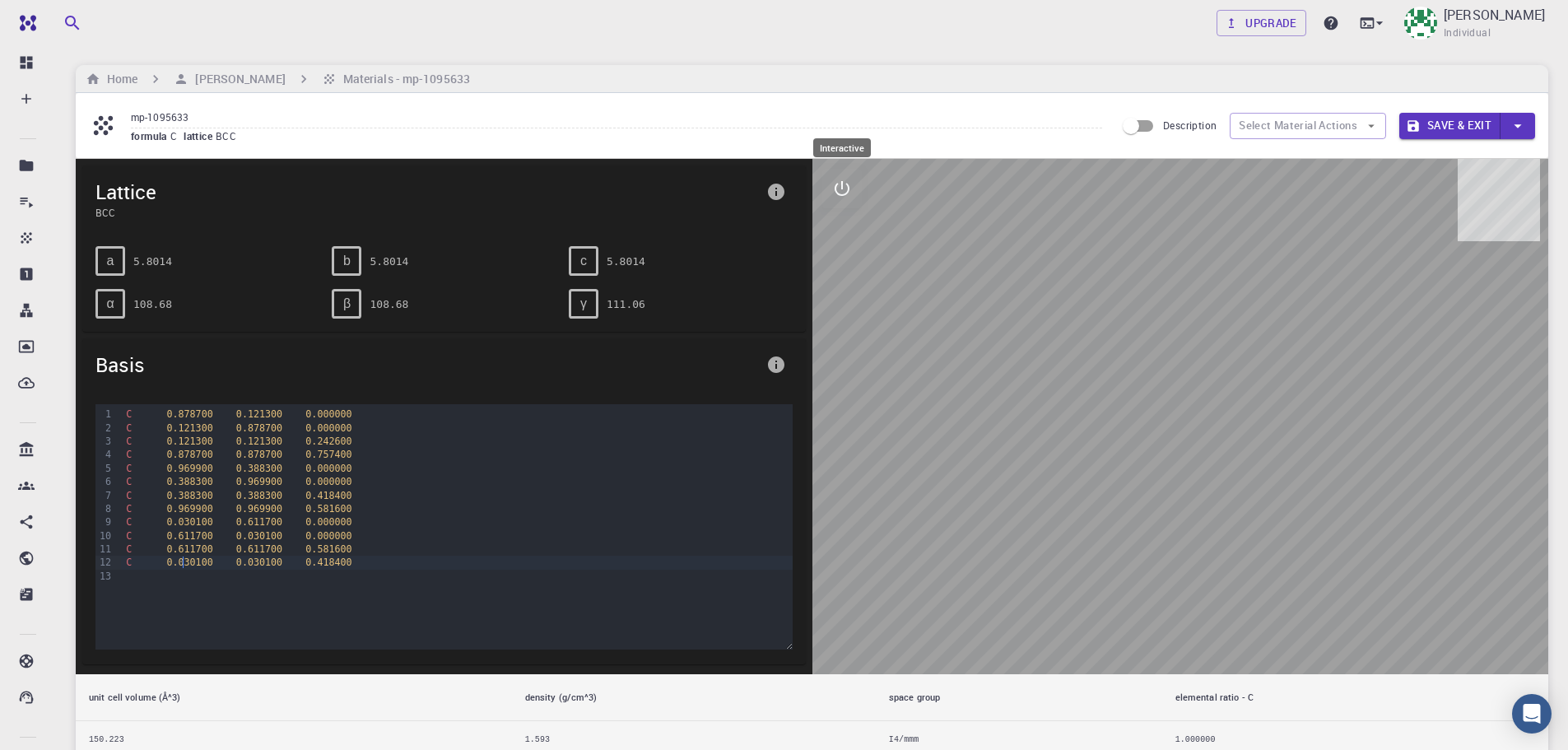
click at [846, 196] on icon "interactive" at bounding box center [842, 188] width 20 height 20
click at [842, 224] on icon "view" at bounding box center [842, 228] width 18 height 12
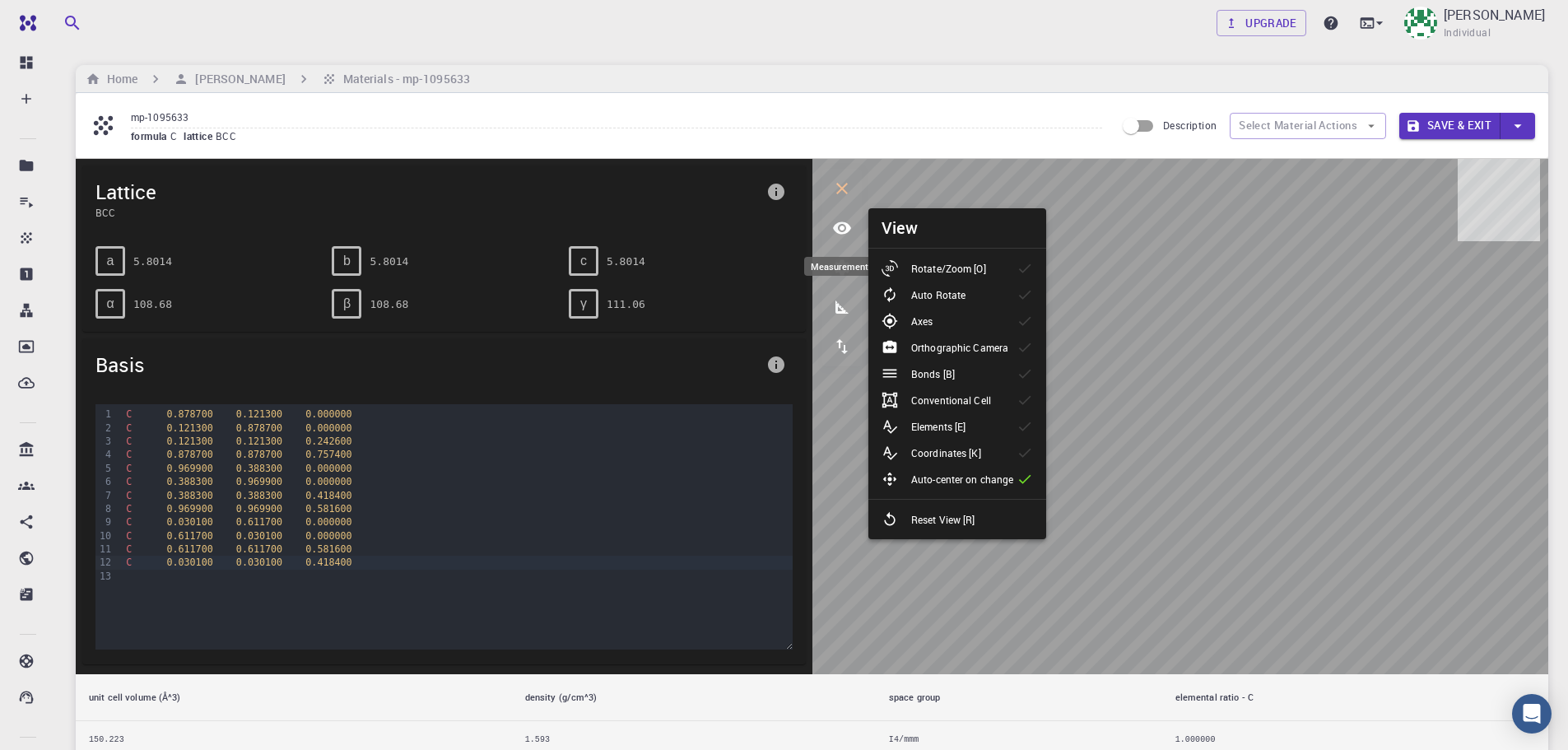
click at [831, 306] on button "measurements" at bounding box center [843, 307] width 40 height 40
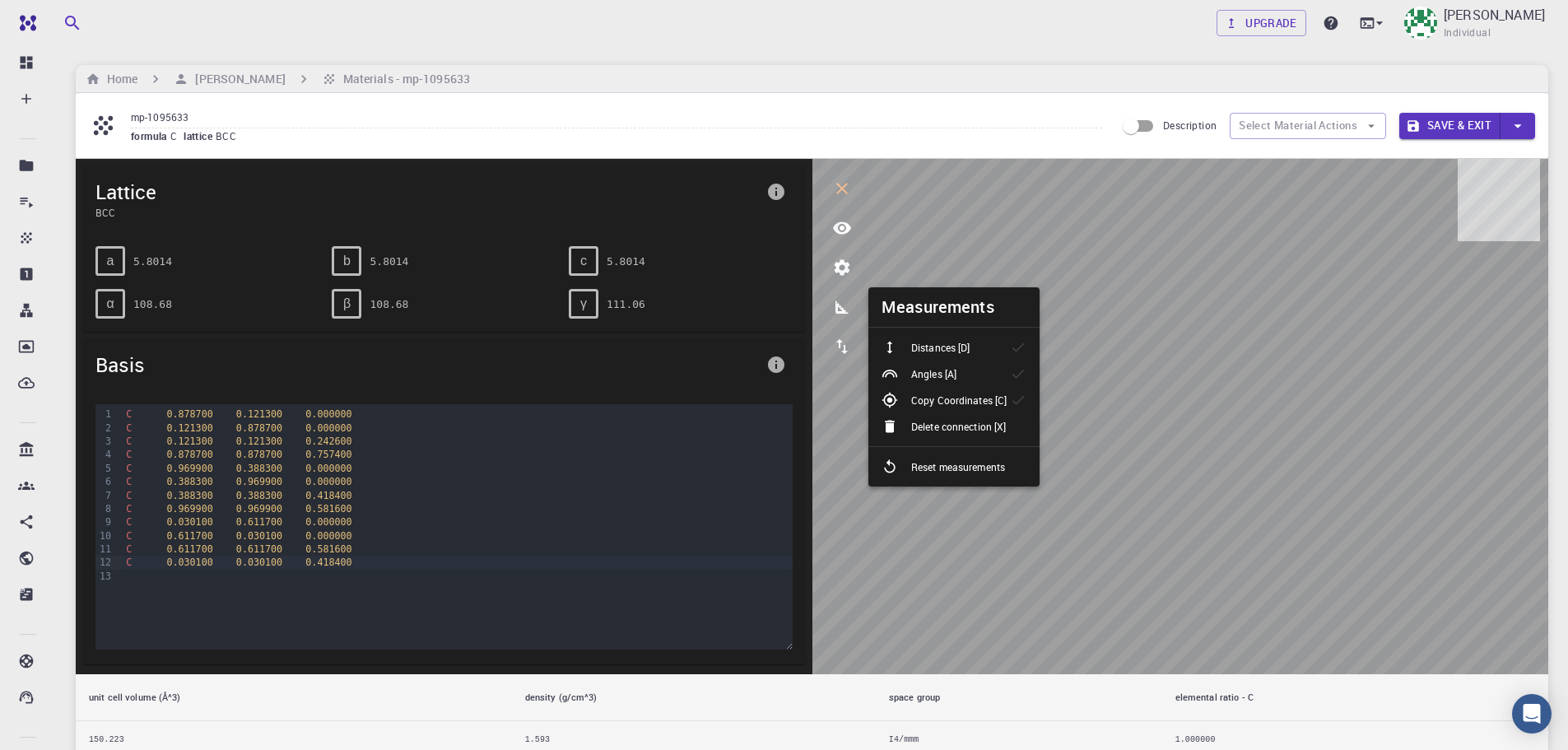
click at [927, 375] on p "Angles [A]" at bounding box center [934, 373] width 45 height 15
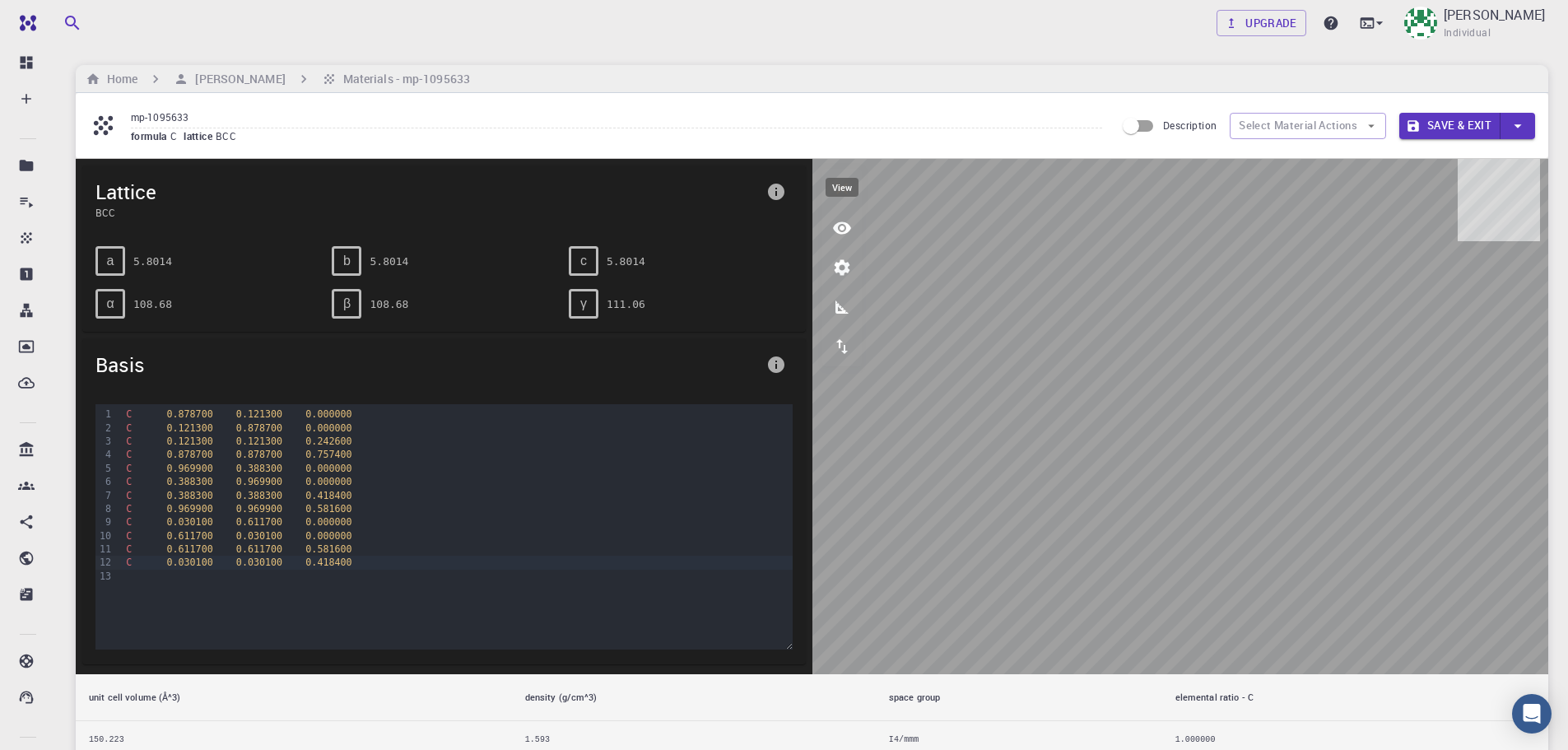
click at [841, 226] on icon "view" at bounding box center [842, 228] width 18 height 12
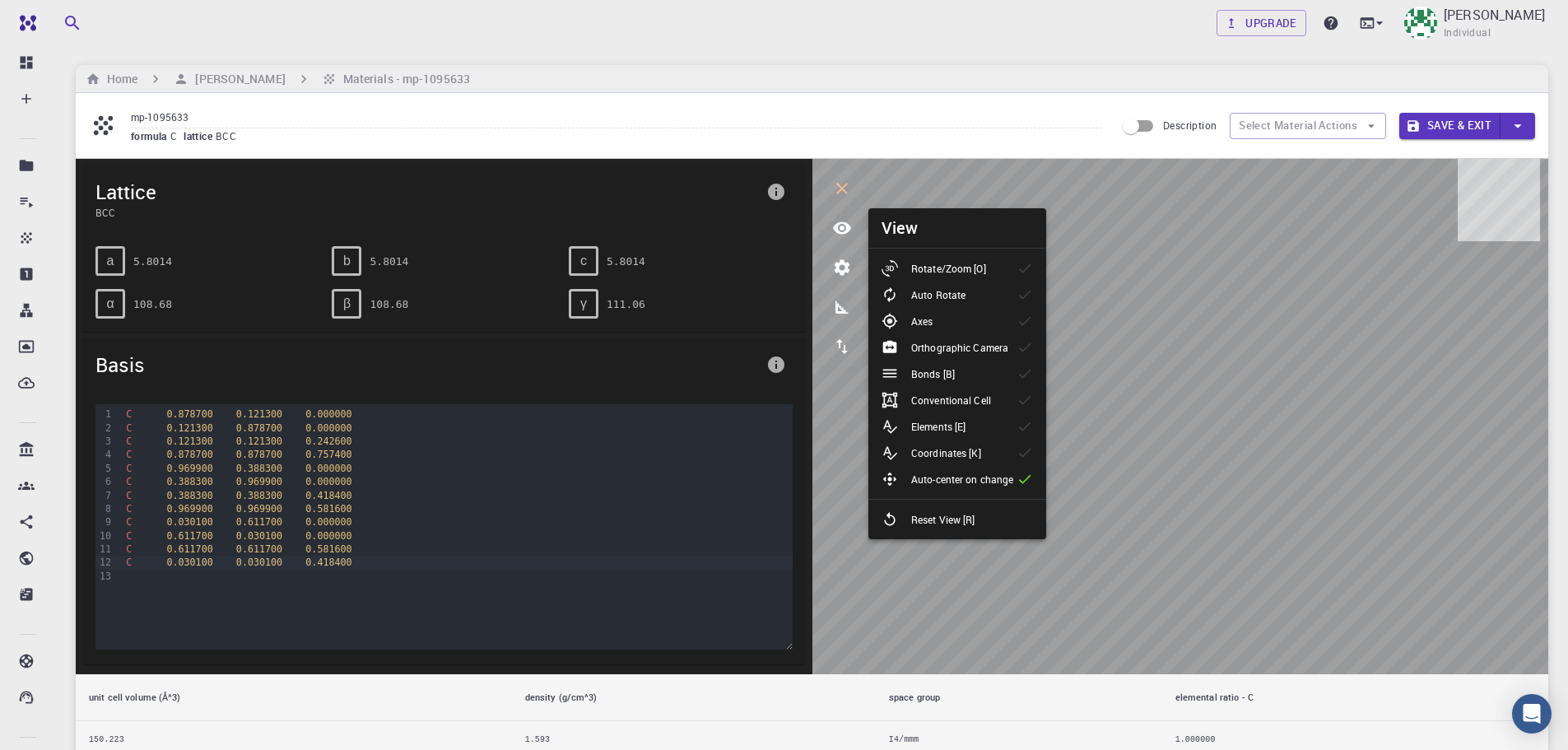
click at [923, 289] on p "Auto Rotate" at bounding box center [939, 294] width 54 height 15
click at [912, 230] on h6 "View" at bounding box center [900, 228] width 37 height 27
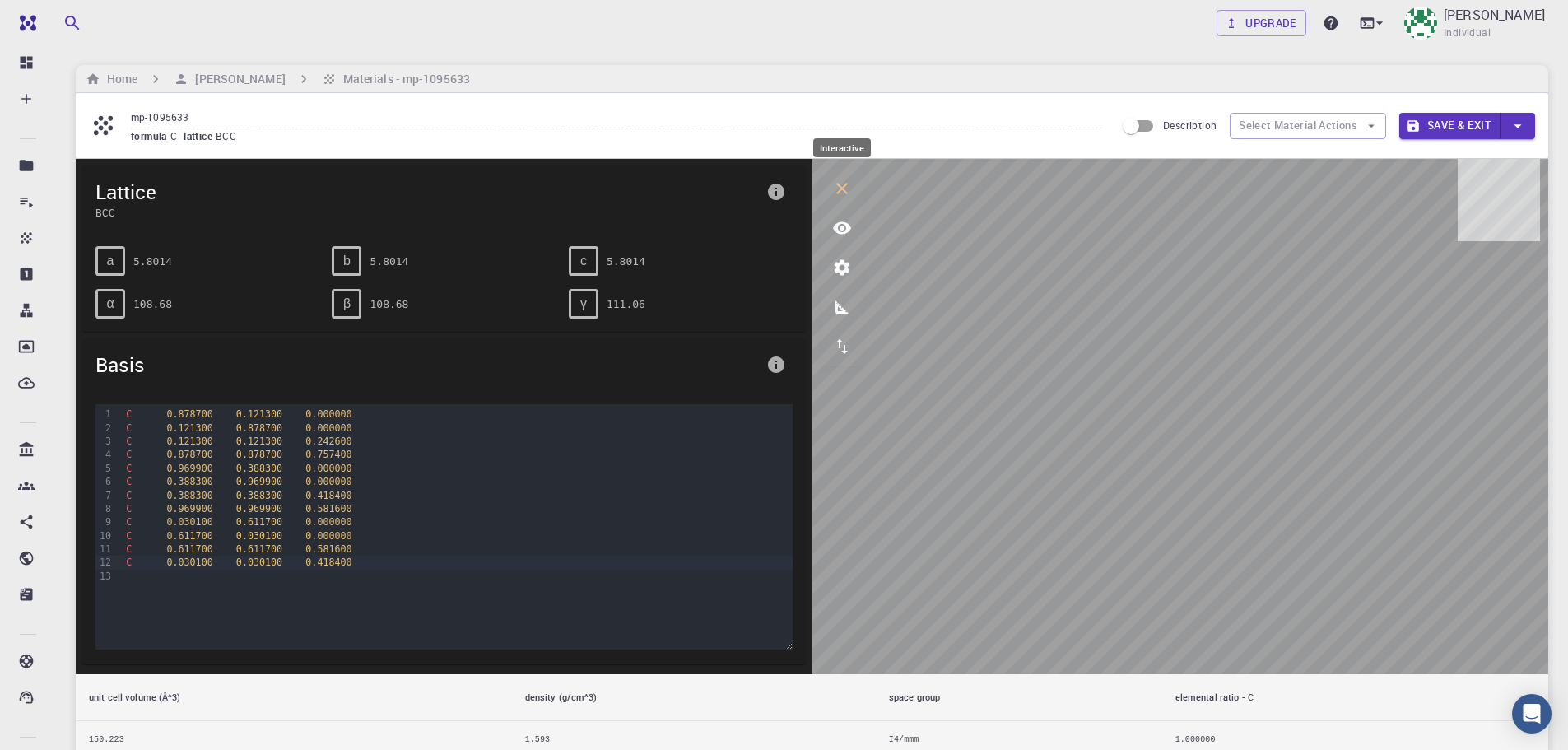
click at [840, 192] on icon "interactive" at bounding box center [842, 188] width 20 height 20
click at [842, 232] on icon "view" at bounding box center [842, 228] width 20 height 20
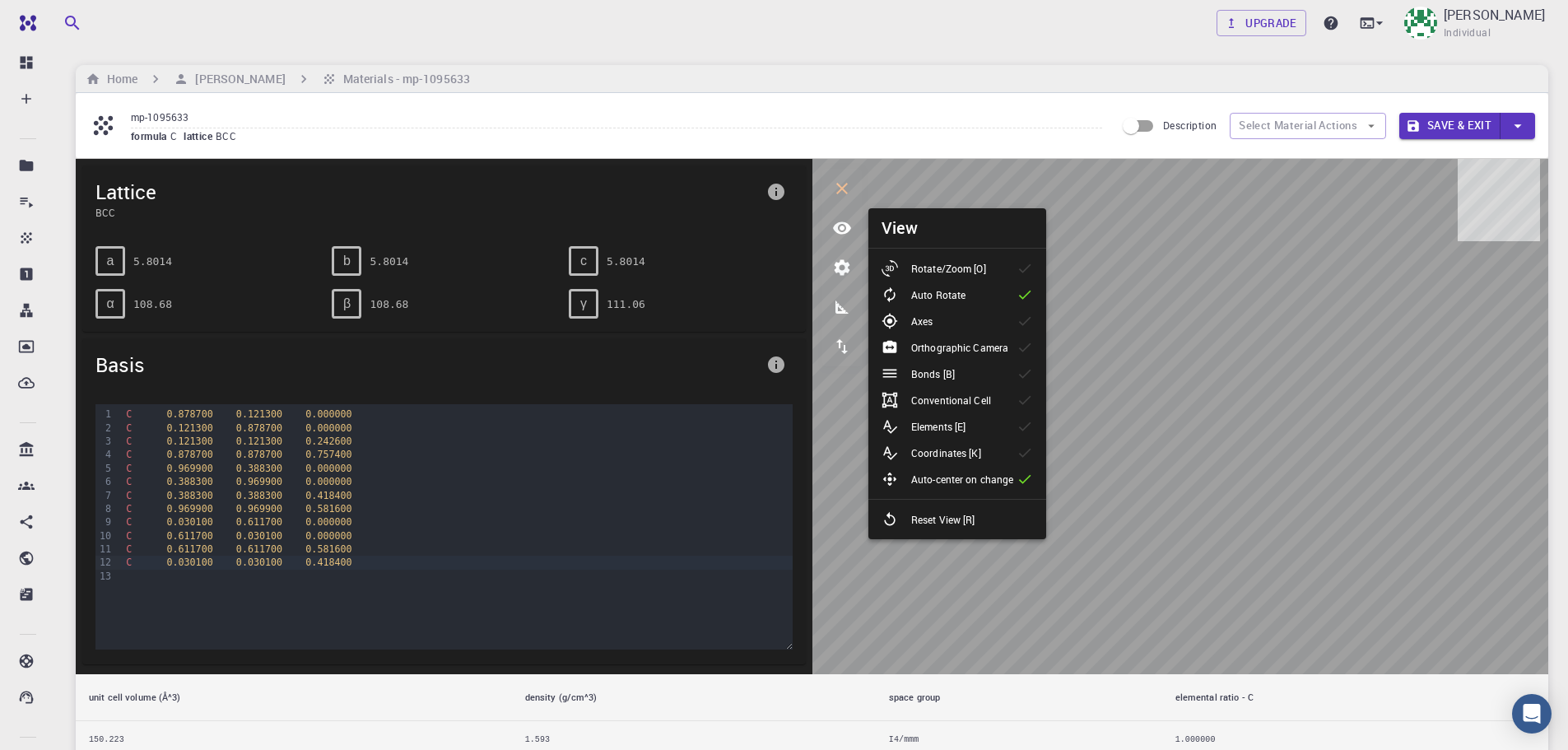
click at [922, 295] on p "Auto Rotate" at bounding box center [939, 294] width 54 height 15
click at [841, 183] on icon "interactive" at bounding box center [842, 188] width 20 height 20
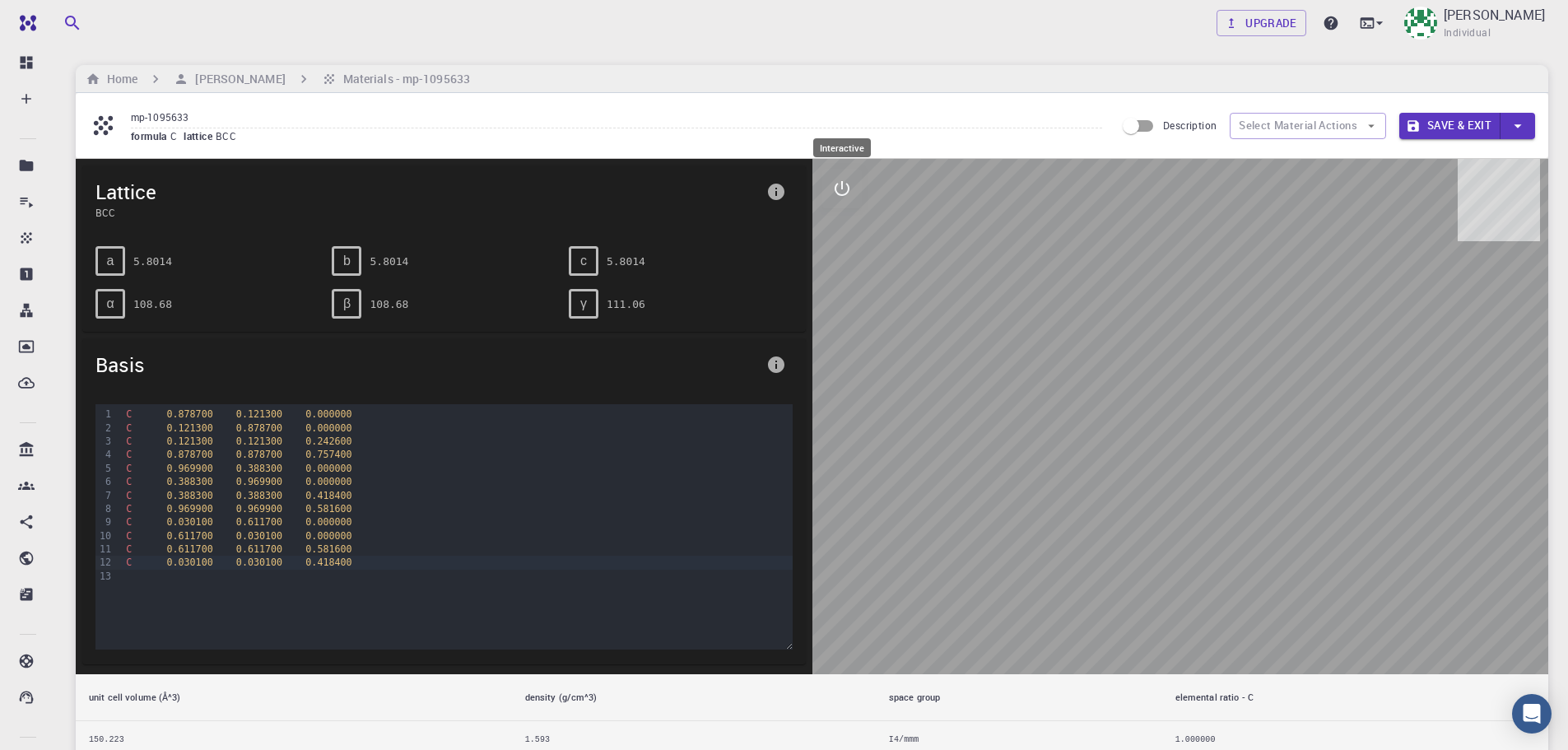
click at [843, 194] on icon "interactive" at bounding box center [842, 188] width 20 height 20
click at [845, 312] on icon "measurements" at bounding box center [842, 306] width 20 height 20
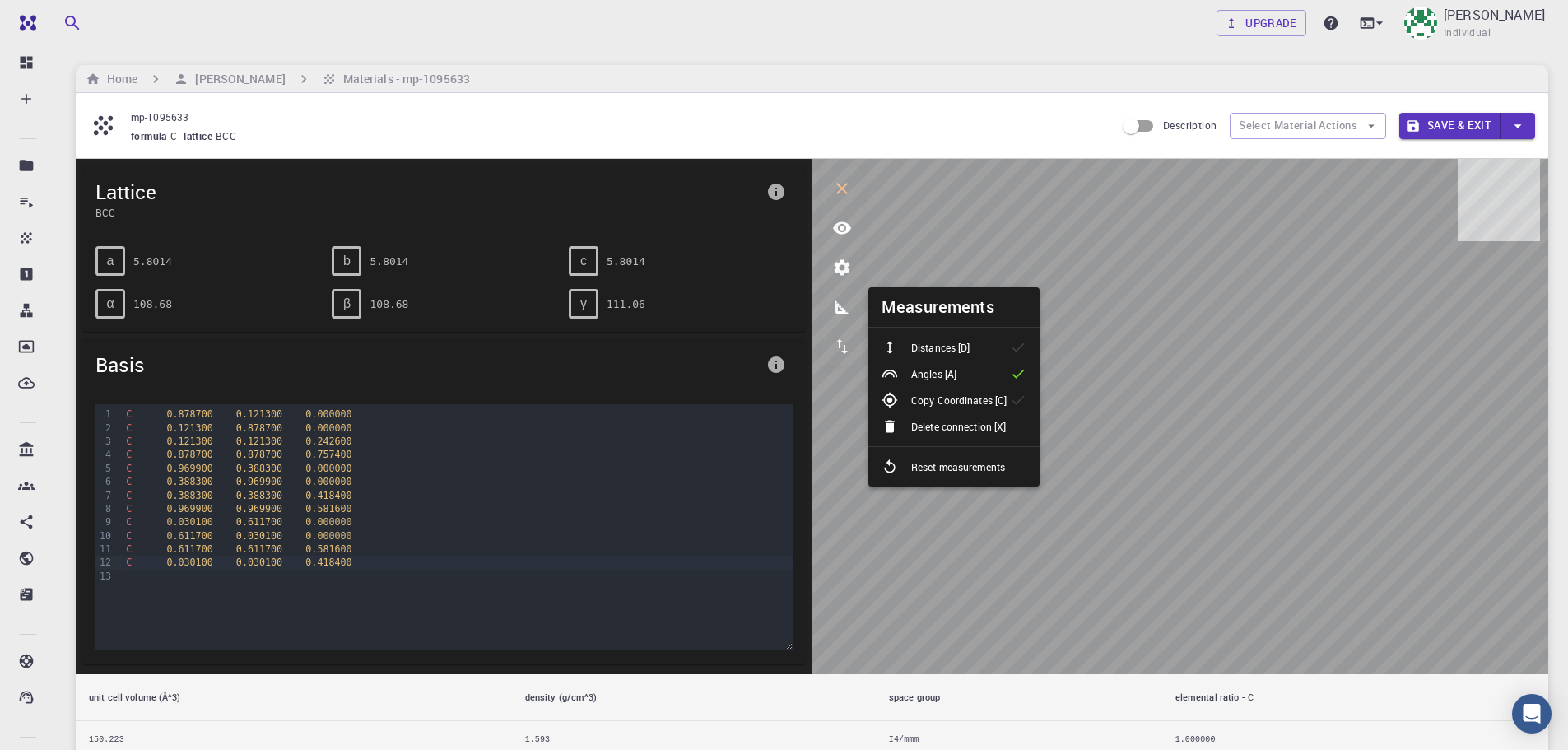
click at [1018, 368] on icon at bounding box center [1018, 373] width 16 height 16
click at [838, 230] on icon "view" at bounding box center [842, 228] width 18 height 12
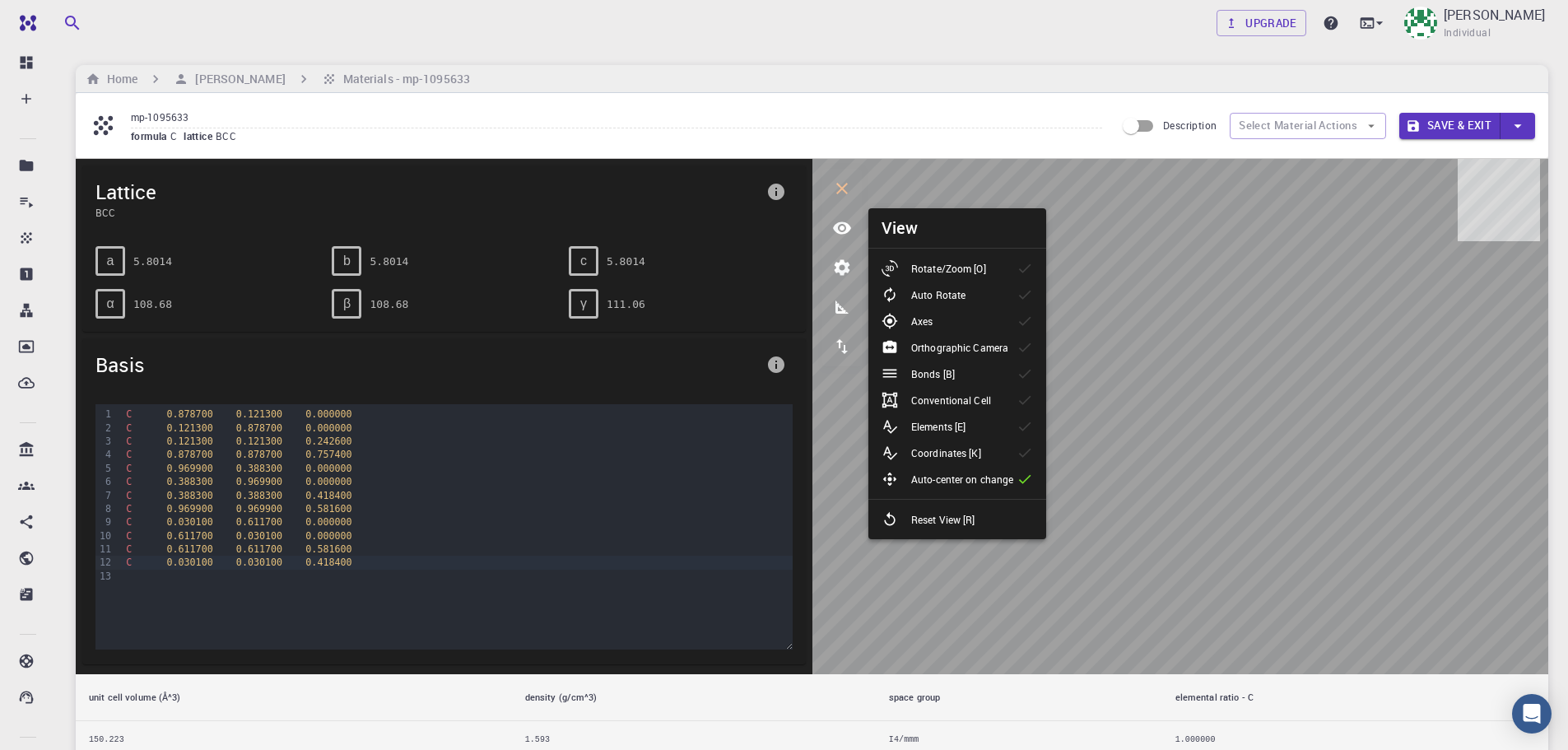
click at [914, 293] on p "Auto Rotate" at bounding box center [939, 294] width 54 height 15
click at [899, 218] on h6 "View" at bounding box center [900, 228] width 37 height 27
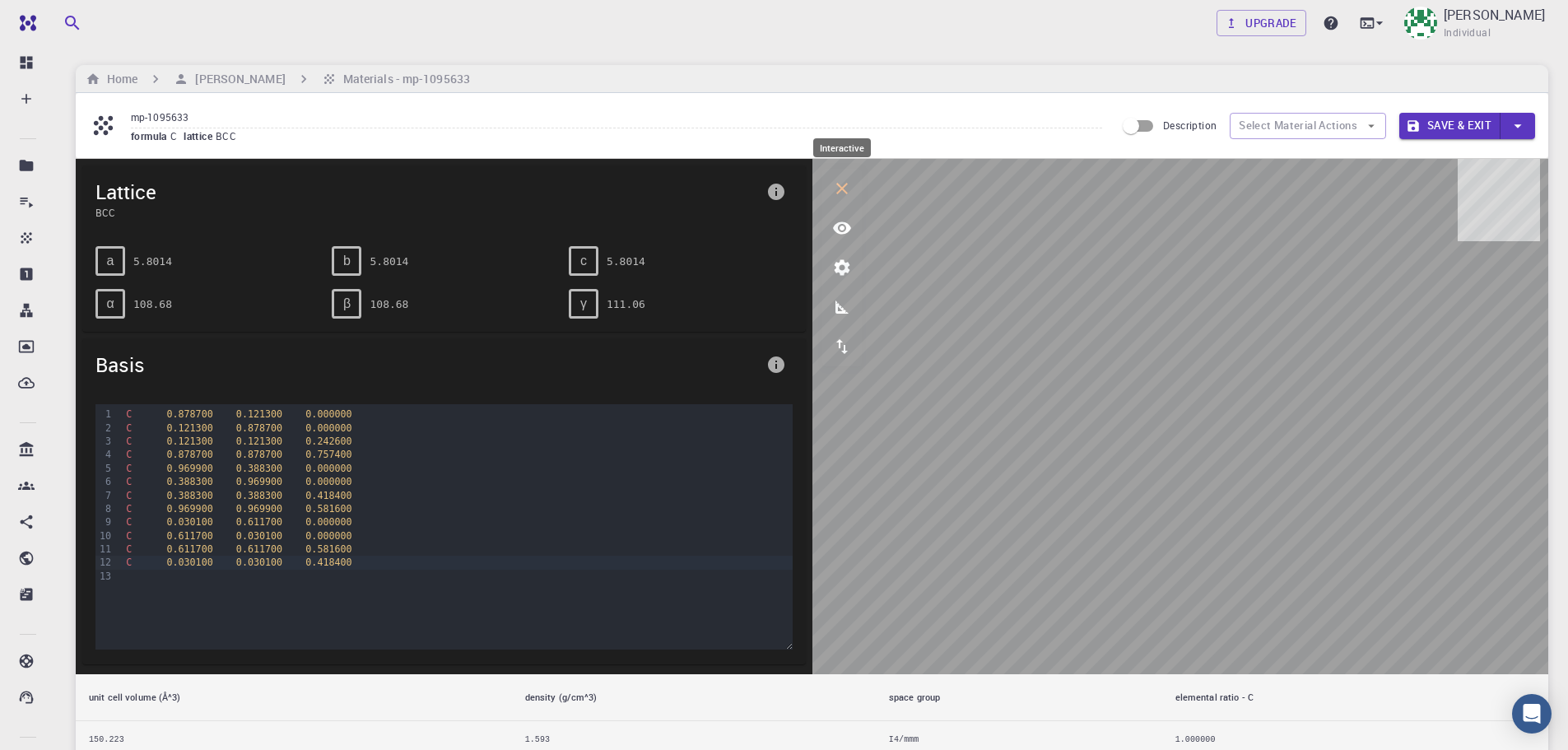
click at [844, 191] on icon "interactive" at bounding box center [842, 188] width 11 height 11
click at [1527, 118] on button "button" at bounding box center [1518, 126] width 35 height 27
click at [1464, 154] on li "Save & Exit" at bounding box center [1438, 158] width 76 height 25
click at [1457, 116] on button "Save & Exit" at bounding box center [1450, 126] width 101 height 27
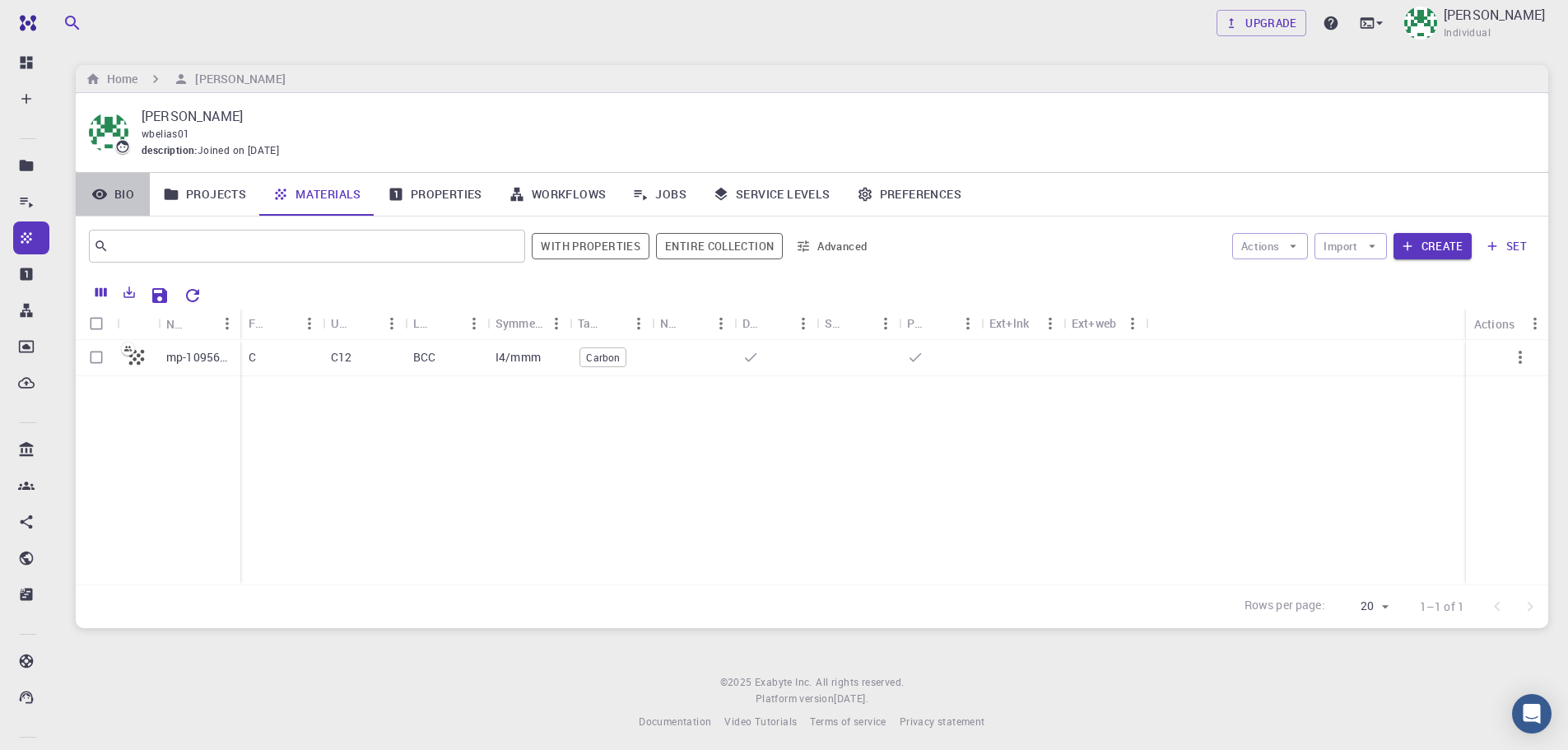
click at [107, 193] on icon at bounding box center [99, 193] width 16 height 16
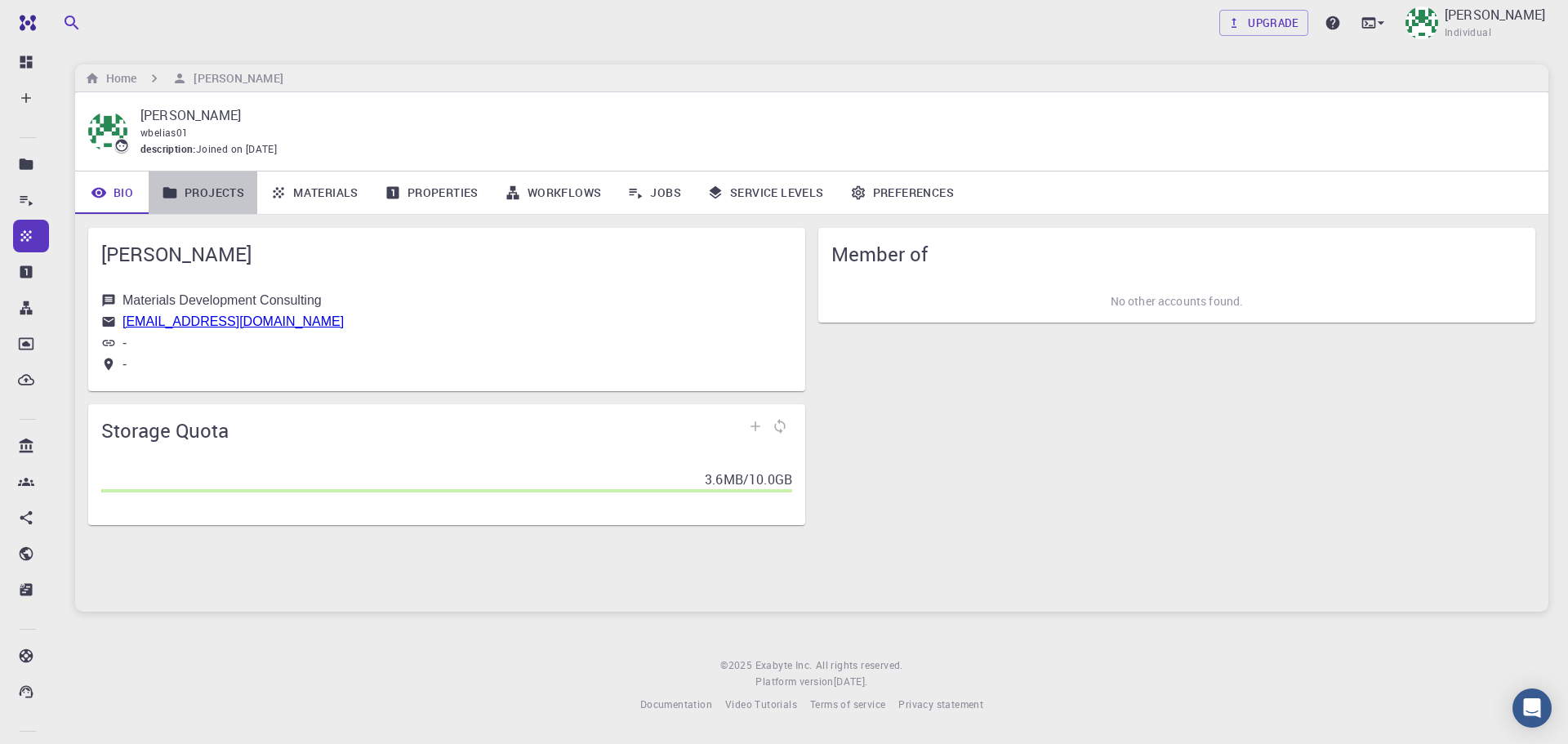
click at [193, 193] on link "Projects" at bounding box center [203, 193] width 109 height 43
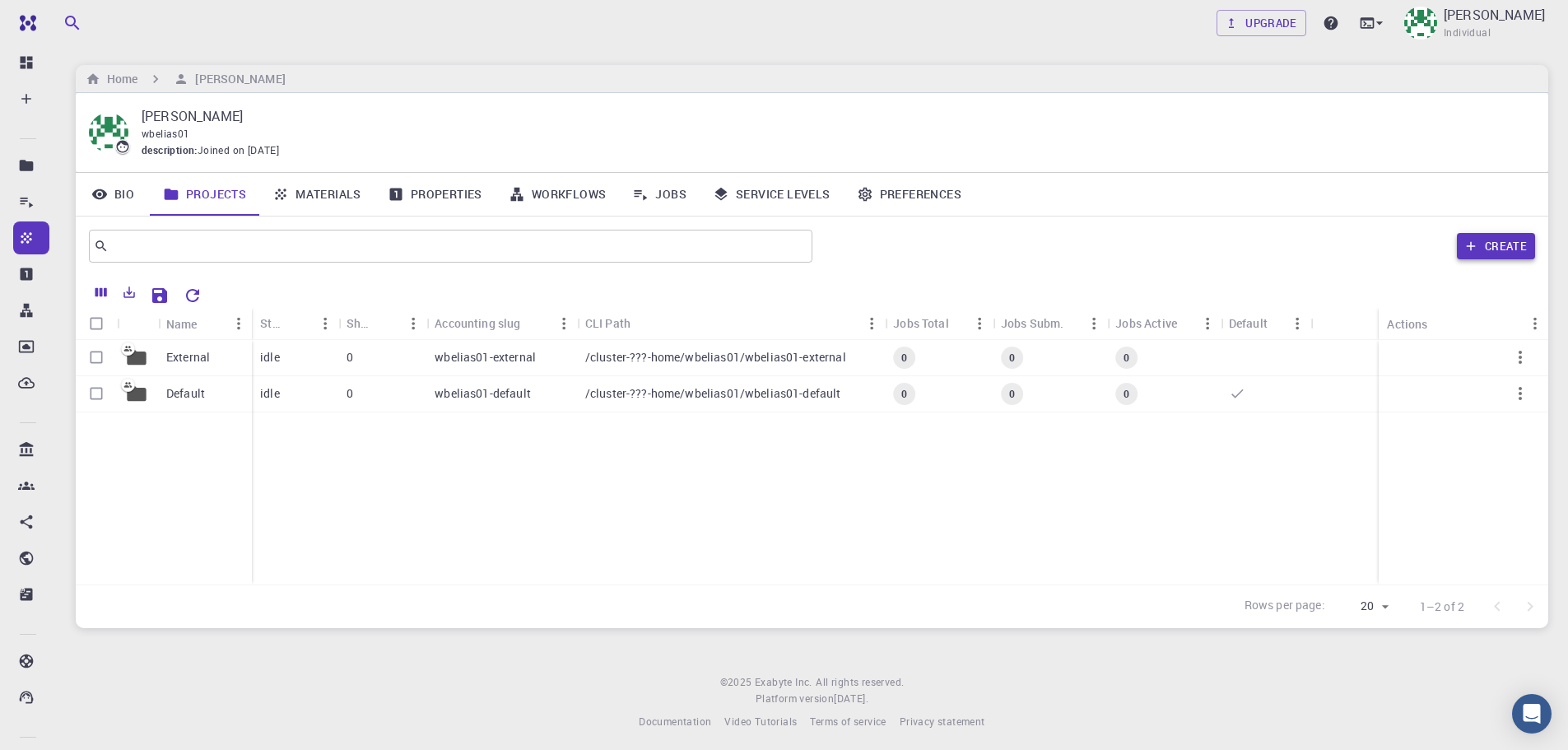
click at [1481, 244] on button "Create" at bounding box center [1496, 246] width 79 height 27
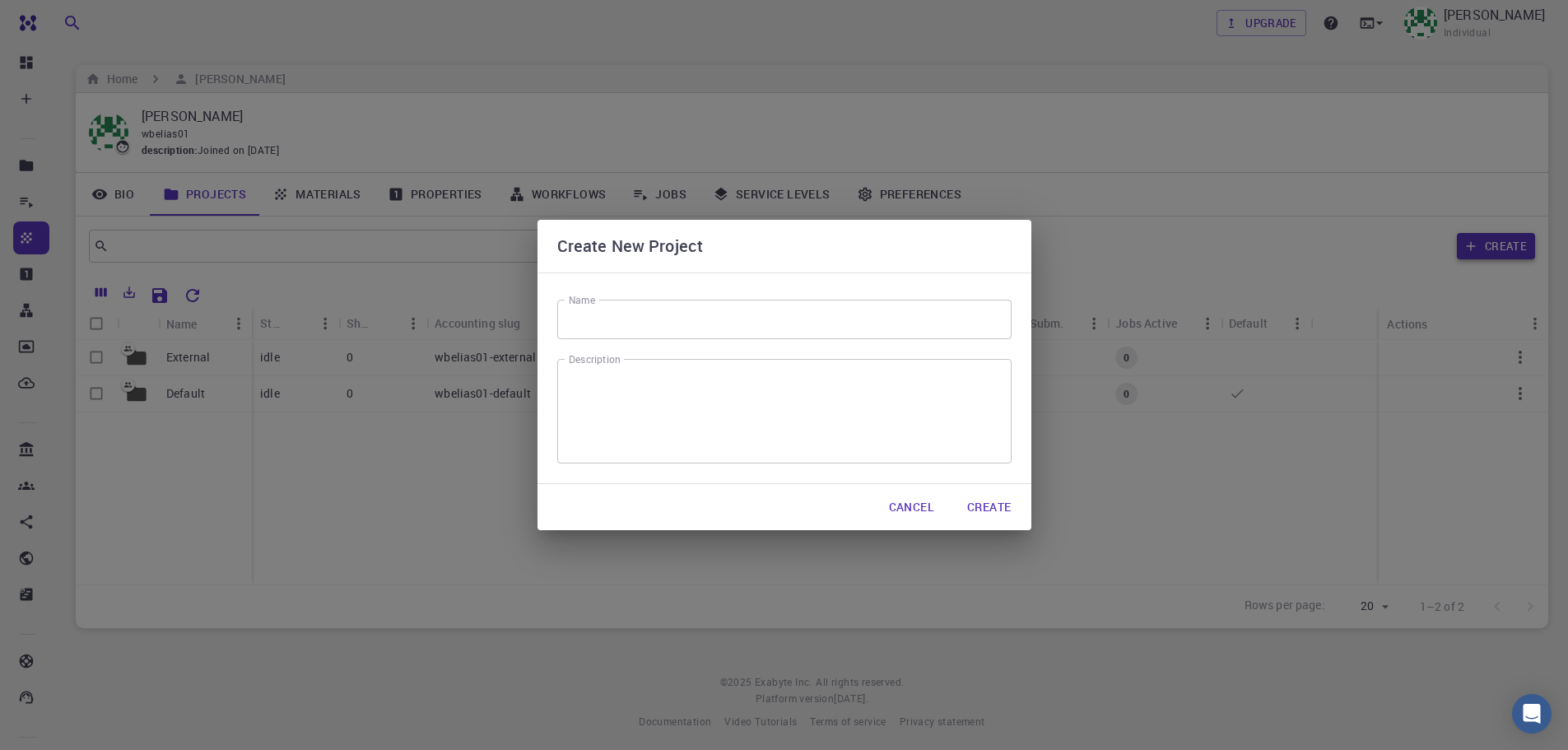
scroll to position [7, 0]
click at [641, 326] on input "Name" at bounding box center [785, 319] width 454 height 40
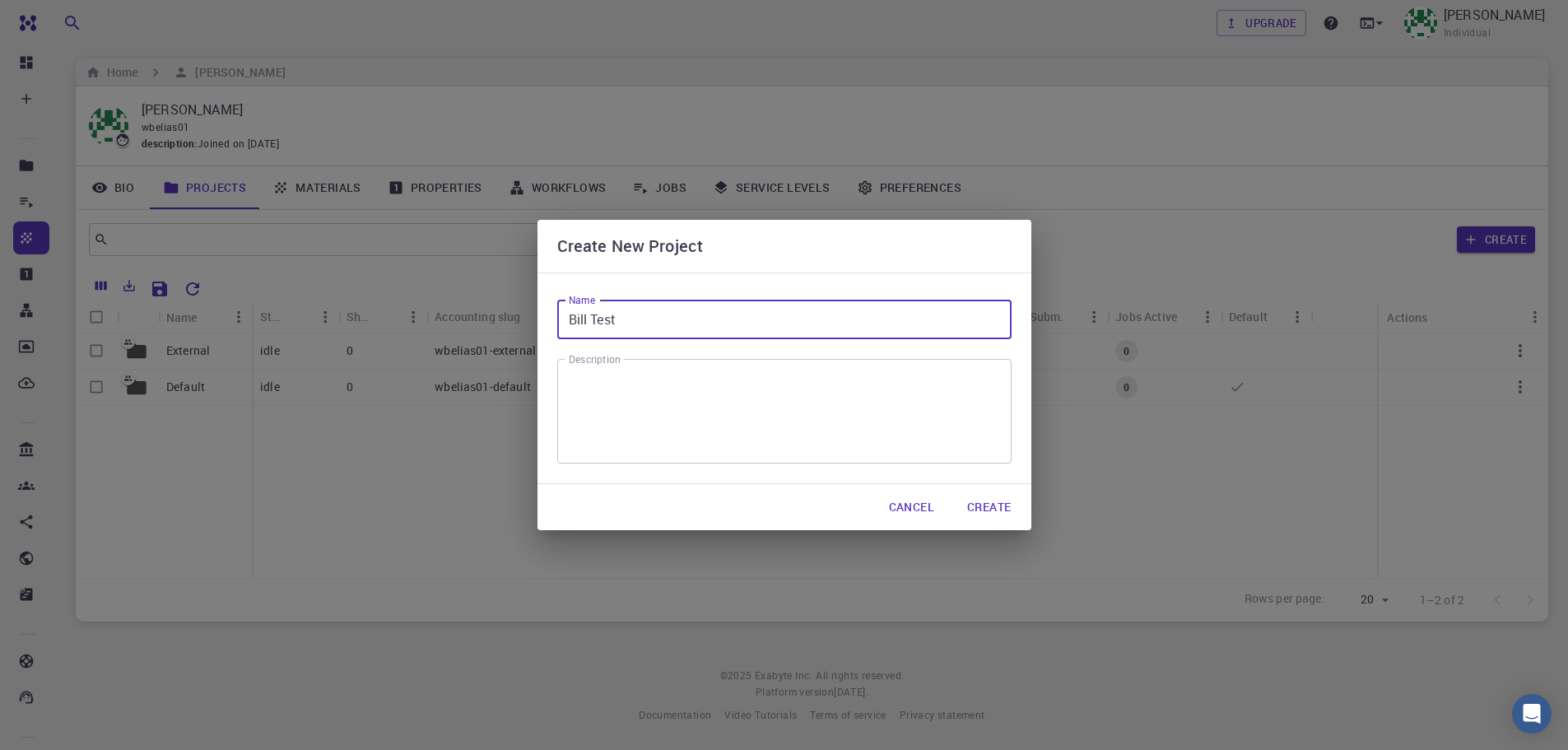
type input "Bill Test"
click at [985, 501] on button "Create" at bounding box center [989, 507] width 70 height 33
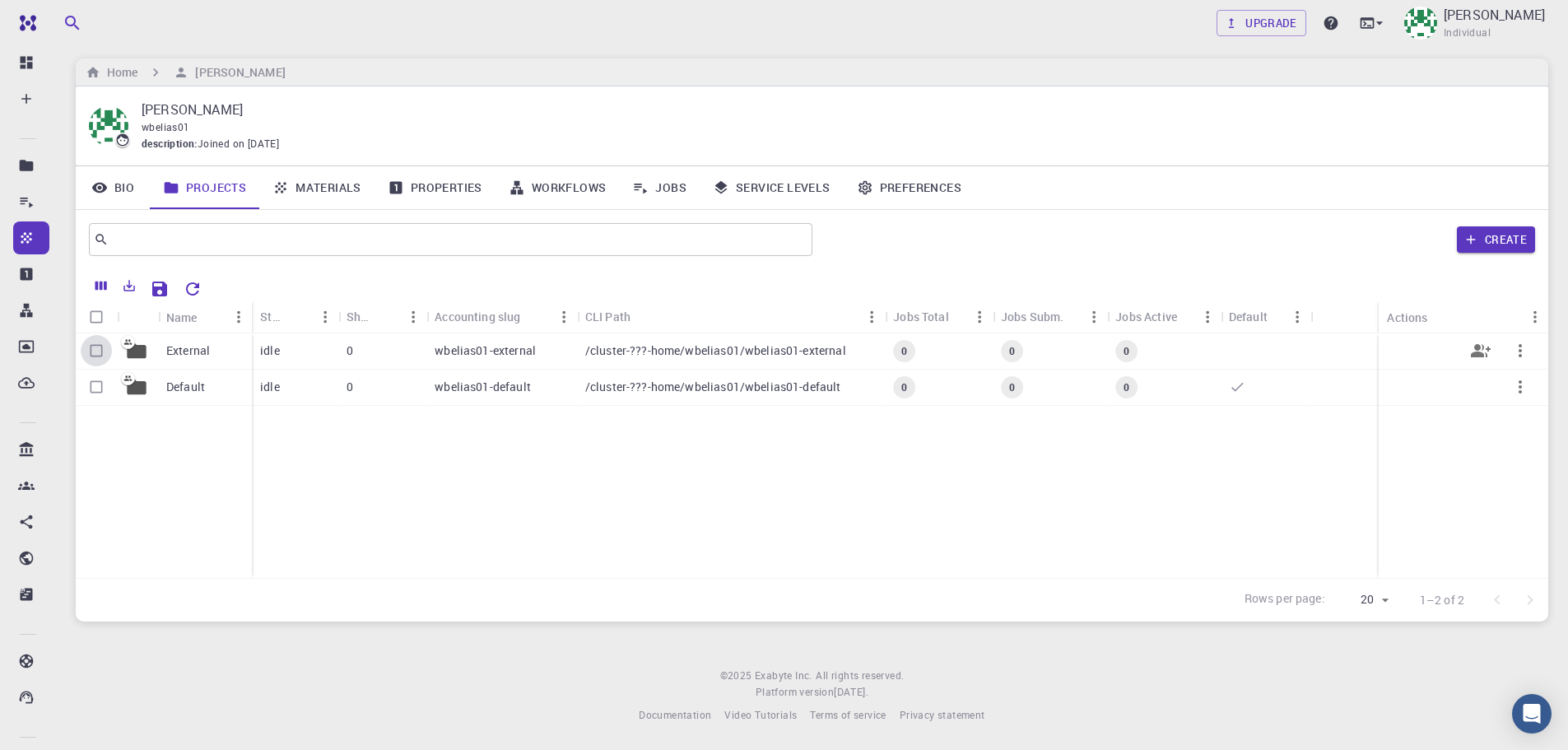
click at [91, 349] on input "Select row" at bounding box center [96, 350] width 31 height 31
checkbox input "true"
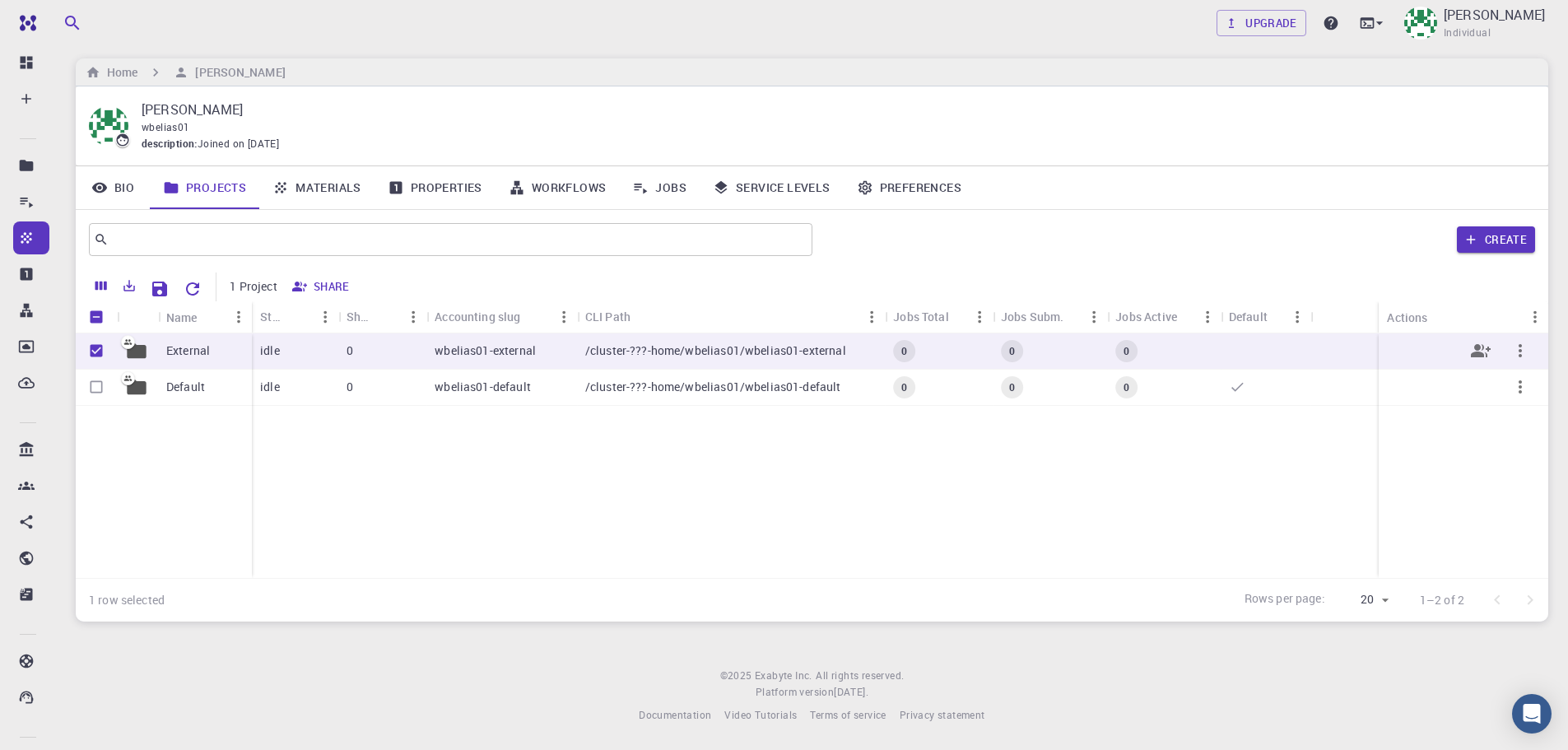
click at [1518, 347] on icon "button" at bounding box center [1521, 350] width 20 height 20
click at [1387, 356] on div at bounding box center [784, 375] width 1568 height 750
click at [1523, 343] on icon "button" at bounding box center [1521, 350] width 20 height 20
click at [1523, 343] on ul "Open Share" at bounding box center [1527, 373] width 81 height 66
click at [92, 385] on div at bounding box center [784, 375] width 1568 height 750
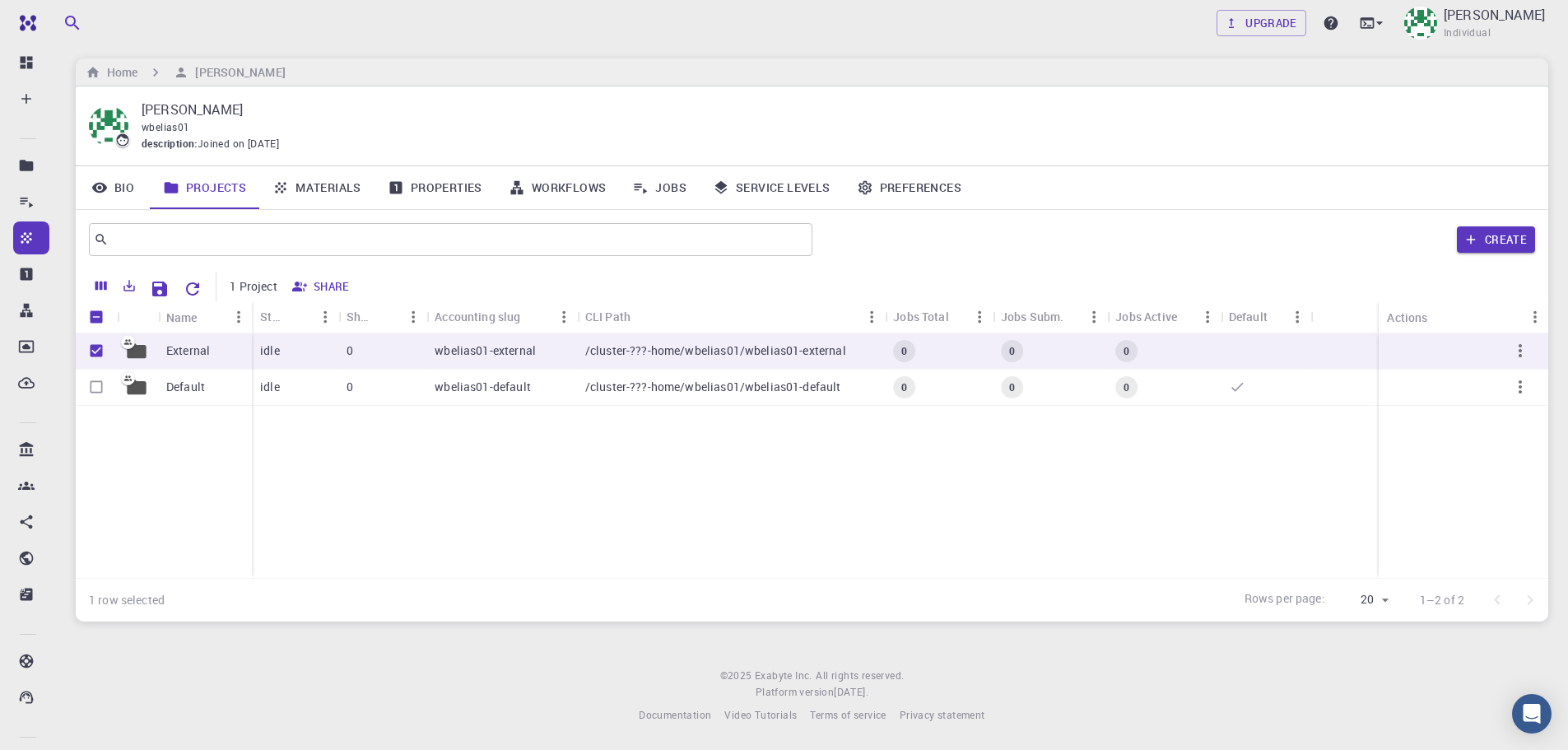
click at [92, 385] on input "Select row" at bounding box center [96, 387] width 31 height 31
checkbox input "true"
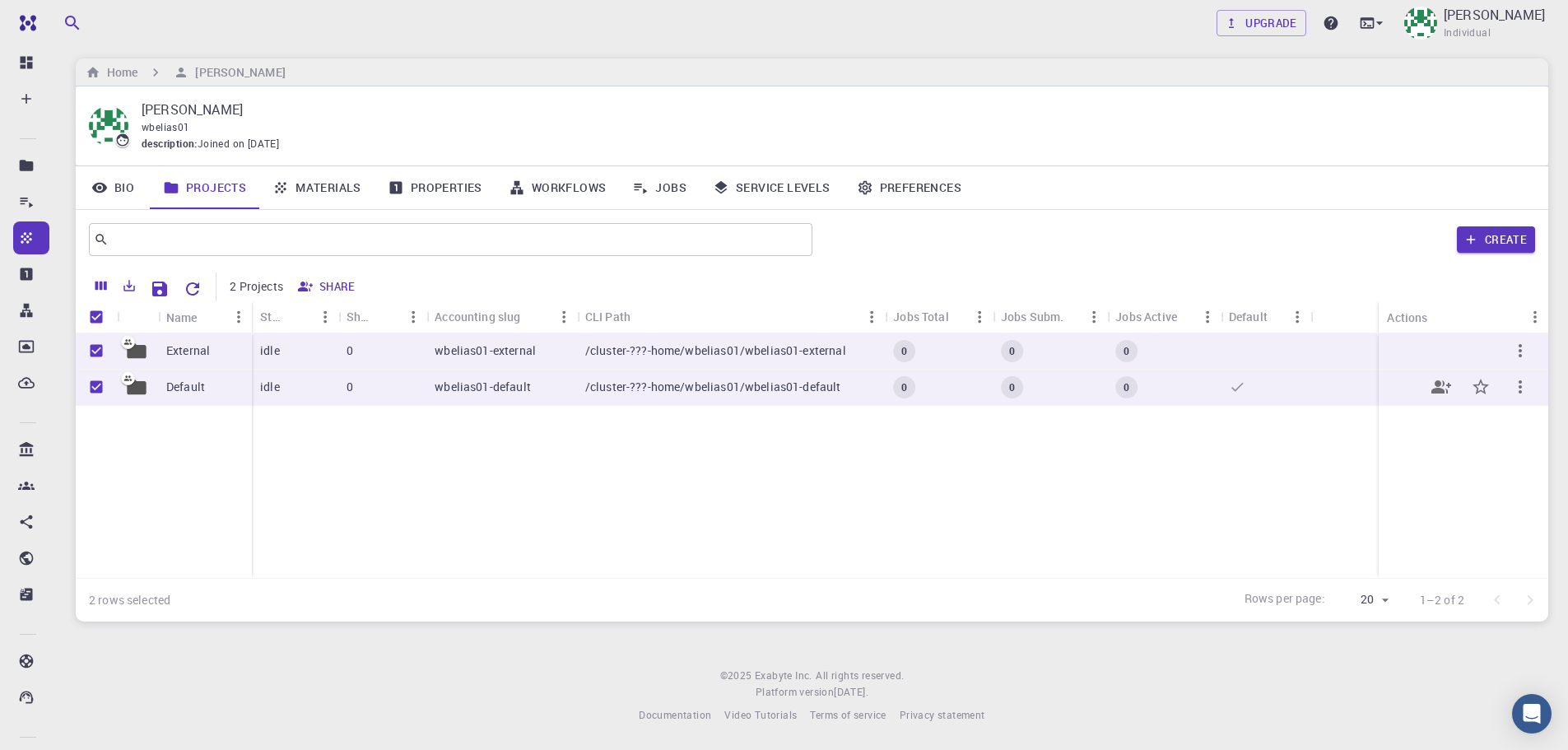
click at [1518, 390] on icon "button" at bounding box center [1521, 387] width 20 height 20
click at [1518, 390] on ul "Open Share Set default" at bounding box center [1514, 432] width 105 height 92
click at [1521, 385] on div at bounding box center [784, 375] width 1568 height 750
click at [96, 317] on input "Unselect all rows" at bounding box center [96, 317] width 31 height 31
checkbox input "false"
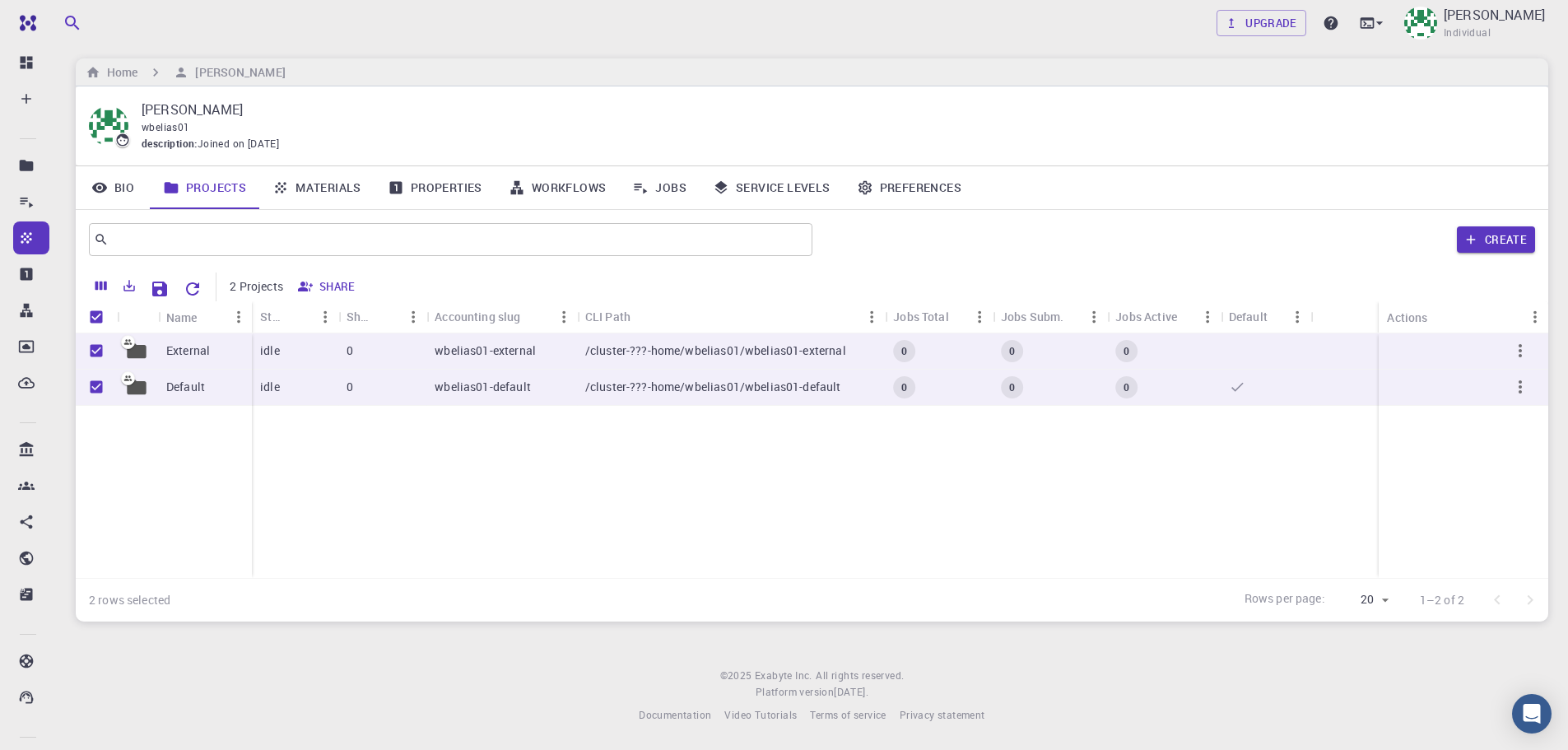
checkbox input "false"
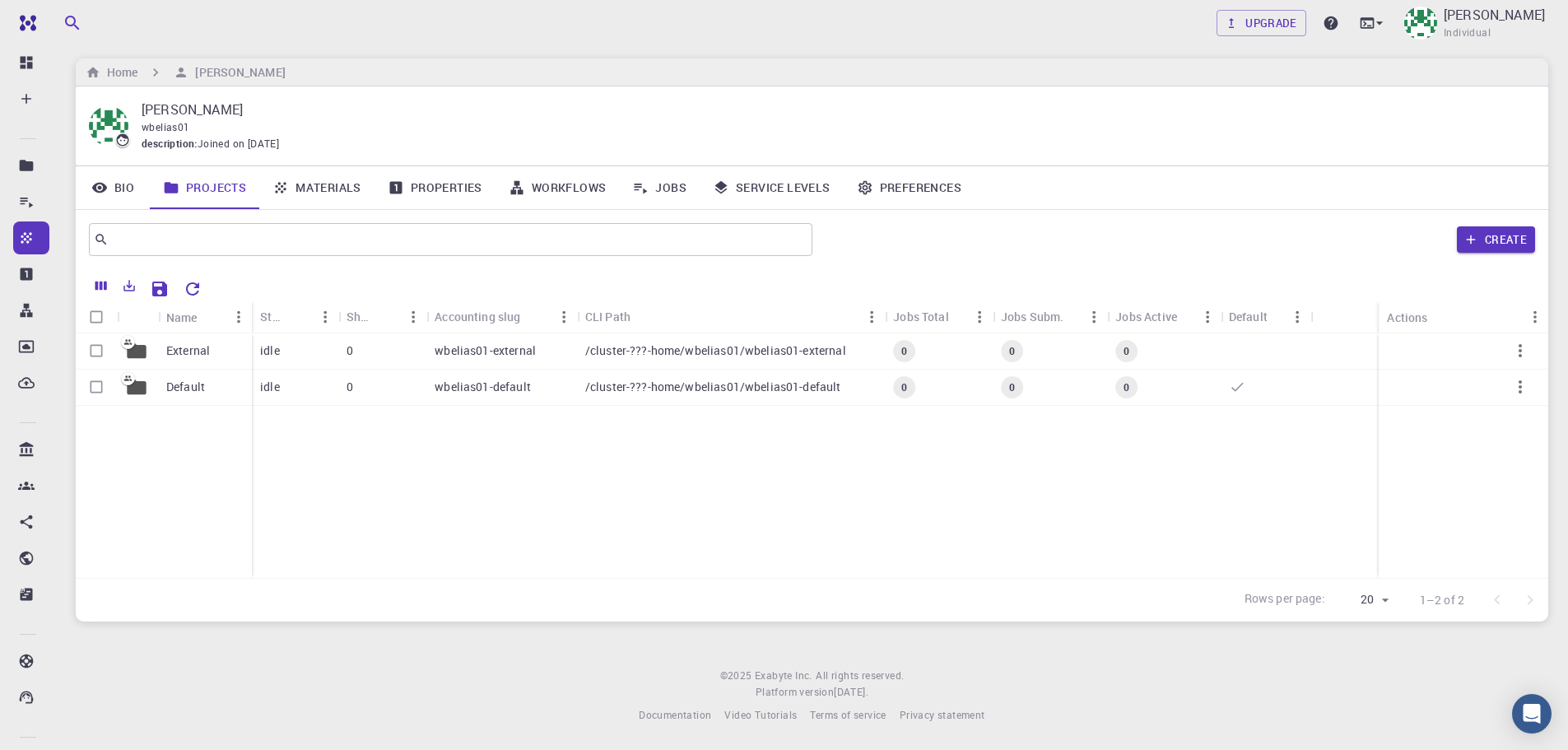
click at [448, 181] on link "Properties" at bounding box center [435, 188] width 121 height 43
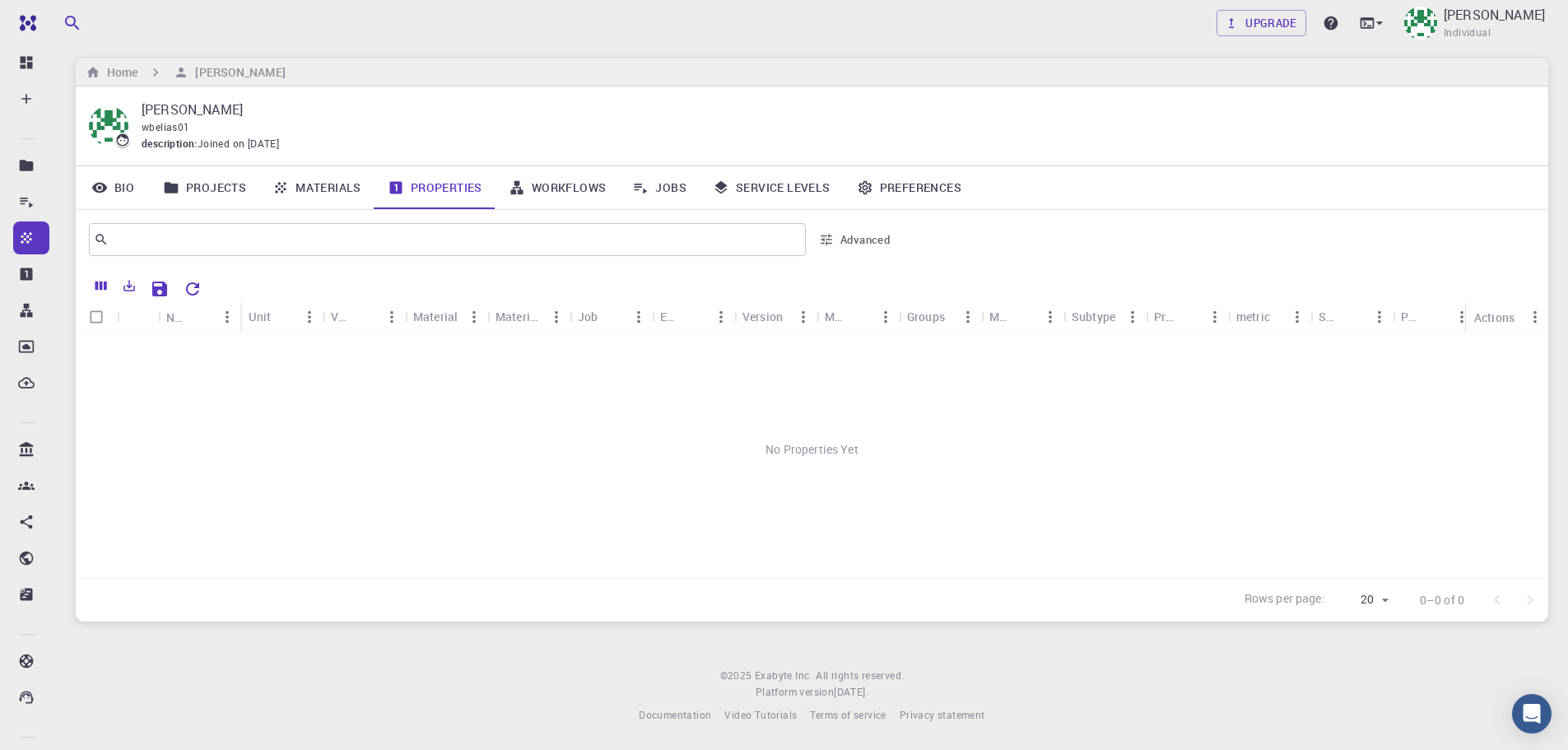
click at [564, 187] on link "Workflows" at bounding box center [558, 188] width 124 height 43
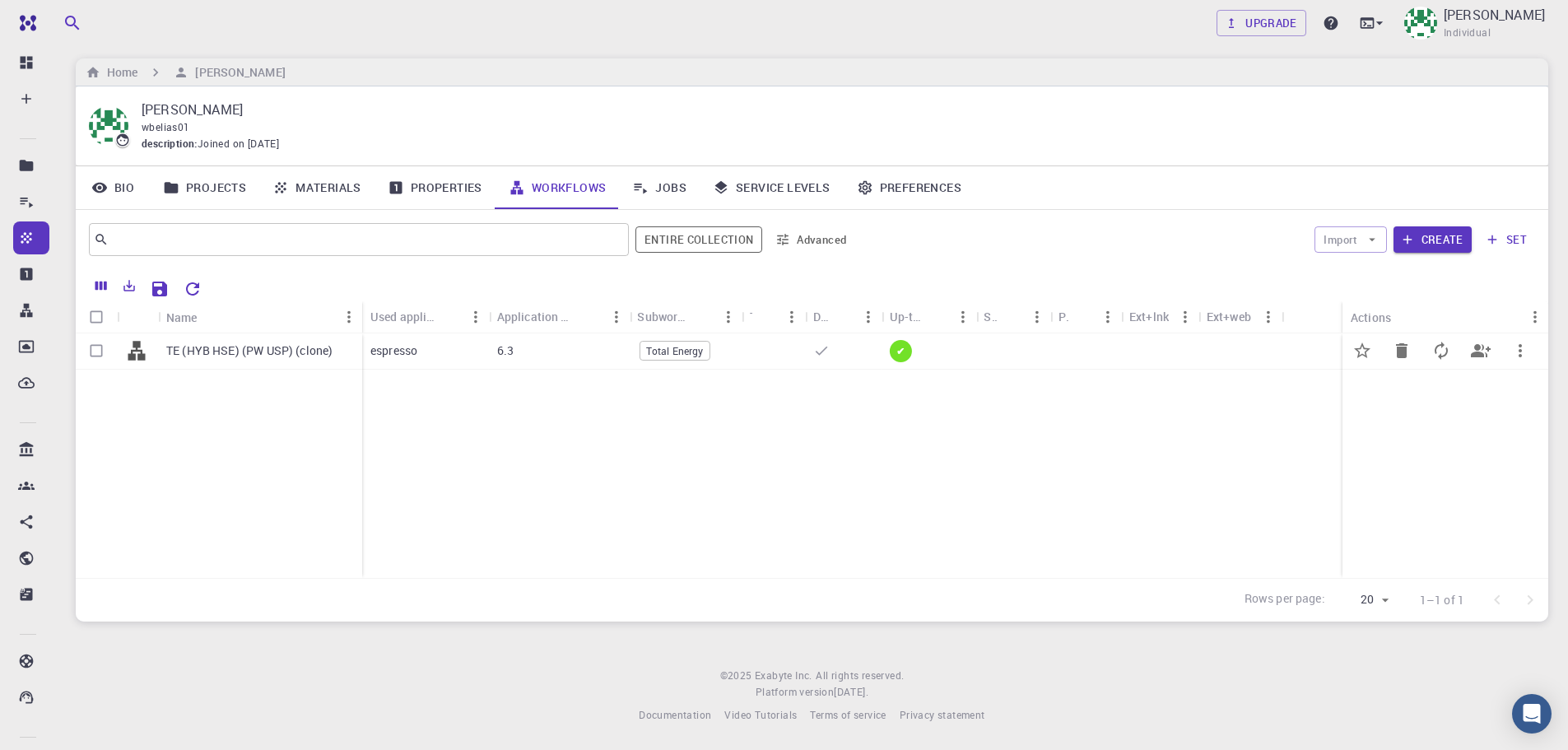
click at [94, 348] on input "Select row" at bounding box center [96, 350] width 31 height 31
checkbox input "true"
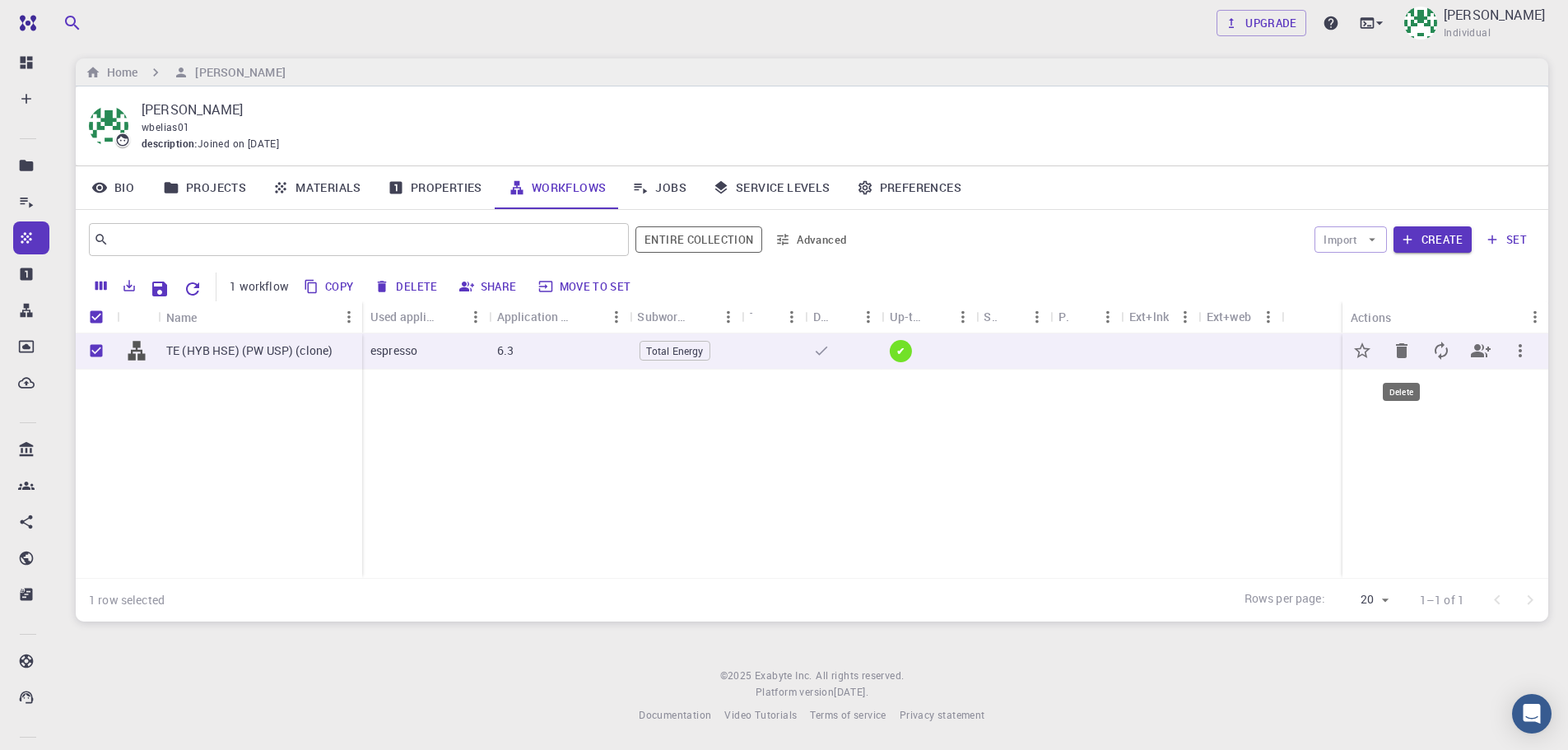
click at [1394, 350] on icon "Delete" at bounding box center [1401, 350] width 20 height 20
click at [1401, 350] on icon "Delete" at bounding box center [1401, 350] width 11 height 15
click at [401, 280] on button "Delete" at bounding box center [407, 287] width 74 height 27
click at [1517, 13] on p "[PERSON_NAME]" at bounding box center [1494, 15] width 101 height 20
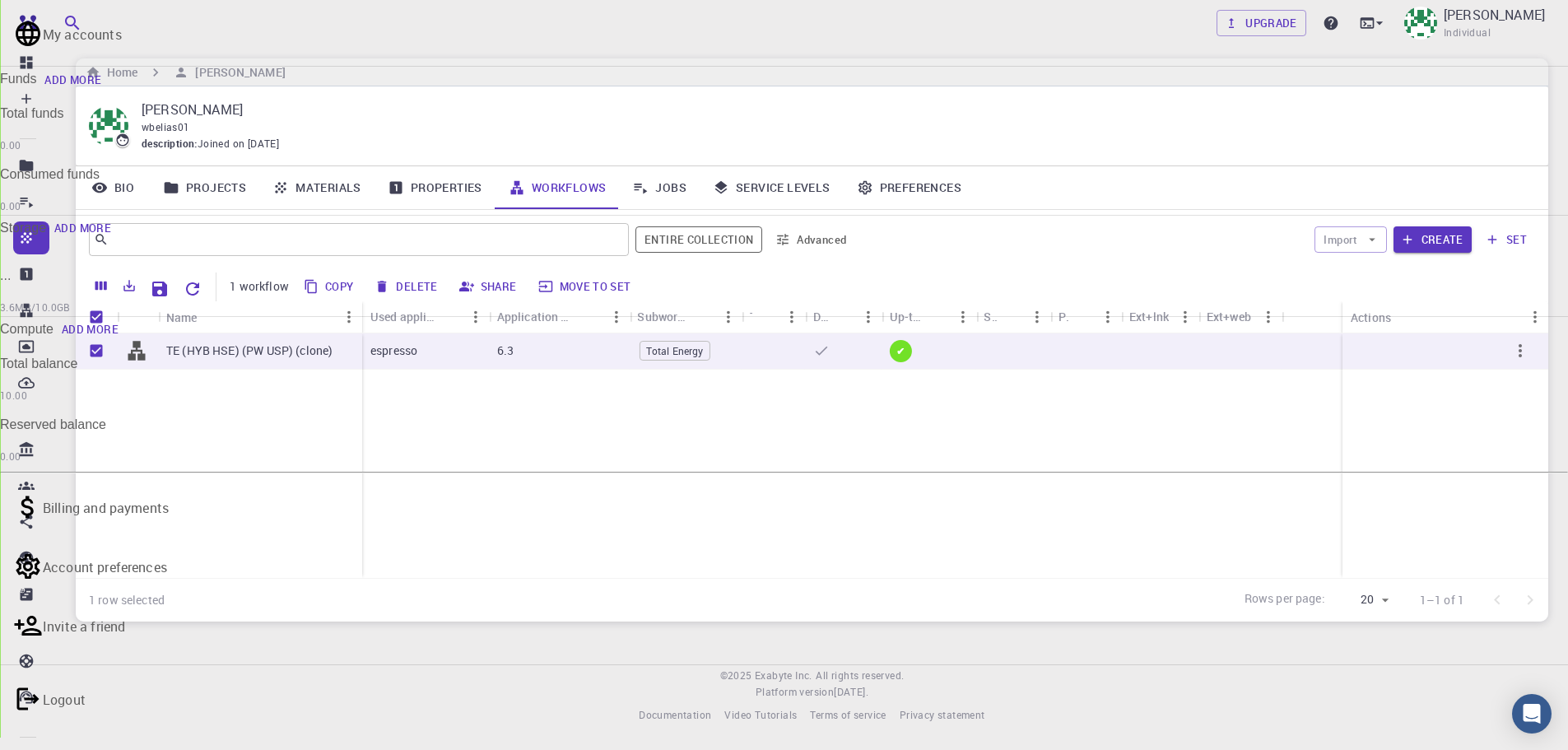
click at [85, 690] on p "Logout" at bounding box center [65, 699] width 43 height 20
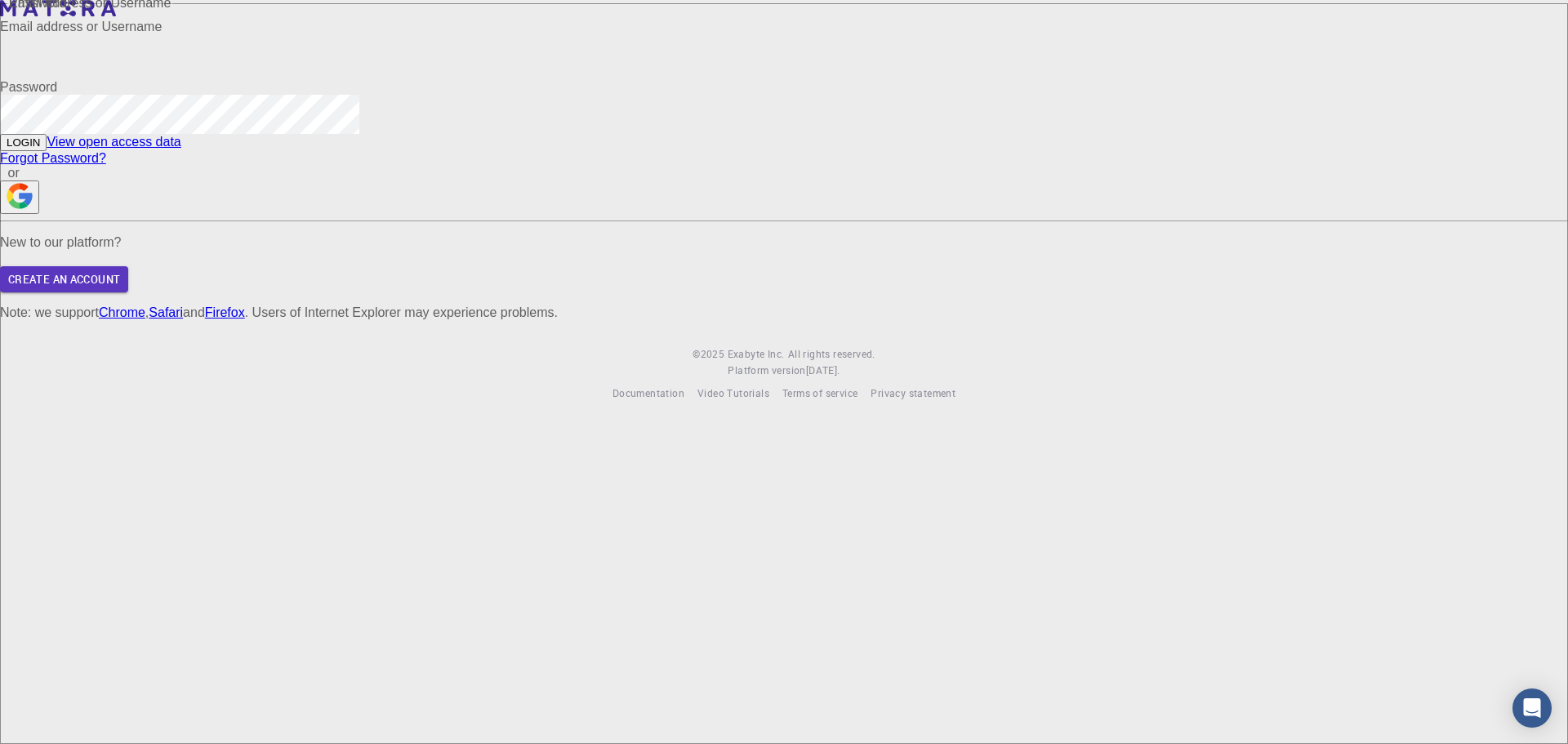
type input "[EMAIL_ADDRESS][DOMAIN_NAME]"
